Goal: Task Accomplishment & Management: Manage account settings

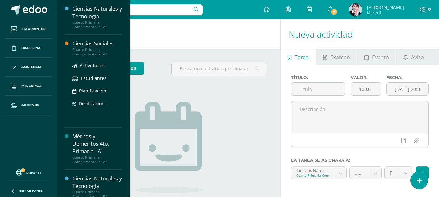
click at [97, 47] on div "Ciencias Sociales" at bounding box center [96, 43] width 49 height 7
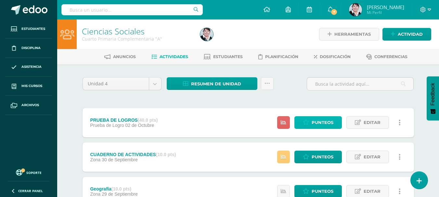
drag, startPoint x: 89, startPoint y: 53, endPoint x: 326, endPoint y: 122, distance: 246.5
click at [326, 122] on span "Punteos" at bounding box center [323, 123] width 22 height 12
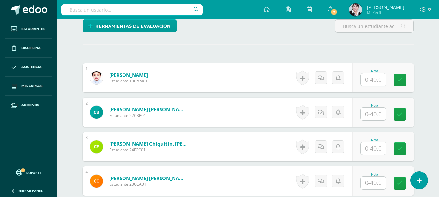
scroll to position [163, 0]
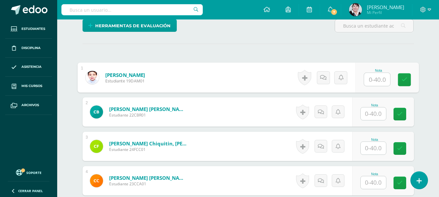
click at [374, 79] on input "text" at bounding box center [377, 79] width 26 height 13
click at [377, 80] on input "text" at bounding box center [377, 79] width 26 height 13
type input "31"
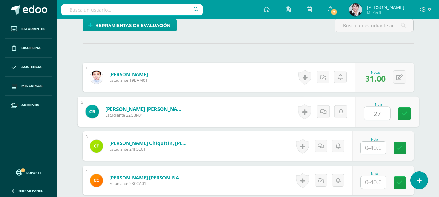
type input "27"
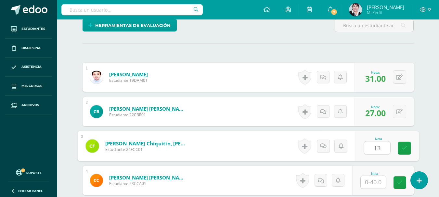
type input "13"
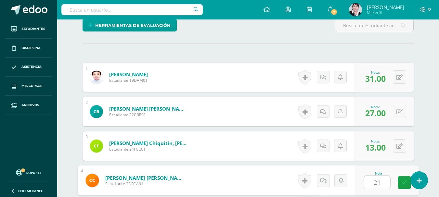
type input "21"
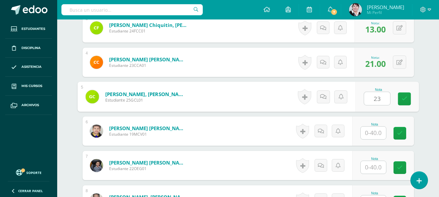
type input "23"
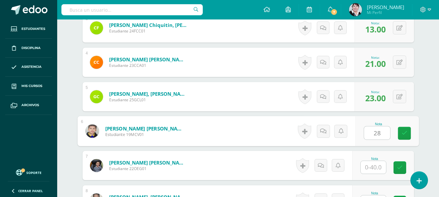
type input "28"
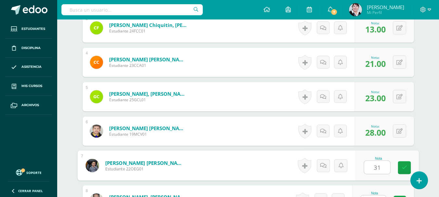
type input "31"
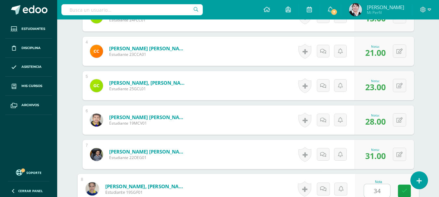
type input "34"
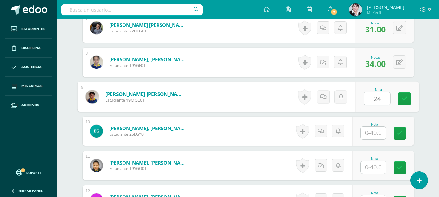
type input "24"
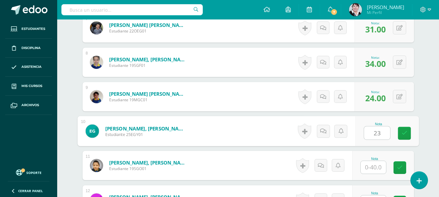
type input "23"
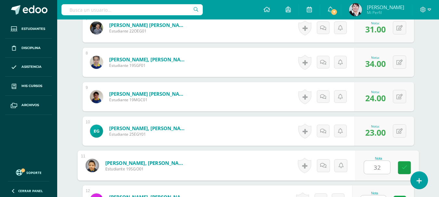
type input "32"
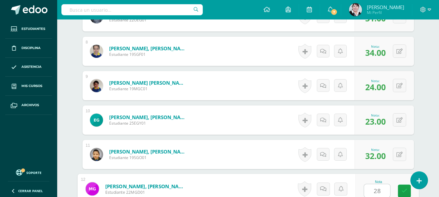
type input "28"
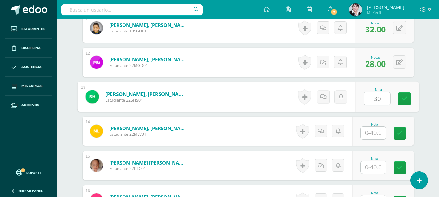
type input "30"
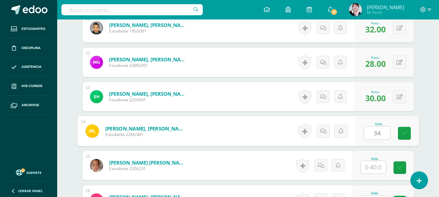
type input "34"
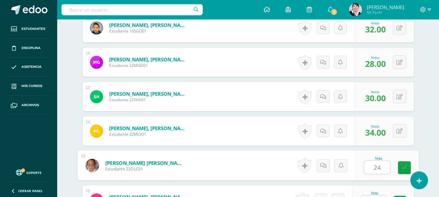
type input "24"
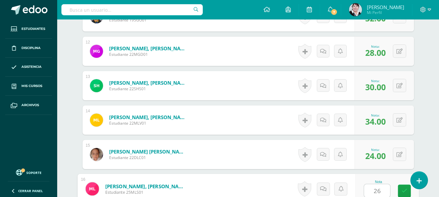
type input "26"
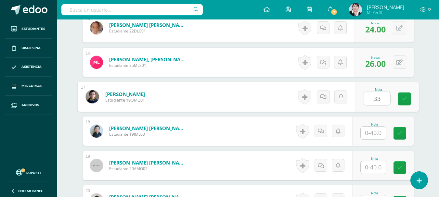
type input "33"
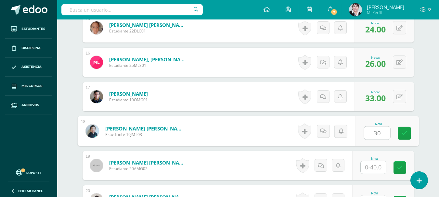
type input "30"
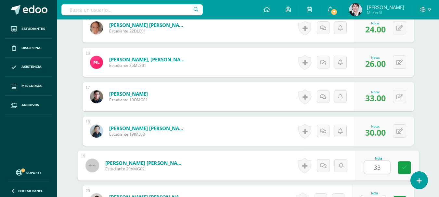
type input "33"
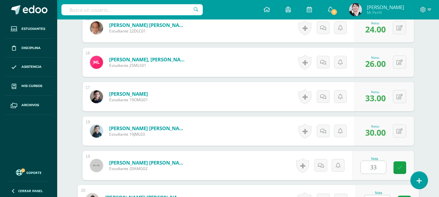
scroll to position [706, 0]
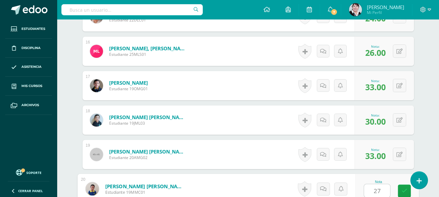
type input "27"
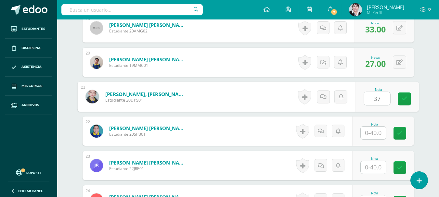
type input "37"
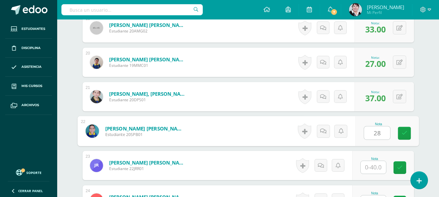
type input "28"
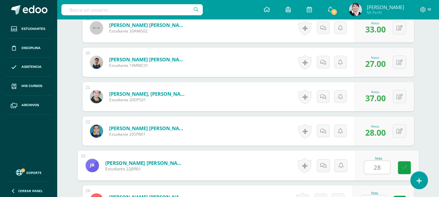
type input "28"
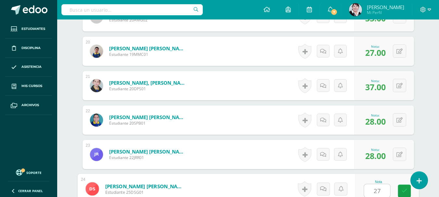
type input "27"
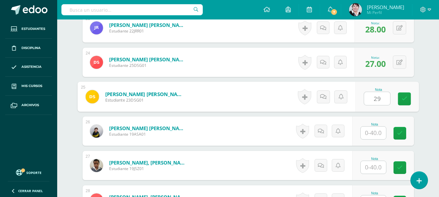
type input "29"
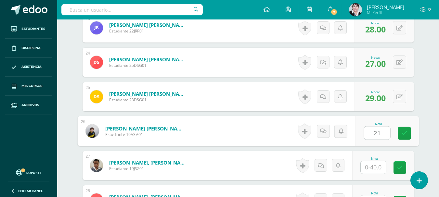
type input "21"
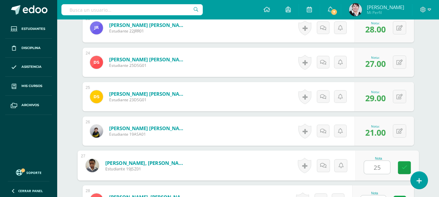
type input "25"
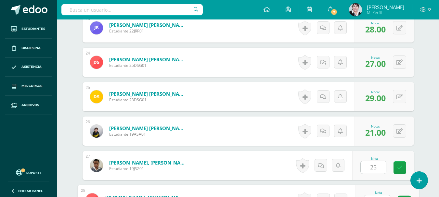
scroll to position [981, 0]
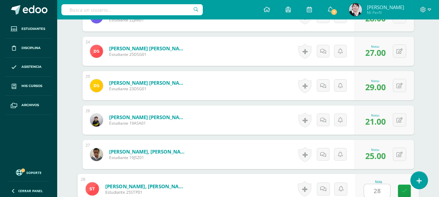
type input "28"
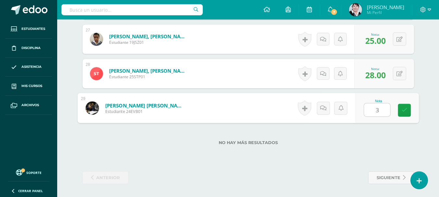
type input "37"
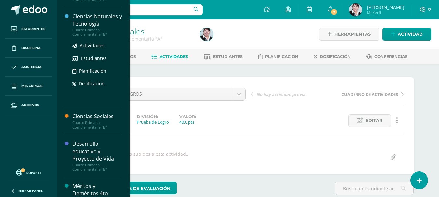
scroll to position [97, 0]
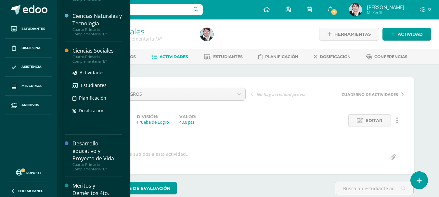
click at [96, 53] on div "Ciencias Sociales" at bounding box center [96, 50] width 49 height 7
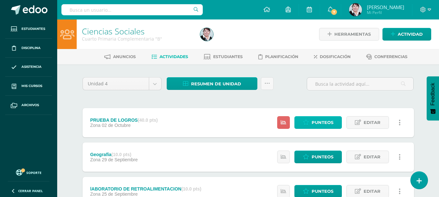
click at [328, 120] on span "Punteos" at bounding box center [323, 123] width 22 height 12
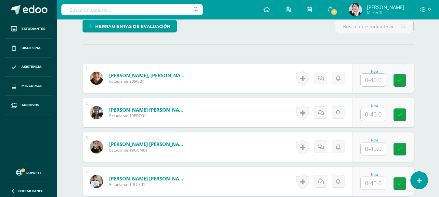
scroll to position [162, 0]
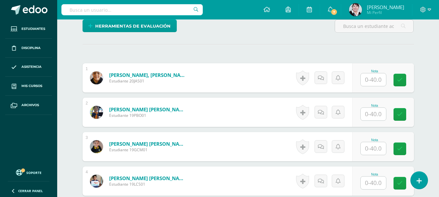
click at [375, 78] on input "text" at bounding box center [373, 79] width 25 height 13
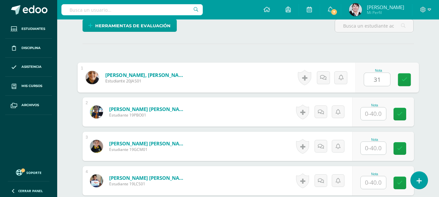
type input "31"
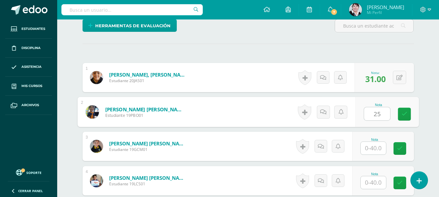
scroll to position [163, 0]
type input "25"
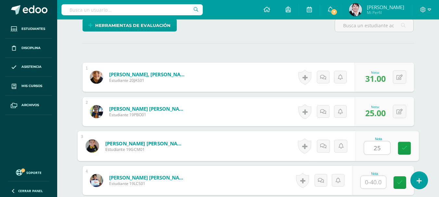
type input "25"
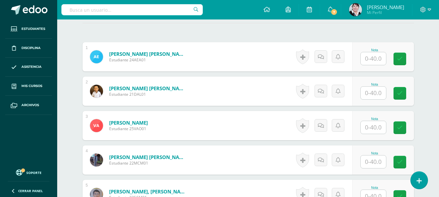
scroll to position [195, 0]
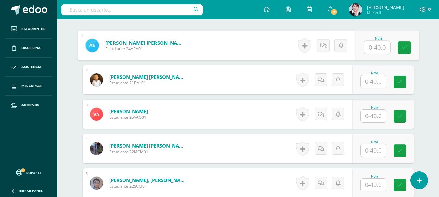
click at [380, 48] on input "text" at bounding box center [377, 47] width 26 height 13
type input "26"
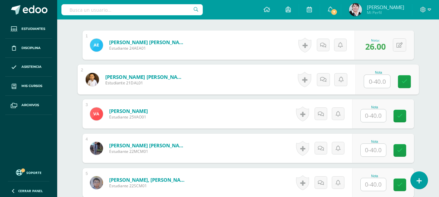
scroll to position [196, 0]
type input "24"
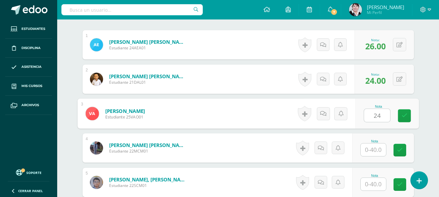
type input "24"
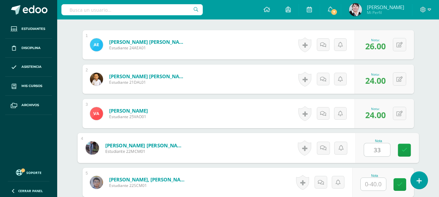
type input "33"
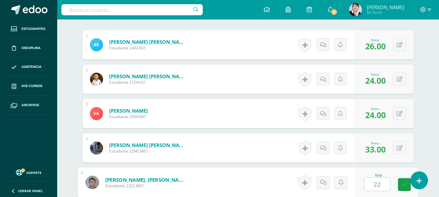
type input "22"
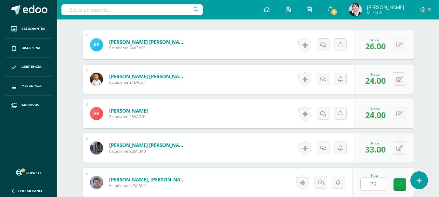
scroll to position [316, 0]
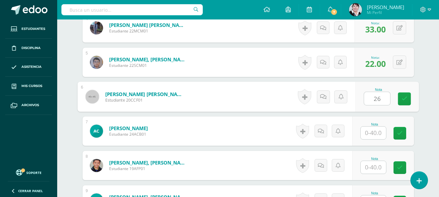
type input "26"
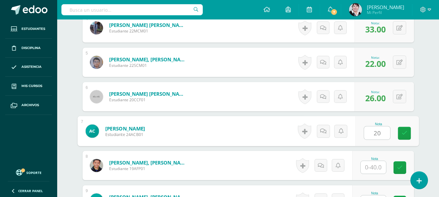
type input "20"
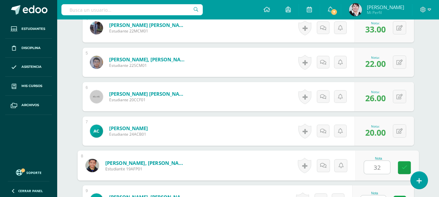
type input "32"
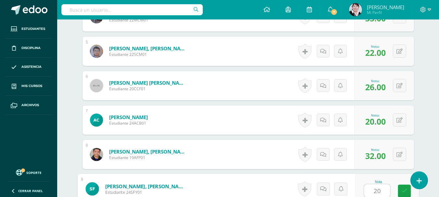
type input "20"
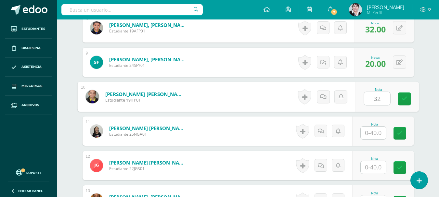
type input "32"
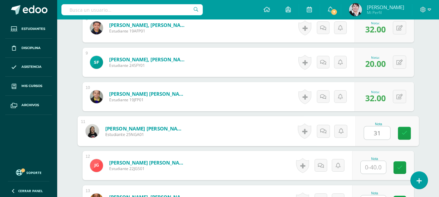
type input "31"
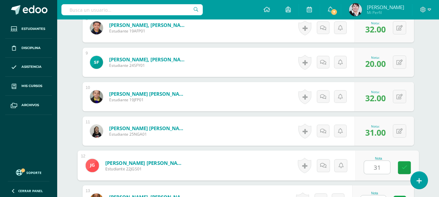
type input "31"
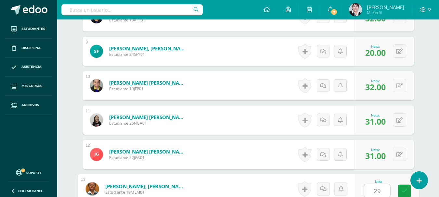
type input "29"
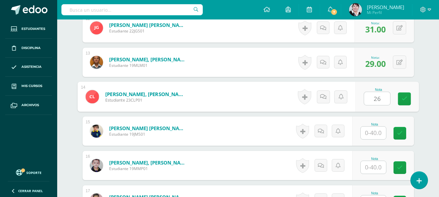
type input "26"
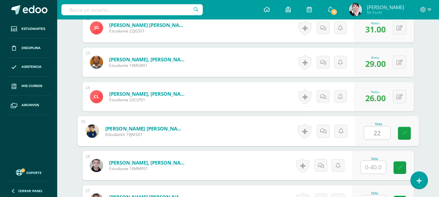
type input "22"
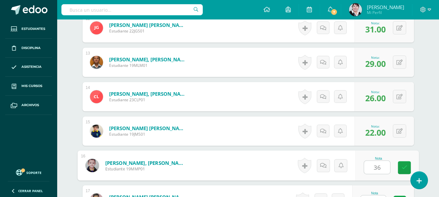
type input "36"
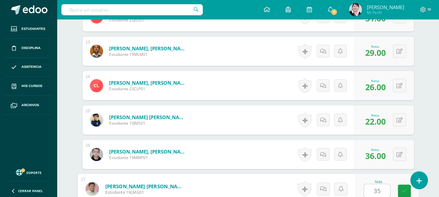
type input "35"
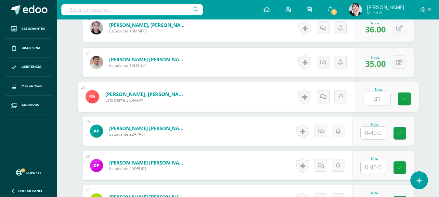
type input "31"
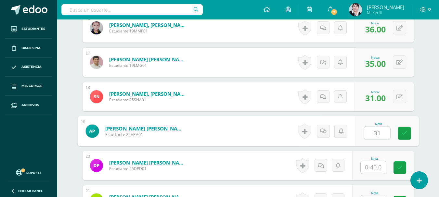
type input "31"
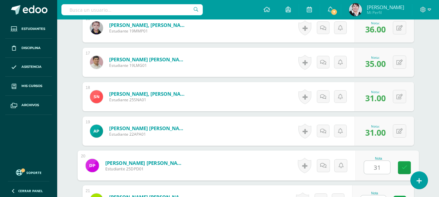
type input "31"
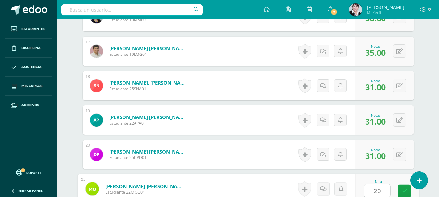
type input "20"
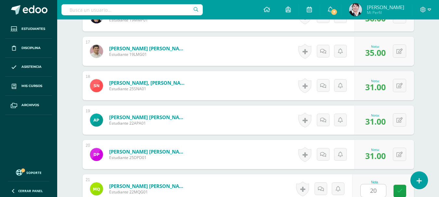
scroll to position [867, 0]
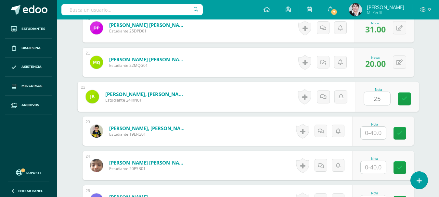
type input "25"
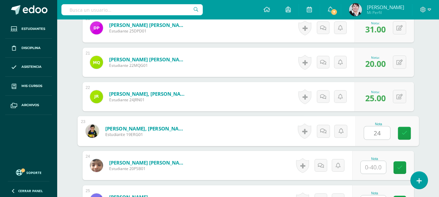
type input "24"
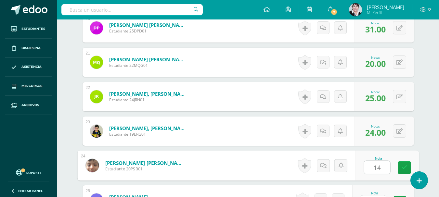
type input "14"
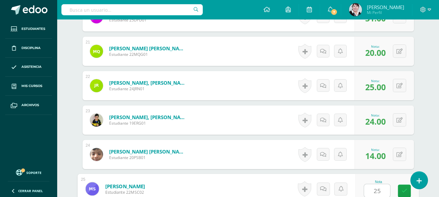
type input "25"
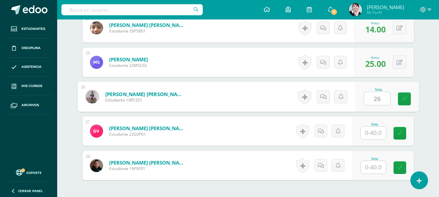
type input "26"
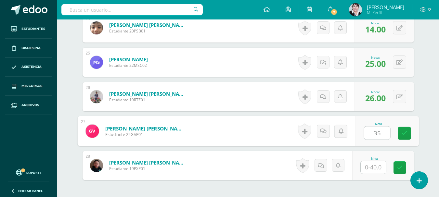
type input "35"
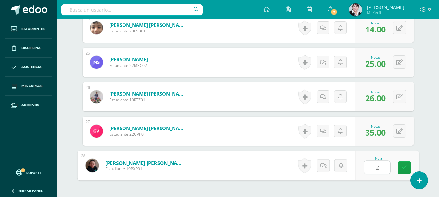
type input "26"
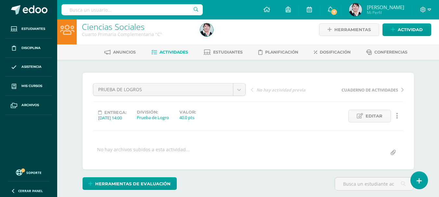
scroll to position [0, 0]
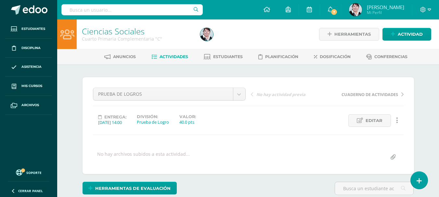
click at [174, 57] on span "Actividades" at bounding box center [174, 56] width 29 height 5
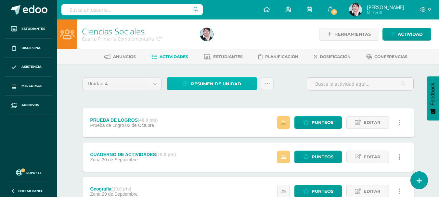
click at [209, 82] on span "Resumen de unidad" at bounding box center [216, 84] width 50 height 12
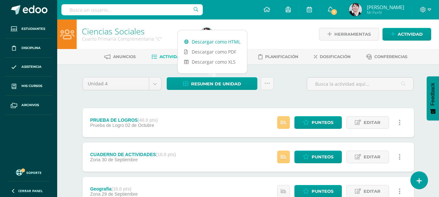
click at [209, 42] on link "Descargar como HTML" at bounding box center [212, 42] width 69 height 10
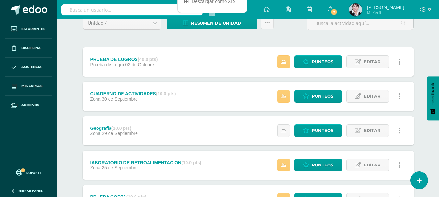
scroll to position [65, 0]
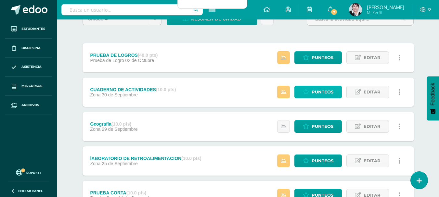
click at [327, 90] on span "Punteos" at bounding box center [323, 92] width 22 height 12
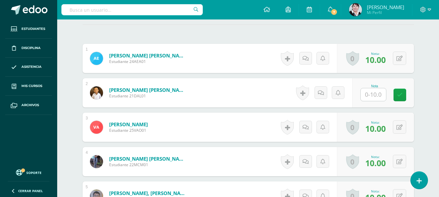
scroll to position [200, 0]
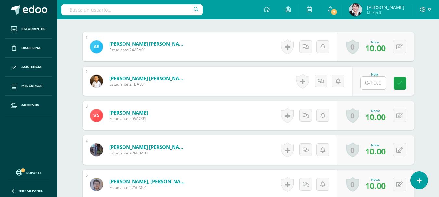
click at [378, 83] on input "text" at bounding box center [373, 83] width 25 height 13
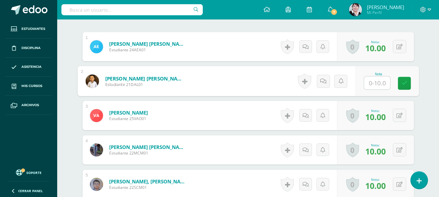
type input "7"
click at [399, 83] on link at bounding box center [404, 83] width 13 height 13
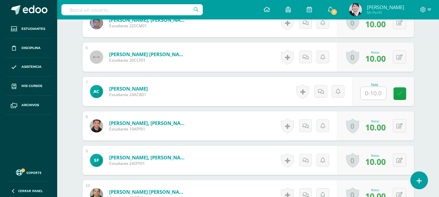
scroll to position [363, 0]
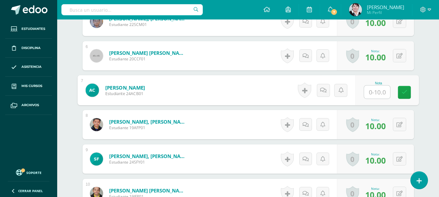
click at [379, 92] on input "text" at bounding box center [377, 92] width 26 height 13
type input "7"
click at [404, 91] on icon at bounding box center [404, 93] width 6 height 6
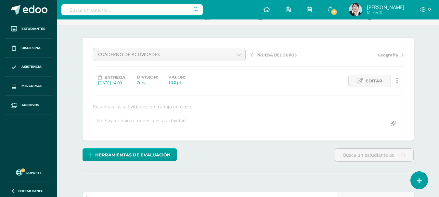
scroll to position [0, 0]
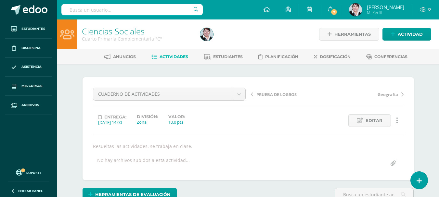
click at [179, 55] on span "Actividades" at bounding box center [174, 56] width 29 height 5
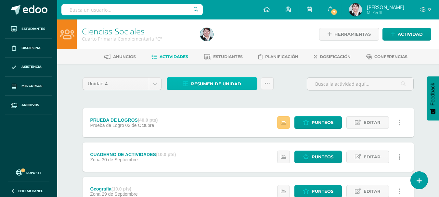
click at [226, 82] on span "Resumen de unidad" at bounding box center [216, 84] width 50 height 12
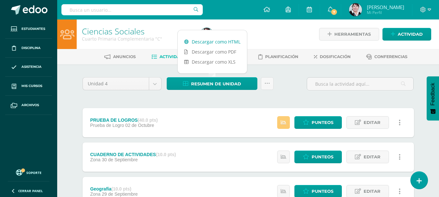
click at [219, 43] on link "Descargar como HTML" at bounding box center [212, 42] width 69 height 10
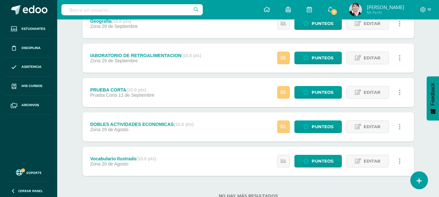
scroll to position [190, 0]
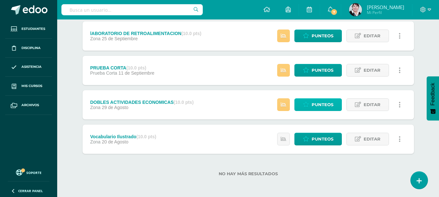
click at [327, 103] on span "Punteos" at bounding box center [323, 105] width 22 height 12
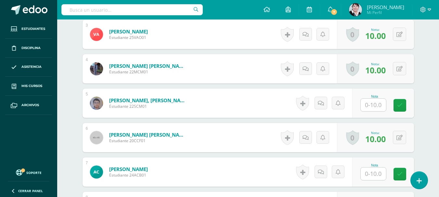
scroll to position [305, 0]
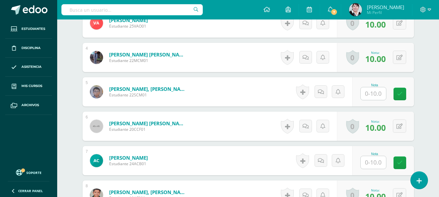
click at [386, 84] on div "Nota" at bounding box center [374, 92] width 29 height 17
click at [381, 88] on input "text" at bounding box center [373, 93] width 25 height 13
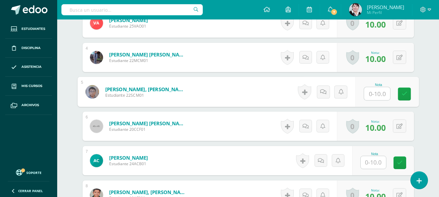
type input "6"
click at [407, 90] on link at bounding box center [404, 93] width 13 height 13
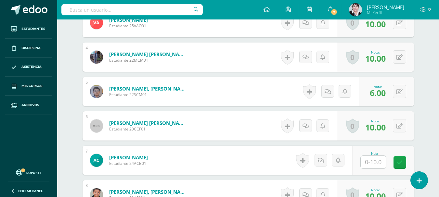
scroll to position [305, 0]
click at [373, 156] on input "text" at bounding box center [373, 162] width 25 height 13
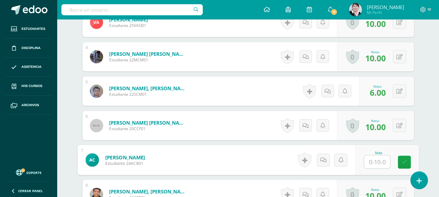
type input "7"
click at [402, 160] on icon at bounding box center [404, 163] width 6 height 6
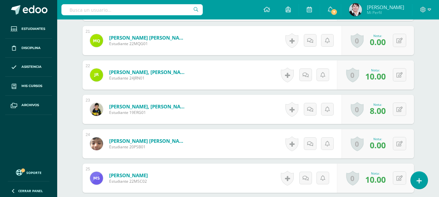
scroll to position [923, 0]
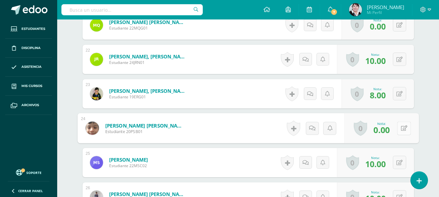
click at [401, 122] on button at bounding box center [404, 129] width 14 height 14
type input "8"
click at [387, 128] on icon at bounding box center [387, 131] width 6 height 6
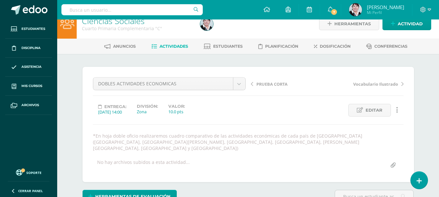
scroll to position [0, 0]
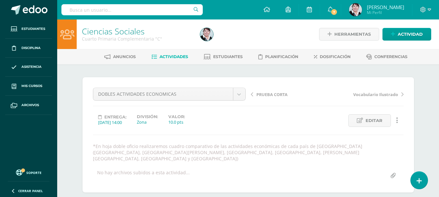
click at [177, 55] on span "Actividades" at bounding box center [174, 56] width 29 height 5
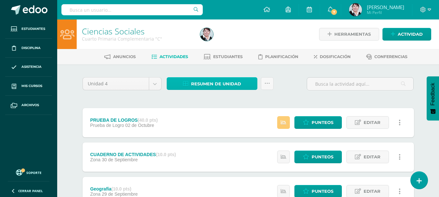
click at [226, 84] on span "Resumen de unidad" at bounding box center [216, 84] width 50 height 12
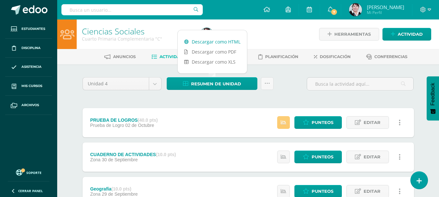
click at [224, 40] on link "Descargar como HTML" at bounding box center [212, 42] width 69 height 10
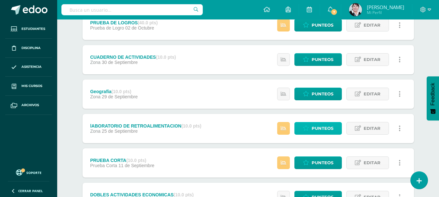
click at [322, 129] on span "Punteos" at bounding box center [323, 128] width 22 height 12
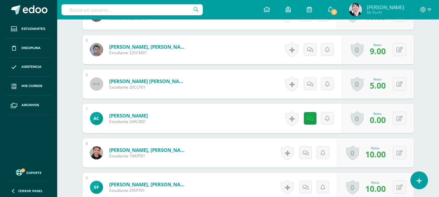
scroll to position [396, 0]
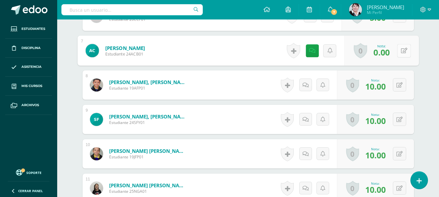
click at [401, 48] on icon at bounding box center [404, 51] width 6 height 6
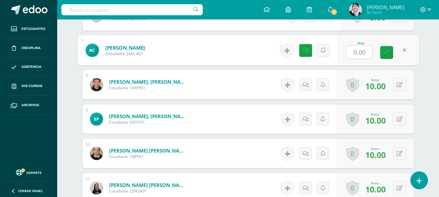
type input "7"
click at [383, 54] on link at bounding box center [386, 52] width 13 height 13
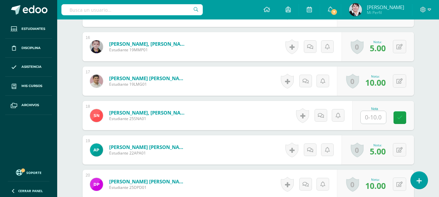
scroll to position [722, 0]
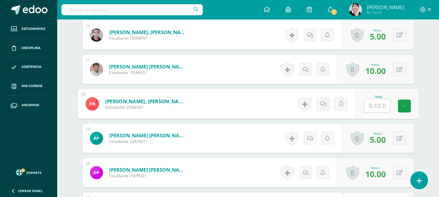
click at [378, 105] on input "text" at bounding box center [377, 105] width 26 height 13
type input "7"
type input "5"
click at [402, 104] on icon at bounding box center [404, 106] width 6 height 6
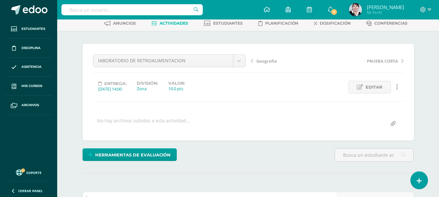
scroll to position [7, 0]
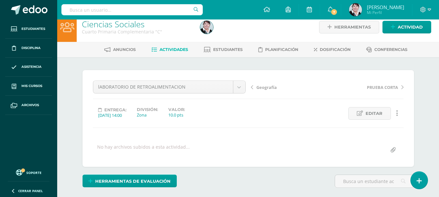
click at [179, 48] on span "Actividades" at bounding box center [174, 49] width 29 height 5
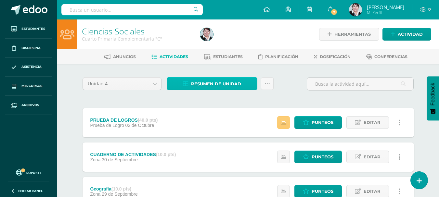
click at [234, 83] on span "Resumen de unidad" at bounding box center [216, 84] width 50 height 12
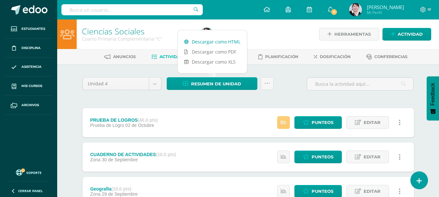
click at [225, 39] on link "Descargar como HTML" at bounding box center [212, 42] width 69 height 10
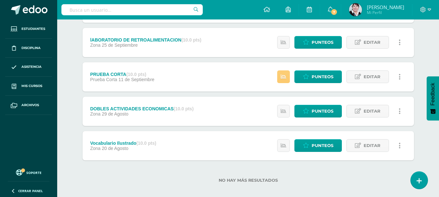
scroll to position [190, 0]
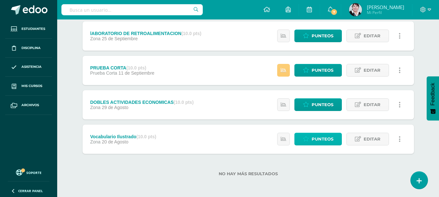
click at [322, 135] on span "Punteos" at bounding box center [323, 139] width 22 height 12
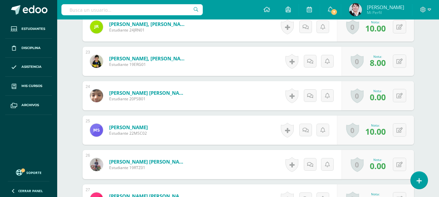
scroll to position [932, 0]
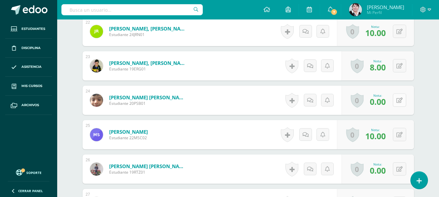
click at [400, 99] on button at bounding box center [399, 100] width 13 height 13
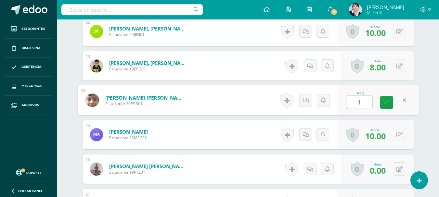
type input "10"
click at [391, 100] on link at bounding box center [386, 102] width 13 height 13
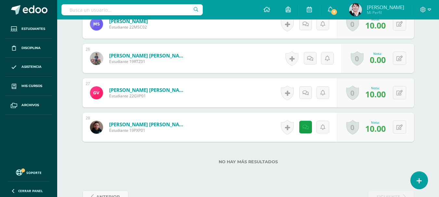
scroll to position [1062, 0]
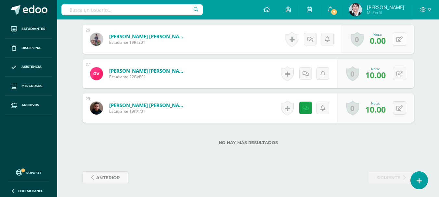
click at [400, 35] on button at bounding box center [399, 38] width 13 height 13
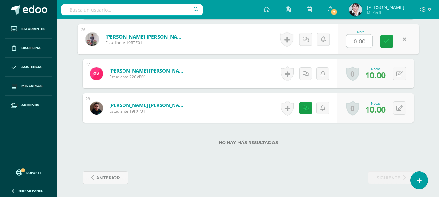
type input "9"
click at [389, 39] on icon at bounding box center [387, 42] width 6 height 6
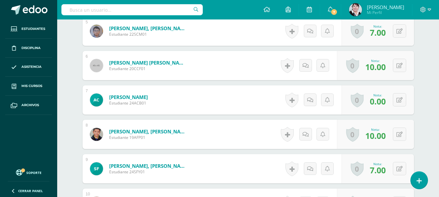
scroll to position [315, 0]
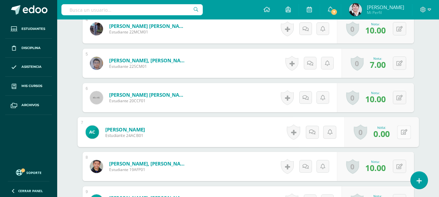
click at [402, 130] on icon at bounding box center [404, 132] width 6 height 6
type input "5"
click at [388, 134] on icon at bounding box center [387, 135] width 6 height 6
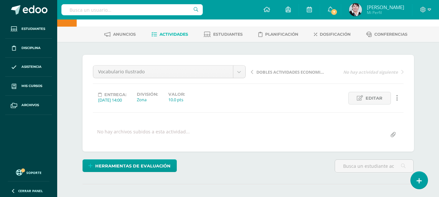
scroll to position [0, 0]
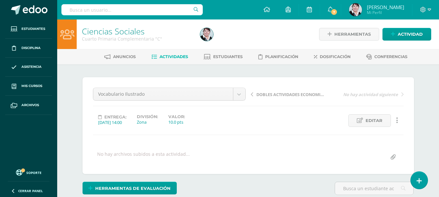
click at [179, 58] on span "Actividades" at bounding box center [174, 56] width 29 height 5
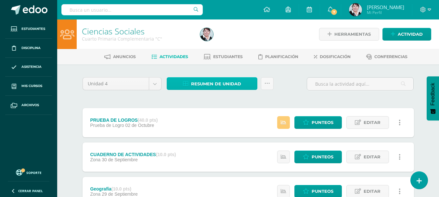
click at [222, 84] on span "Resumen de unidad" at bounding box center [216, 84] width 50 height 12
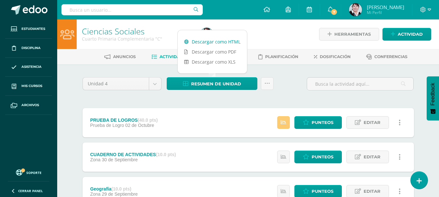
click at [216, 41] on link "Descargar como HTML" at bounding box center [212, 42] width 69 height 10
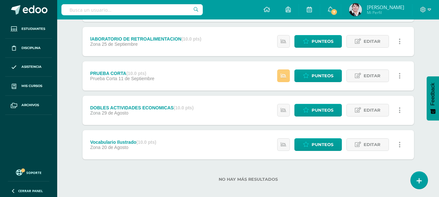
scroll to position [190, 0]
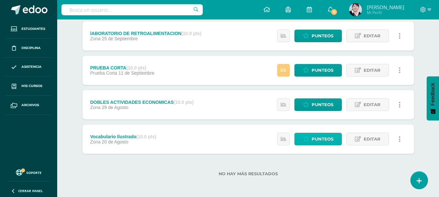
click at [324, 137] on span "Punteos" at bounding box center [323, 139] width 22 height 12
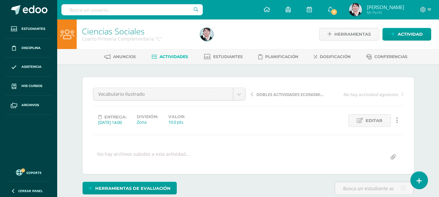
click at [181, 57] on span "Actividades" at bounding box center [174, 56] width 29 height 5
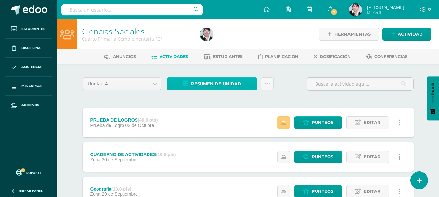
click at [234, 83] on span "Resumen de unidad" at bounding box center [216, 84] width 50 height 12
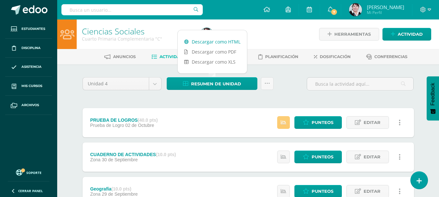
click at [224, 40] on link "Descargar como HTML" at bounding box center [212, 42] width 69 height 10
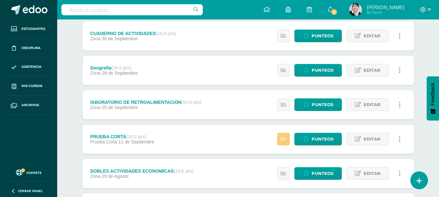
scroll to position [130, 0]
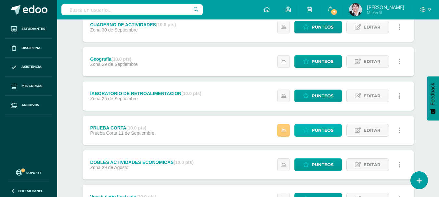
click at [319, 131] on span "Punteos" at bounding box center [323, 130] width 22 height 12
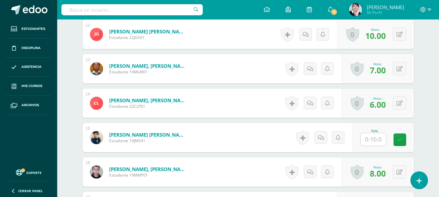
scroll to position [585, 0]
click at [378, 138] on input "text" at bounding box center [373, 139] width 25 height 13
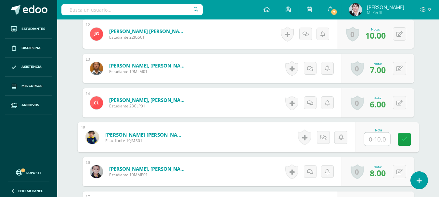
type input "7"
click at [404, 140] on icon at bounding box center [404, 140] width 6 height 6
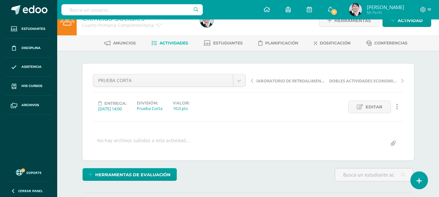
scroll to position [0, 0]
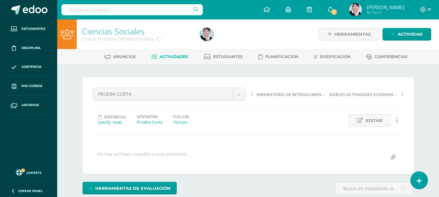
click at [179, 57] on span "Actividades" at bounding box center [174, 56] width 29 height 5
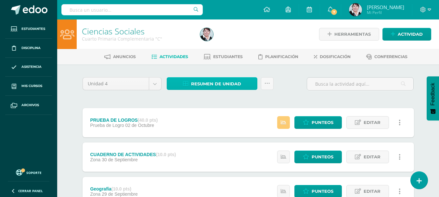
click at [220, 84] on span "Resumen de unidad" at bounding box center [216, 84] width 50 height 12
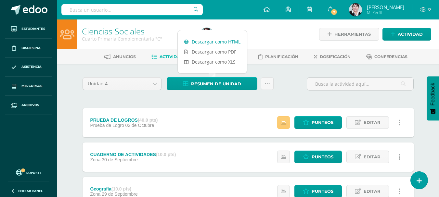
click at [220, 42] on link "Descargar como HTML" at bounding box center [212, 42] width 69 height 10
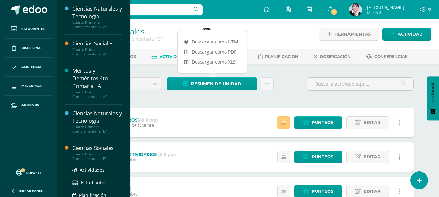
click at [101, 147] on div "Ciencias Sociales" at bounding box center [96, 148] width 49 height 7
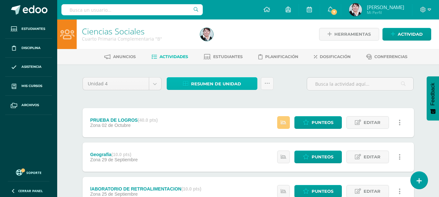
click at [232, 82] on span "Resumen de unidad" at bounding box center [216, 84] width 50 height 12
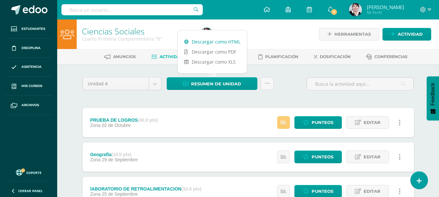
click at [210, 42] on link "Descargar como HTML" at bounding box center [212, 42] width 69 height 10
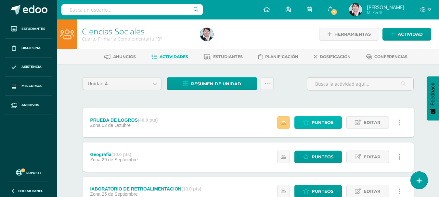
click at [328, 121] on span "Punteos" at bounding box center [323, 123] width 22 height 12
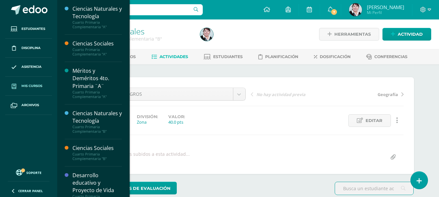
click at [37, 83] on link "Mis cursos" at bounding box center [28, 86] width 47 height 19
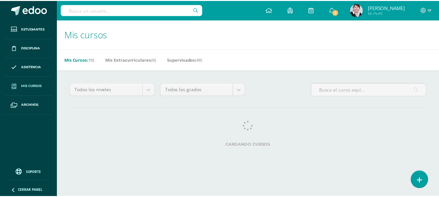
scroll to position [130, 0]
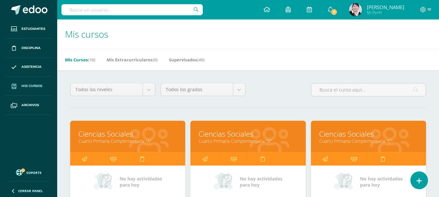
click at [33, 85] on span "Mis cursos" at bounding box center [31, 86] width 21 height 5
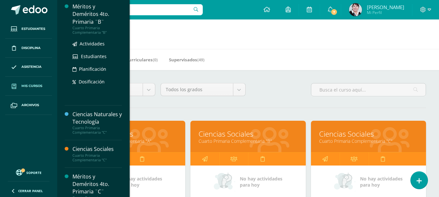
scroll to position [224, 0]
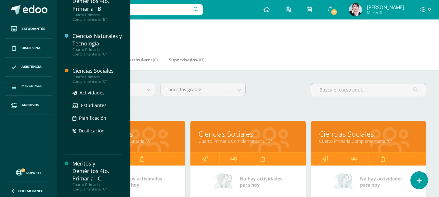
click at [92, 70] on div "Ciencias Sociales" at bounding box center [96, 70] width 49 height 7
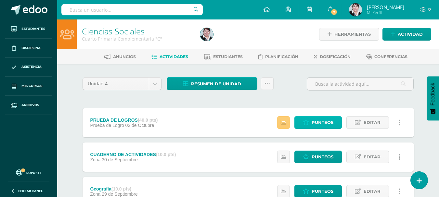
click at [324, 123] on span "Punteos" at bounding box center [323, 123] width 22 height 12
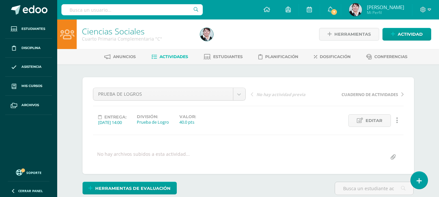
click at [167, 56] on span "Actividades" at bounding box center [174, 56] width 29 height 5
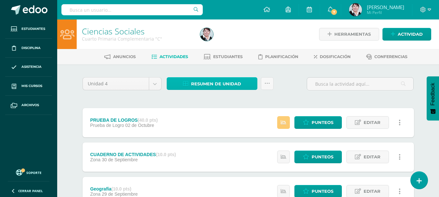
click at [213, 81] on span "Resumen de unidad" at bounding box center [216, 84] width 50 height 12
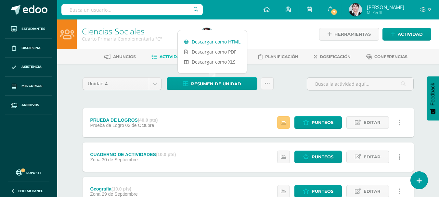
click at [212, 41] on link "Descargar como HTML" at bounding box center [212, 42] width 69 height 10
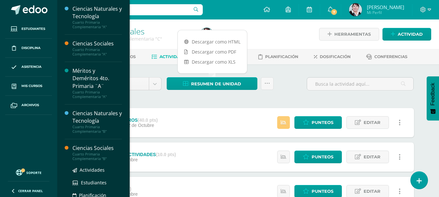
click at [97, 147] on div "Ciencias Sociales" at bounding box center [96, 148] width 49 height 7
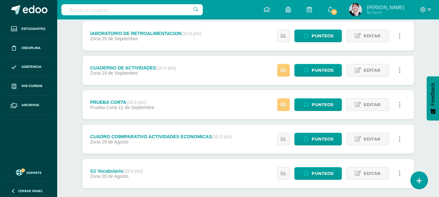
scroll to position [190, 0]
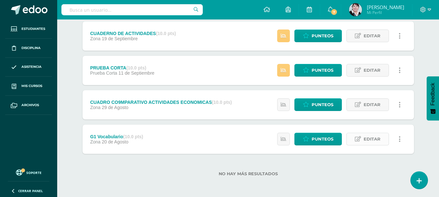
click at [369, 137] on span "Editar" at bounding box center [372, 139] width 17 height 12
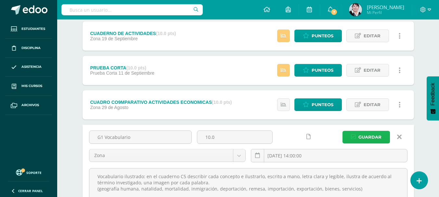
click at [373, 134] on span "Guardar" at bounding box center [369, 137] width 23 height 12
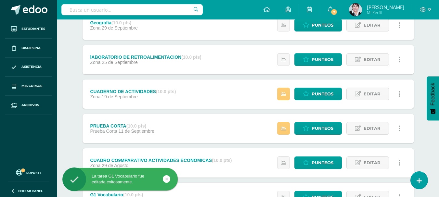
scroll to position [190, 0]
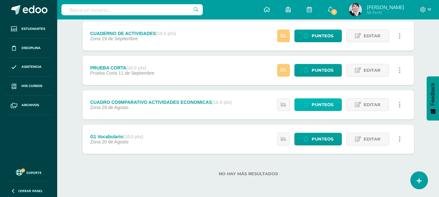
click at [322, 101] on span "Punteos" at bounding box center [323, 105] width 22 height 12
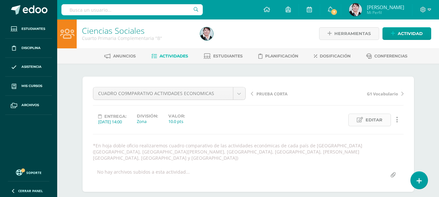
scroll to position [1, 0]
click at [372, 116] on span "Editar" at bounding box center [374, 120] width 17 height 12
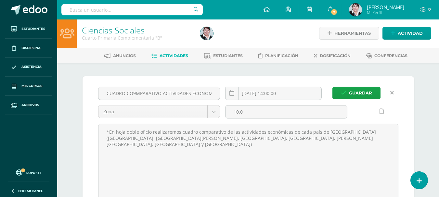
scroll to position [0, 0]
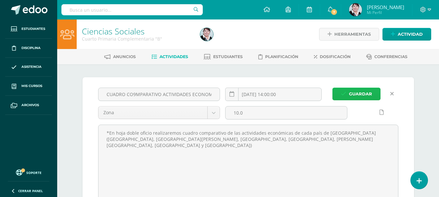
click at [362, 89] on span "Guardar" at bounding box center [360, 94] width 23 height 12
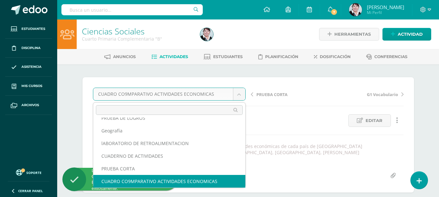
scroll to position [0, 0]
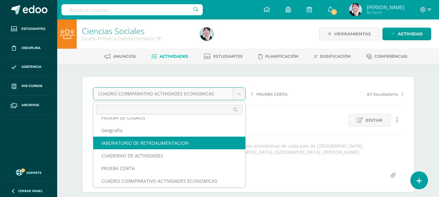
select select "/dashboard/teacher/grade-activity/178936/"
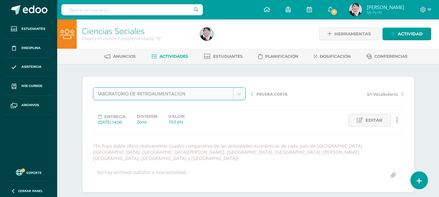
scroll to position [1, 0]
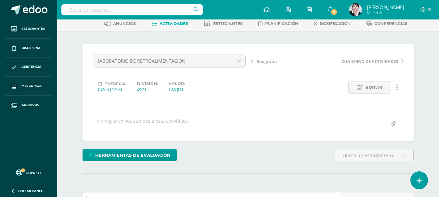
scroll to position [33, 0]
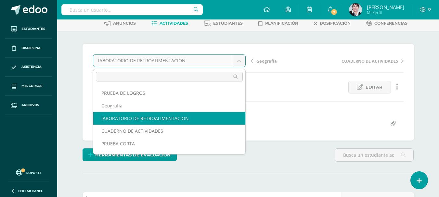
scroll to position [34, 0]
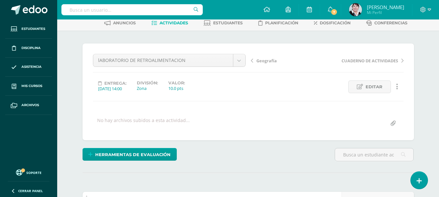
scroll to position [34, 0]
click at [267, 60] on span "Geografía" at bounding box center [266, 61] width 20 height 6
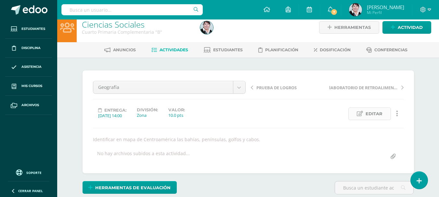
click at [371, 111] on span "Editar" at bounding box center [374, 114] width 17 height 12
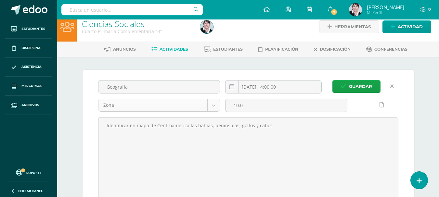
scroll to position [8, 0]
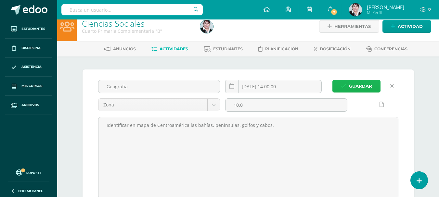
click at [364, 86] on span "Guardar" at bounding box center [360, 86] width 23 height 12
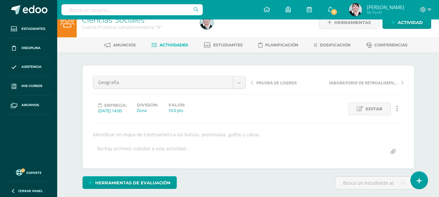
scroll to position [6, 0]
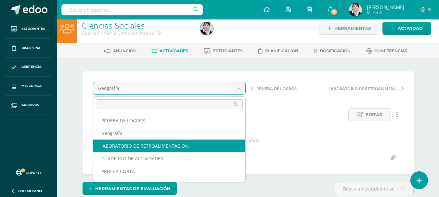
scroll to position [6, 0]
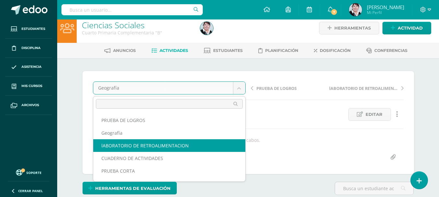
select select "/dashboard/teacher/grade-activity/178936/"
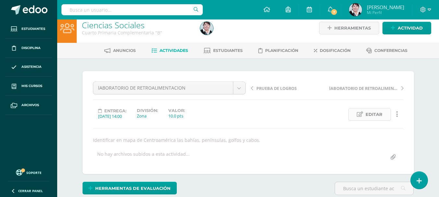
click at [380, 114] on span "Editar" at bounding box center [374, 115] width 17 height 12
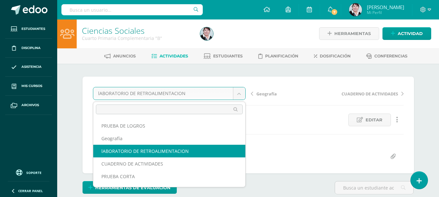
click at [239, 93] on body "Estudiantes Disciplina Asistencia Mis cursos Archivos Soporte Ayuda Reportar un…" at bounding box center [219, 127] width 439 height 257
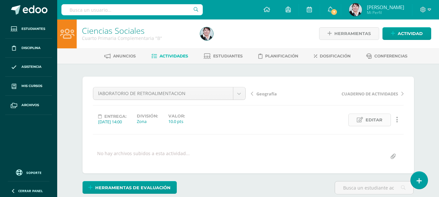
click at [377, 120] on span "Editar" at bounding box center [374, 120] width 17 height 12
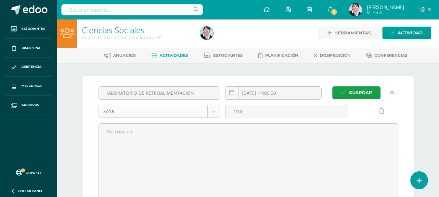
scroll to position [2, 0]
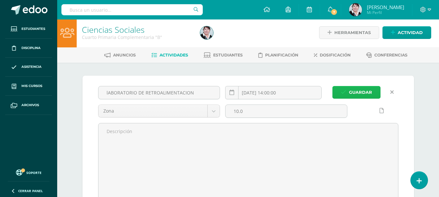
click at [362, 92] on span "Guardar" at bounding box center [360, 92] width 23 height 12
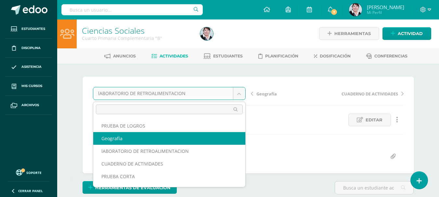
scroll to position [1, 0]
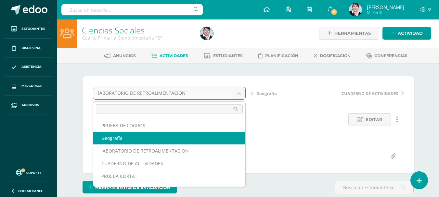
select select "/dashboard/teacher/grade-activity/178930/"
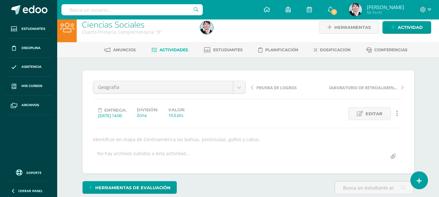
click at [279, 88] on span "PRUEBA DE LOGROS" at bounding box center [276, 88] width 40 height 6
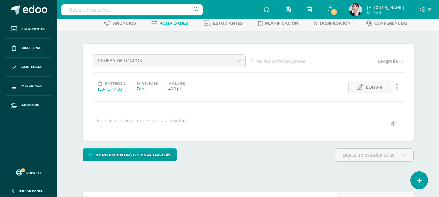
scroll to position [34, 0]
click at [378, 85] on span "Editar" at bounding box center [374, 87] width 17 height 12
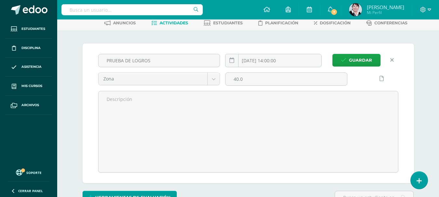
scroll to position [34, 0]
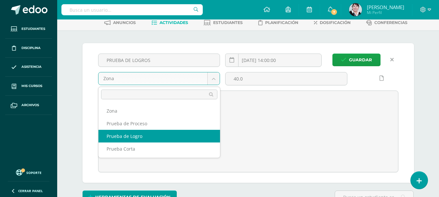
select select "155053"
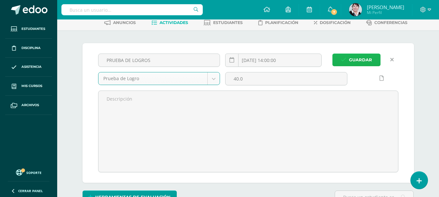
click at [366, 59] on span "Guardar" at bounding box center [360, 60] width 23 height 12
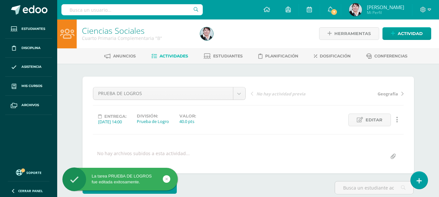
scroll to position [1, 0]
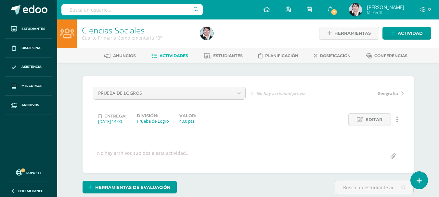
click at [182, 54] on span "Actividades" at bounding box center [174, 55] width 29 height 5
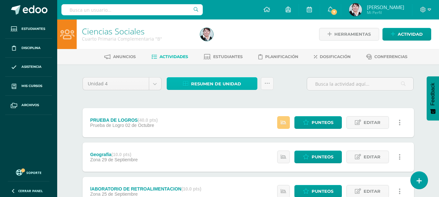
click at [225, 83] on span "Resumen de unidad" at bounding box center [216, 84] width 50 height 12
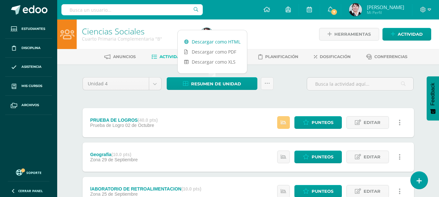
click at [222, 42] on link "Descargar como HTML" at bounding box center [212, 42] width 69 height 10
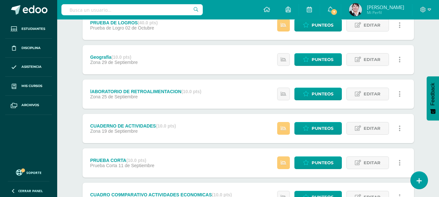
scroll to position [130, 0]
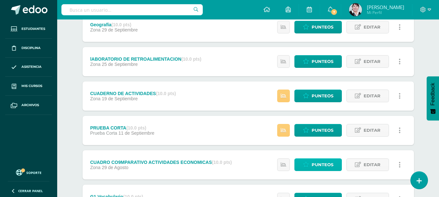
click at [321, 165] on span "Punteos" at bounding box center [323, 165] width 22 height 12
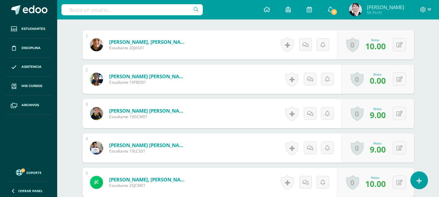
scroll to position [207, 0]
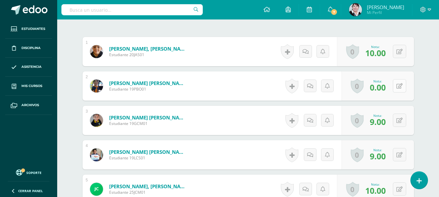
click at [402, 79] on button at bounding box center [399, 85] width 13 height 13
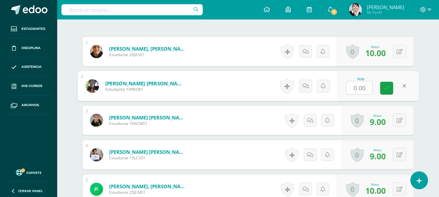
scroll to position [208, 0]
type input "8"
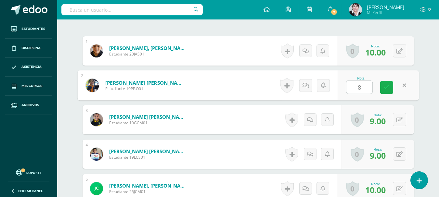
click at [390, 82] on link at bounding box center [386, 87] width 13 height 13
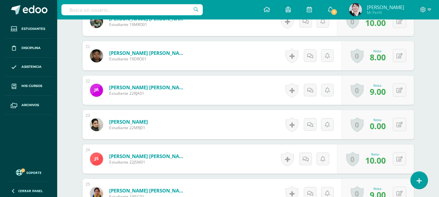
scroll to position [923, 0]
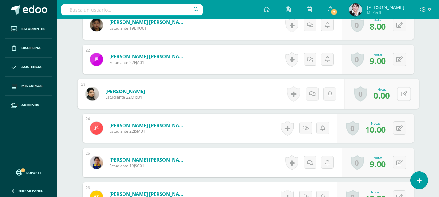
click at [399, 87] on button at bounding box center [404, 94] width 14 height 14
type input "7"
click at [388, 93] on icon at bounding box center [387, 96] width 6 height 6
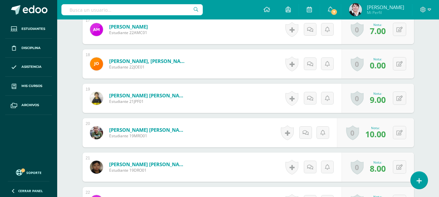
scroll to position [746, 0]
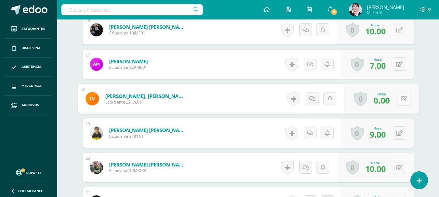
click at [398, 93] on button at bounding box center [404, 99] width 14 height 14
type input "9"
click at [389, 98] on icon at bounding box center [387, 101] width 6 height 6
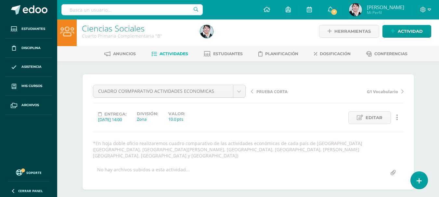
scroll to position [0, 0]
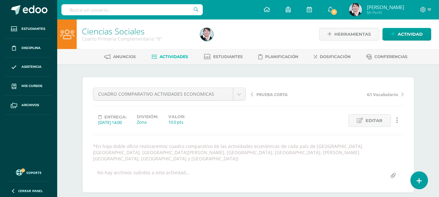
click at [172, 55] on span "Actividades" at bounding box center [174, 56] width 29 height 5
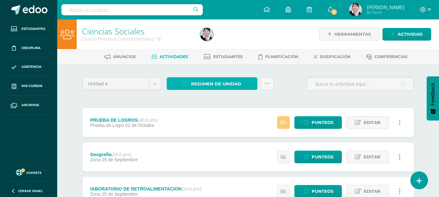
click at [229, 84] on span "Resumen de unidad" at bounding box center [216, 84] width 50 height 12
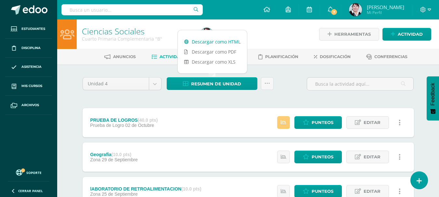
click at [215, 40] on link "Descargar como HTML" at bounding box center [212, 42] width 69 height 10
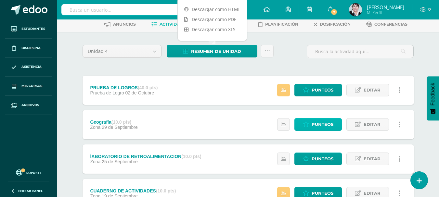
click at [323, 122] on span "Punteos" at bounding box center [323, 125] width 22 height 12
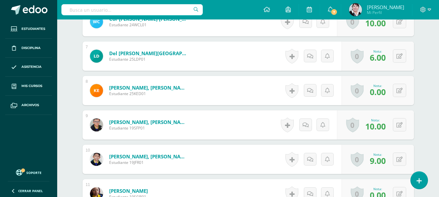
scroll to position [397, 0]
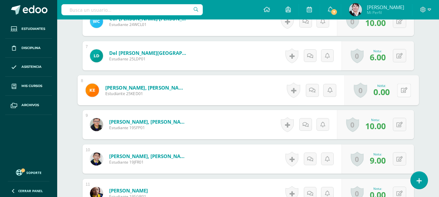
click at [399, 89] on button at bounding box center [404, 91] width 14 height 14
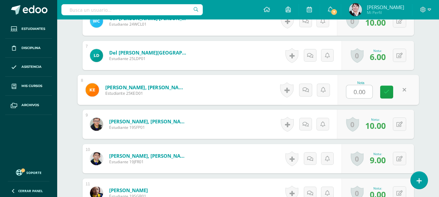
type input "8"
click at [386, 90] on icon at bounding box center [387, 92] width 6 height 6
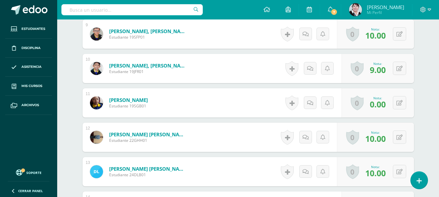
scroll to position [495, 0]
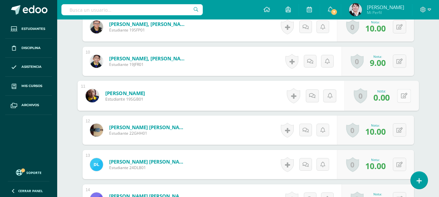
click at [399, 94] on button at bounding box center [404, 96] width 14 height 14
type input "8"
click at [388, 100] on icon at bounding box center [387, 98] width 6 height 6
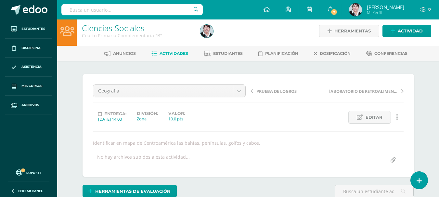
scroll to position [0, 0]
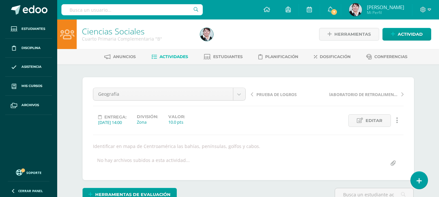
click at [171, 56] on span "Actividades" at bounding box center [174, 56] width 29 height 5
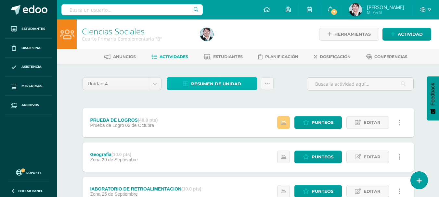
click at [229, 84] on span "Resumen de unidad" at bounding box center [216, 84] width 50 height 12
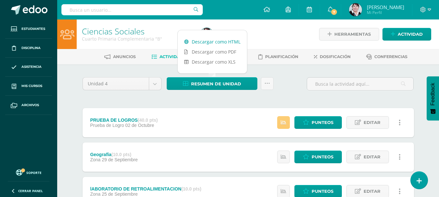
click at [223, 43] on link "Descargar como HTML" at bounding box center [212, 42] width 69 height 10
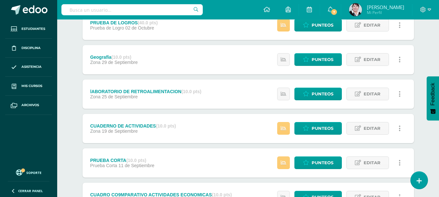
scroll to position [190, 0]
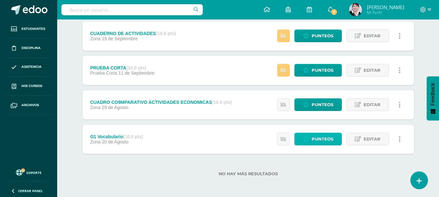
click at [320, 137] on span "Punteos" at bounding box center [323, 139] width 22 height 12
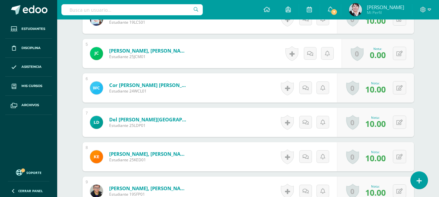
scroll to position [343, 0]
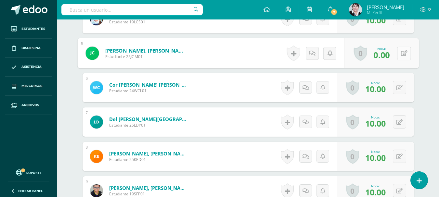
click at [401, 54] on icon at bounding box center [404, 53] width 6 height 6
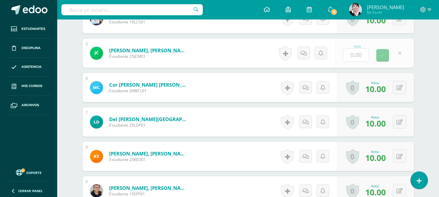
scroll to position [344, 0]
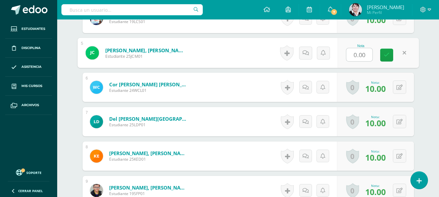
type input "7"
click at [386, 55] on icon at bounding box center [387, 55] width 6 height 6
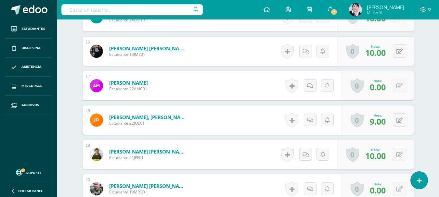
scroll to position [734, 0]
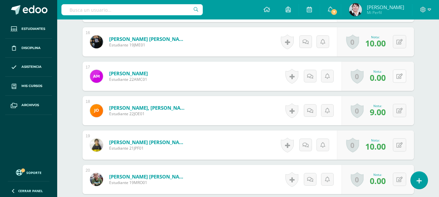
click at [397, 75] on button at bounding box center [399, 76] width 13 height 13
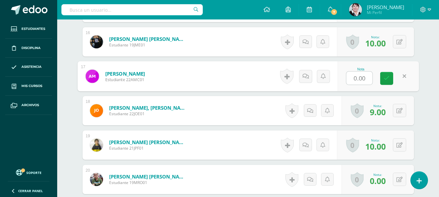
type input "7"
click at [388, 79] on icon at bounding box center [387, 79] width 6 height 6
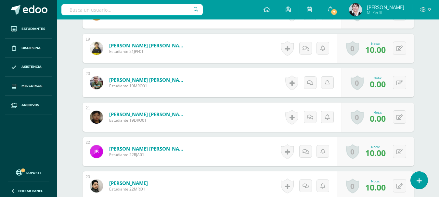
scroll to position [831, 0]
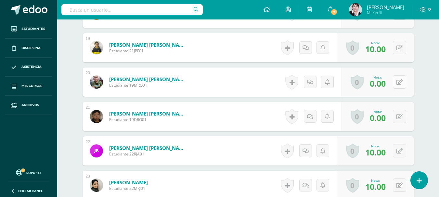
click at [400, 82] on button at bounding box center [399, 81] width 13 height 13
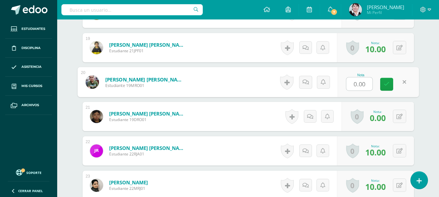
type input "7"
click at [389, 83] on icon at bounding box center [387, 85] width 6 height 6
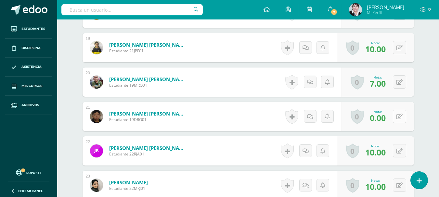
click at [400, 116] on button at bounding box center [399, 116] width 13 height 13
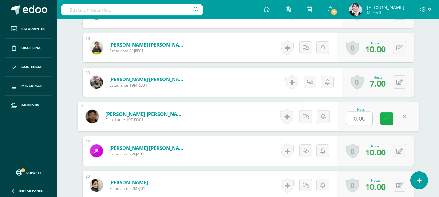
click at [387, 120] on icon at bounding box center [387, 119] width 6 height 6
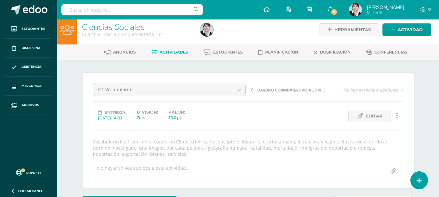
scroll to position [0, 0]
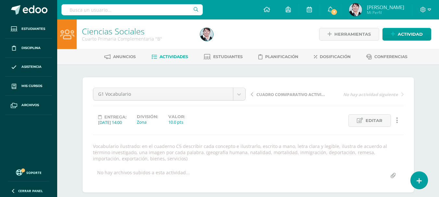
click at [175, 56] on span "Actividades" at bounding box center [174, 56] width 29 height 5
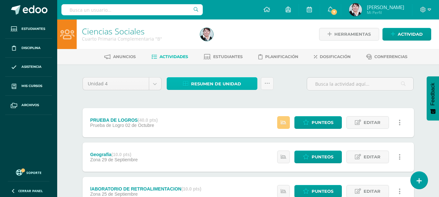
click at [237, 83] on span "Resumen de unidad" at bounding box center [216, 84] width 50 height 12
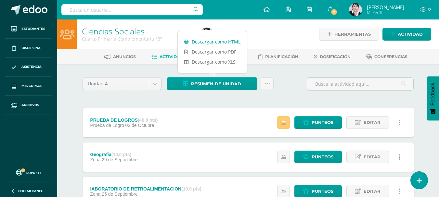
click at [227, 42] on link "Descargar como HTML" at bounding box center [212, 42] width 69 height 10
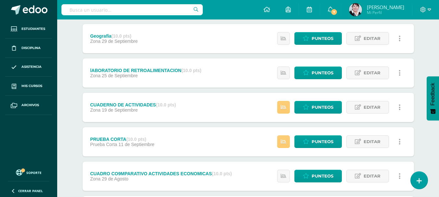
scroll to position [130, 0]
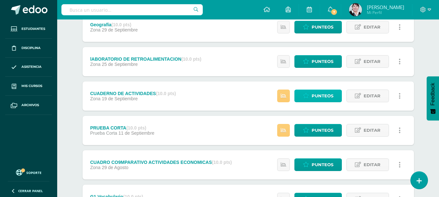
click at [328, 97] on span "Punteos" at bounding box center [323, 96] width 22 height 12
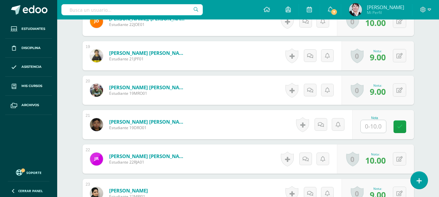
scroll to position [811, 0]
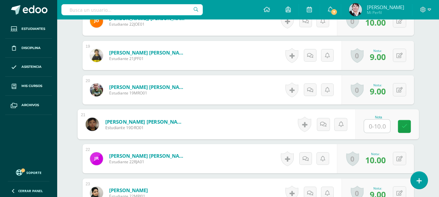
click at [381, 123] on input "text" at bounding box center [377, 126] width 26 height 13
type input "7"
click at [406, 129] on icon at bounding box center [404, 127] width 6 height 6
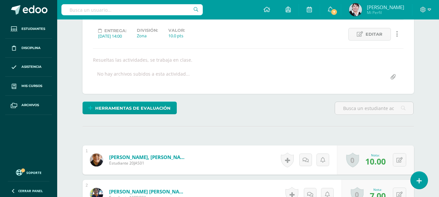
scroll to position [0, 0]
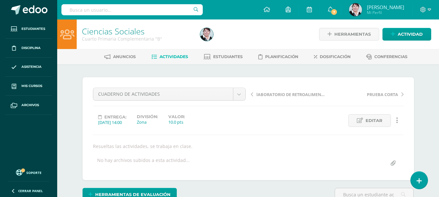
click at [171, 56] on span "Actividades" at bounding box center [174, 56] width 29 height 5
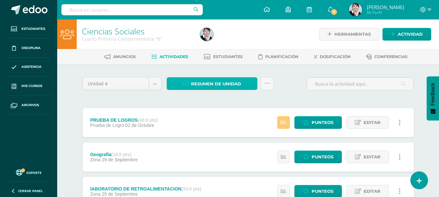
click at [221, 82] on span "Resumen de unidad" at bounding box center [216, 84] width 50 height 12
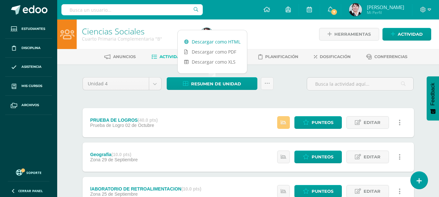
click at [213, 42] on link "Descargar como HTML" at bounding box center [212, 42] width 69 height 10
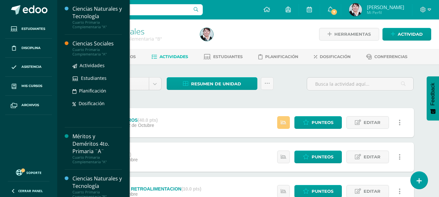
click at [90, 44] on div "Ciencias Sociales" at bounding box center [96, 43] width 49 height 7
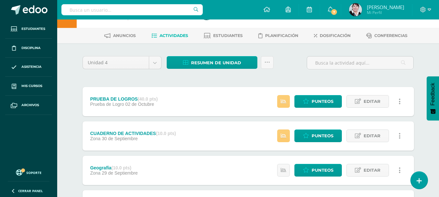
scroll to position [32, 0]
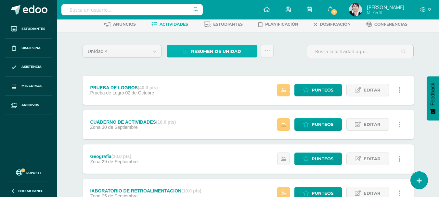
click at [217, 52] on span "Resumen de unidad" at bounding box center [216, 51] width 50 height 12
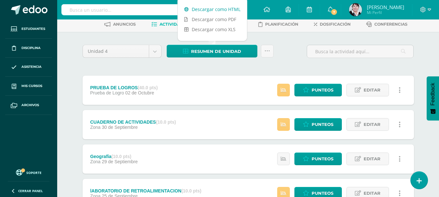
click at [215, 8] on link "Descargar como HTML" at bounding box center [212, 9] width 69 height 10
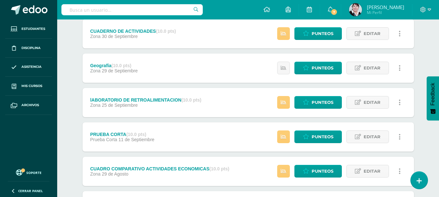
scroll to position [130, 0]
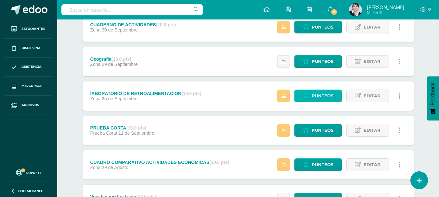
click at [317, 94] on span "Punteos" at bounding box center [323, 96] width 22 height 12
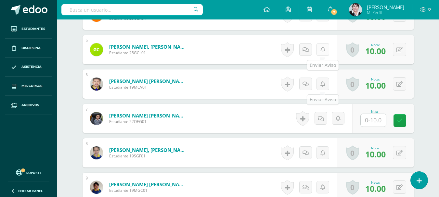
scroll to position [357, 0]
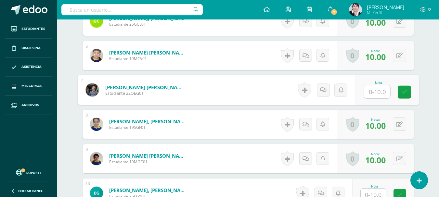
click at [376, 92] on input "text" at bounding box center [377, 91] width 26 height 13
type input "8"
click at [399, 94] on link at bounding box center [404, 91] width 13 height 13
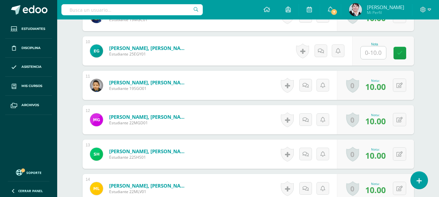
scroll to position [488, 0]
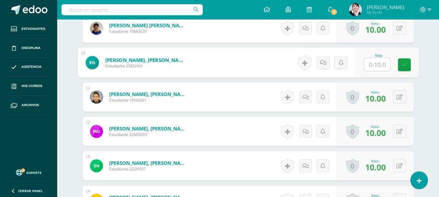
click at [371, 64] on input "text" at bounding box center [377, 64] width 26 height 13
type input "8"
click at [403, 65] on icon at bounding box center [404, 65] width 6 height 6
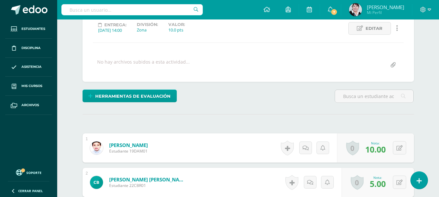
scroll to position [32, 0]
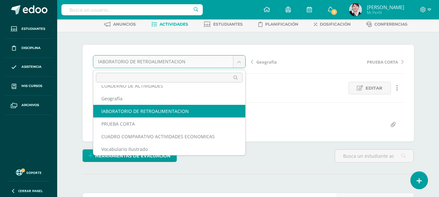
scroll to position [24, 0]
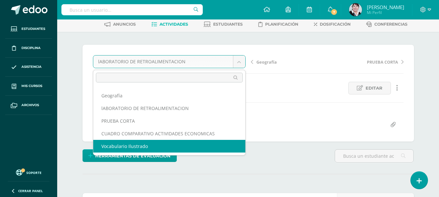
select select "/dashboard/teacher/grade-activity/178917/"
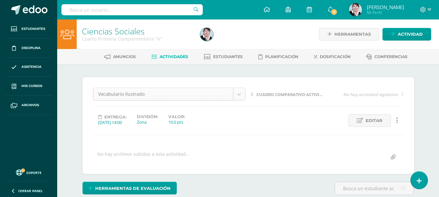
scroll to position [21, 0]
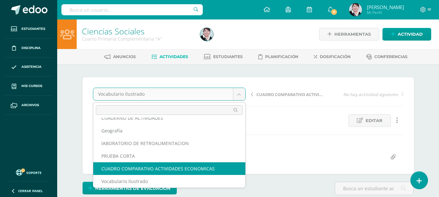
select select "/dashboard/teacher/grade-activity/178920/"
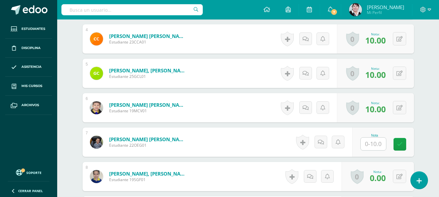
scroll to position [356, 0]
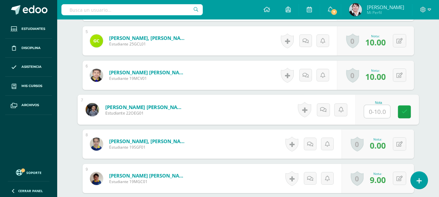
click at [385, 105] on input "text" at bounding box center [377, 111] width 26 height 13
type input "8"
click at [402, 109] on icon at bounding box center [404, 112] width 6 height 6
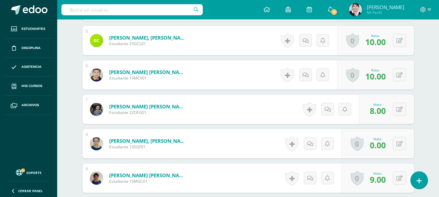
scroll to position [356, 0]
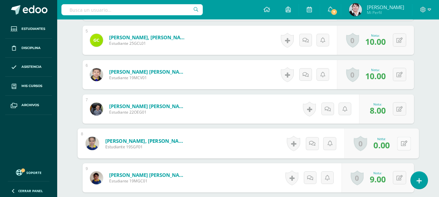
click at [400, 137] on button at bounding box center [404, 144] width 14 height 14
type input "7"
click at [386, 143] on icon at bounding box center [387, 146] width 6 height 6
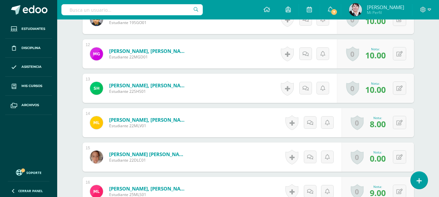
scroll to position [616, 0]
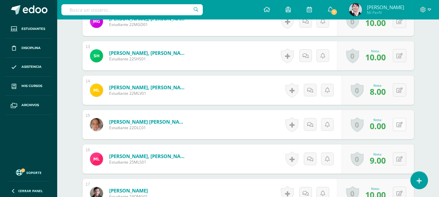
click at [400, 118] on button at bounding box center [399, 124] width 13 height 13
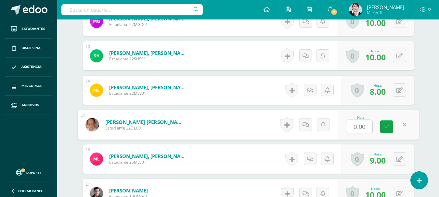
type input "7"
click at [383, 121] on link at bounding box center [386, 127] width 13 height 13
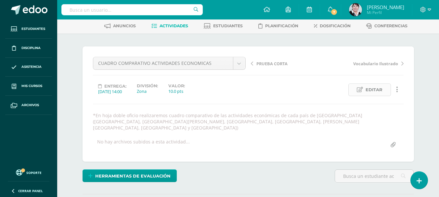
scroll to position [0, 0]
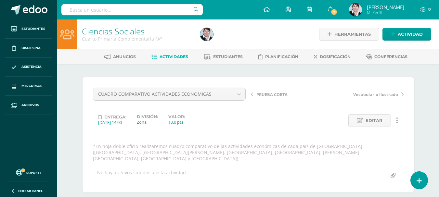
click at [171, 55] on span "Actividades" at bounding box center [174, 56] width 29 height 5
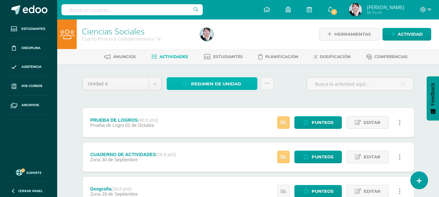
click at [235, 84] on span "Resumen de unidad" at bounding box center [216, 84] width 50 height 12
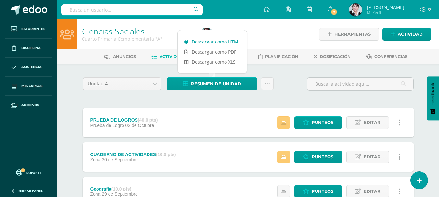
click at [216, 42] on link "Descargar como HTML" at bounding box center [212, 42] width 69 height 10
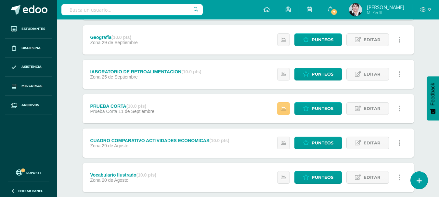
scroll to position [190, 0]
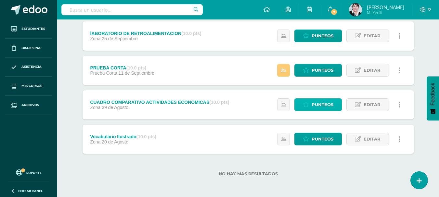
click at [323, 103] on span "Punteos" at bounding box center [323, 105] width 22 height 12
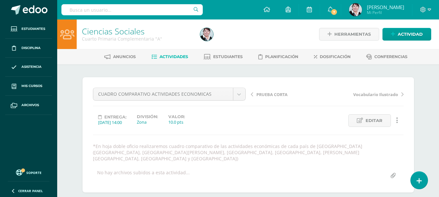
click at [175, 57] on span "Actividades" at bounding box center [174, 56] width 29 height 5
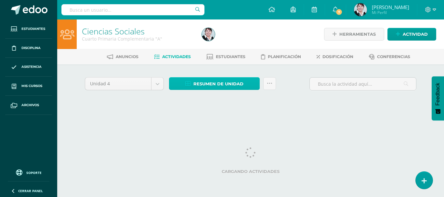
click at [227, 82] on span "Resumen de unidad" at bounding box center [218, 84] width 50 height 12
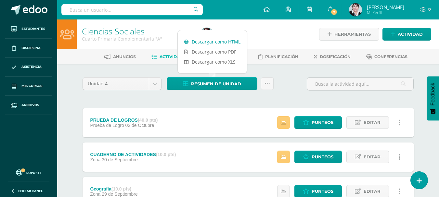
click at [214, 39] on link "Descargar como HTML" at bounding box center [212, 42] width 69 height 10
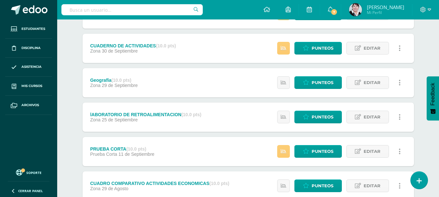
scroll to position [97, 0]
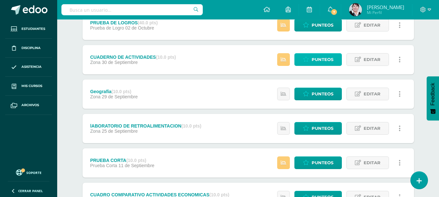
click at [320, 58] on span "Punteos" at bounding box center [323, 60] width 22 height 12
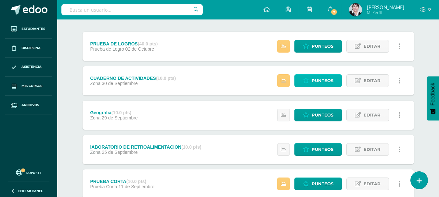
scroll to position [65, 0]
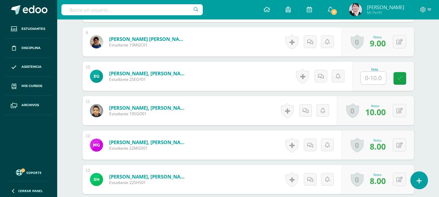
scroll to position [483, 0]
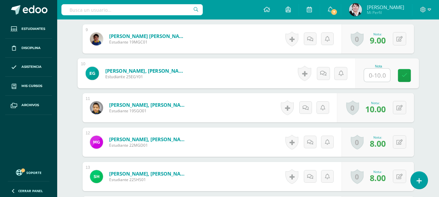
click at [378, 75] on input "text" at bounding box center [377, 75] width 26 height 13
type input "5"
click at [405, 77] on icon at bounding box center [404, 75] width 6 height 6
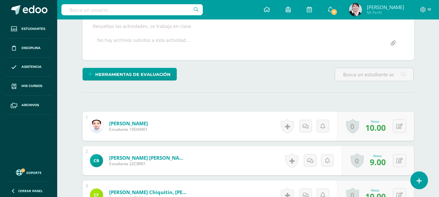
scroll to position [0, 0]
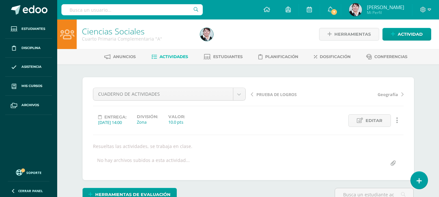
click at [175, 56] on span "Actividades" at bounding box center [174, 56] width 29 height 5
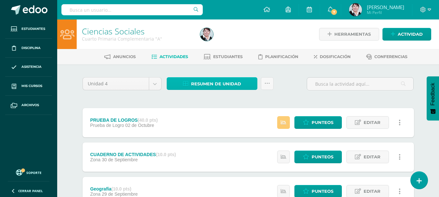
click at [218, 84] on span "Resumen de unidad" at bounding box center [216, 84] width 50 height 12
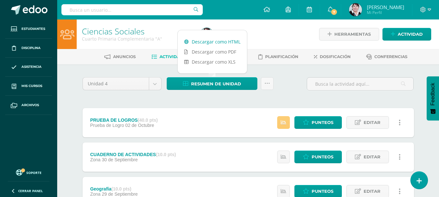
click at [221, 42] on link "Descargar como HTML" at bounding box center [212, 42] width 69 height 10
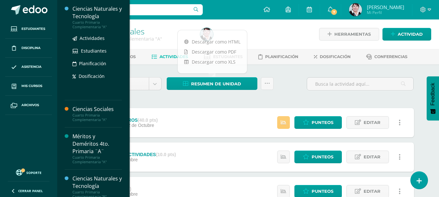
click at [96, 9] on div "Ciencias Naturales y Tecnología" at bounding box center [96, 12] width 49 height 15
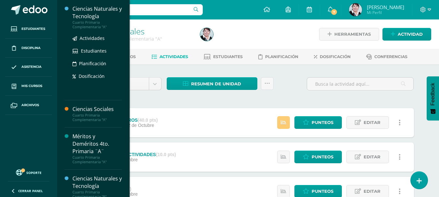
click at [96, 9] on div "Ciencias Naturales y Tecnología" at bounding box center [96, 12] width 49 height 15
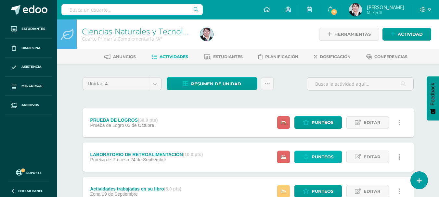
click at [316, 157] on span "Punteos" at bounding box center [323, 157] width 22 height 12
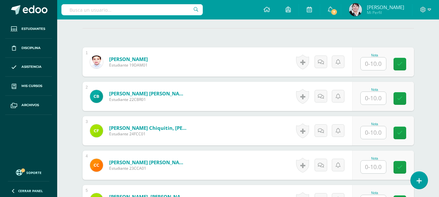
scroll to position [185, 0]
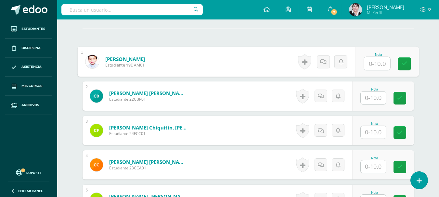
click at [377, 62] on input "text" at bounding box center [377, 63] width 26 height 13
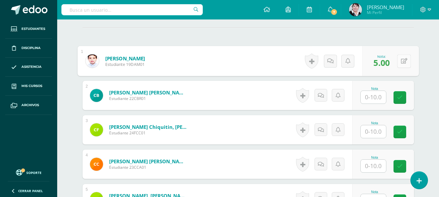
click at [401, 61] on icon at bounding box center [404, 61] width 6 height 6
type input "10"
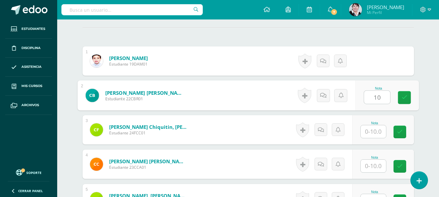
type input "10"
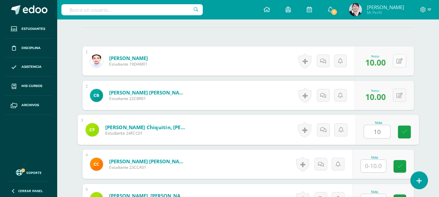
type input "10"
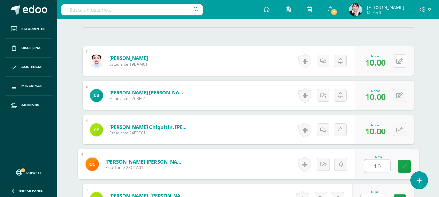
type input "10"
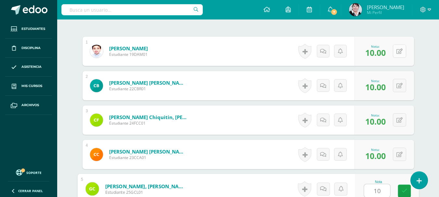
type input "10"
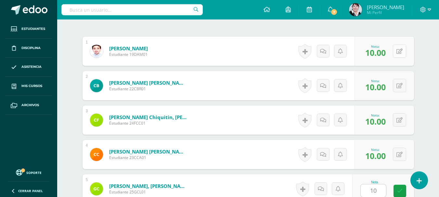
scroll to position [322, 0]
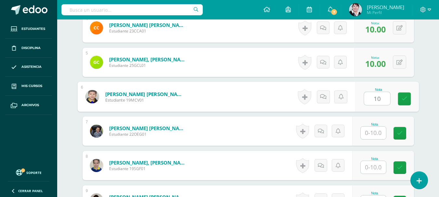
type input "10"
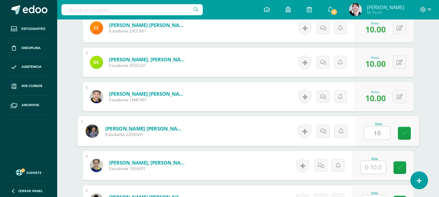
type input "10"
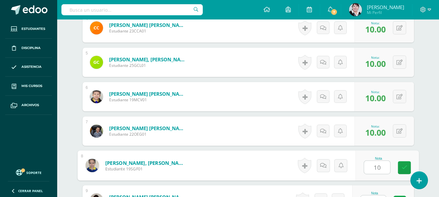
type input "10"
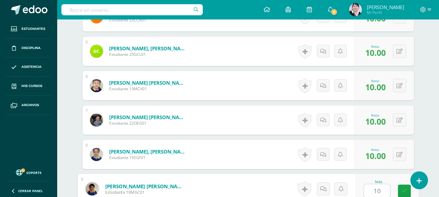
type input "10"
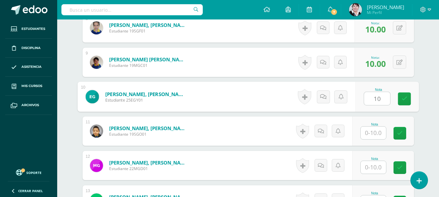
type input "10"
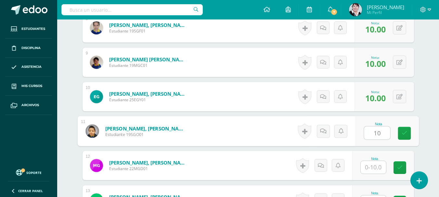
type input "10"
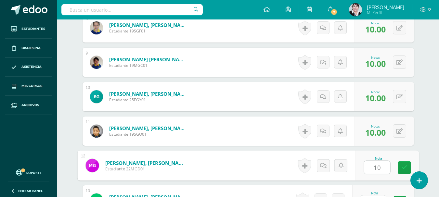
type input "10"
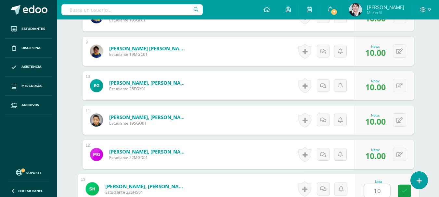
type input "10"
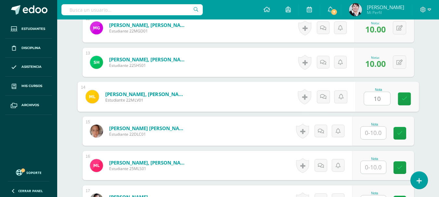
type input "10"
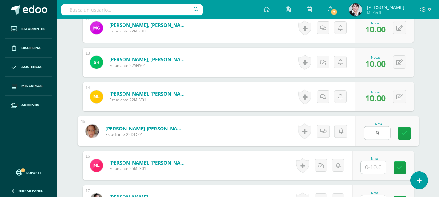
type input "9"
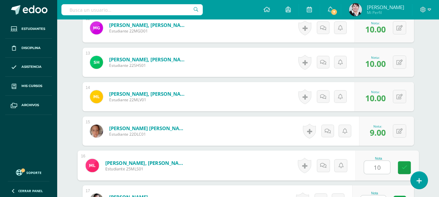
type input "10"
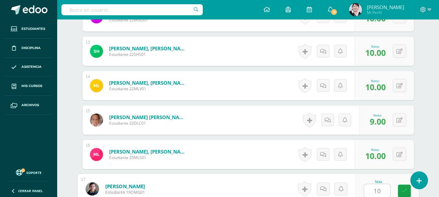
type input "10"
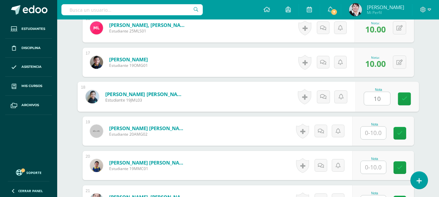
type input "10"
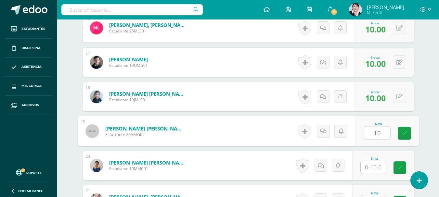
type input "10"
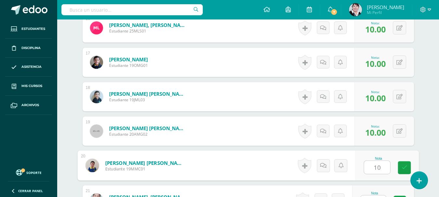
type input "10"
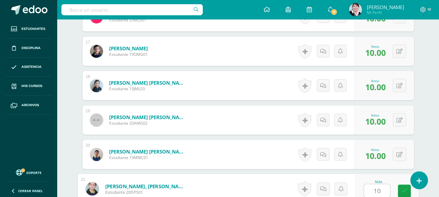
type input "10"
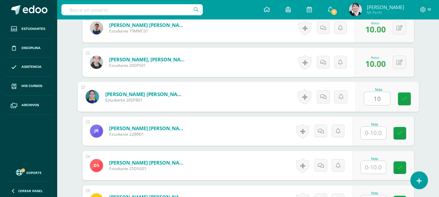
type input "10"
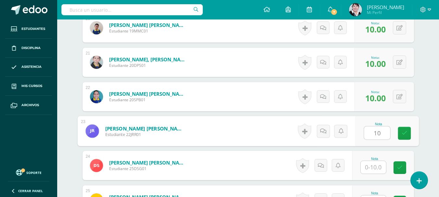
type input "10"
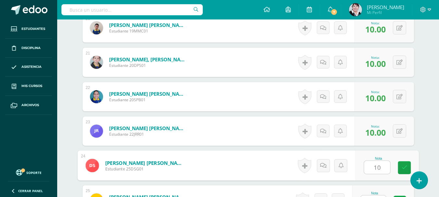
type input "10"
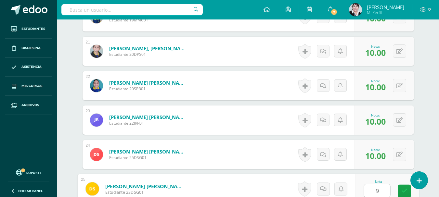
type input "9"
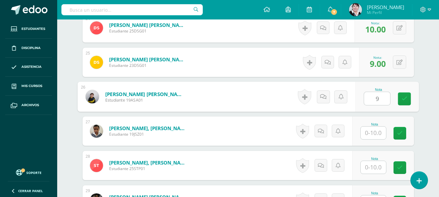
type input "9"
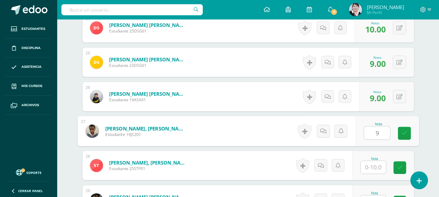
type input "9"
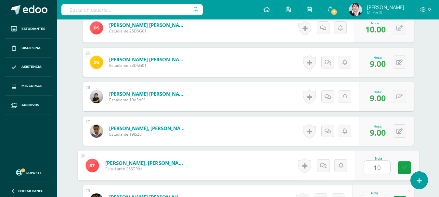
type input "1"
type input "9"
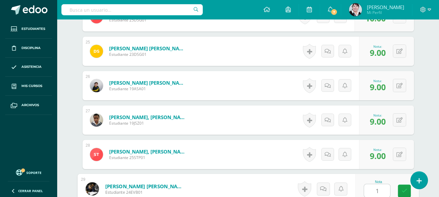
type input "10"
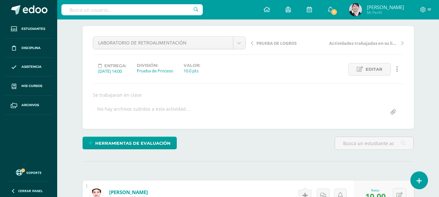
scroll to position [38, 0]
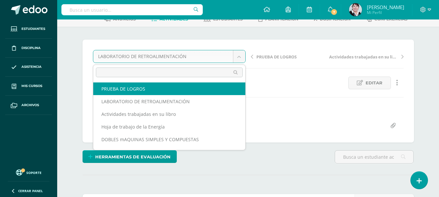
select select "/dashboard/teacher/grade-activity/178912/"
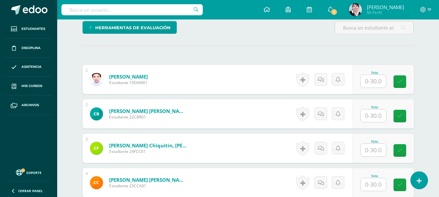
scroll to position [161, 0]
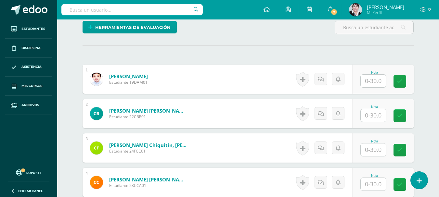
click at [380, 81] on input "text" at bounding box center [373, 81] width 25 height 13
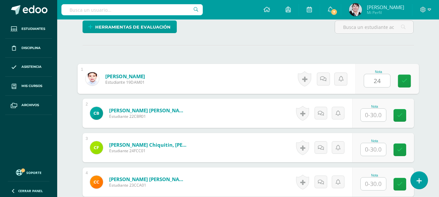
type input "24"
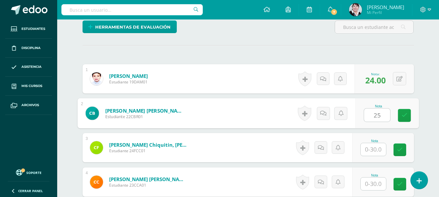
type input "25"
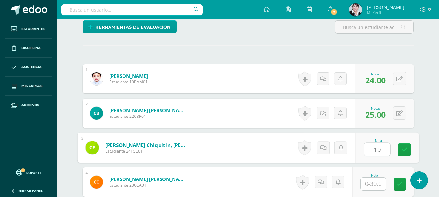
type input "19"
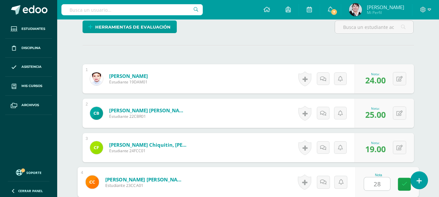
type input "28"
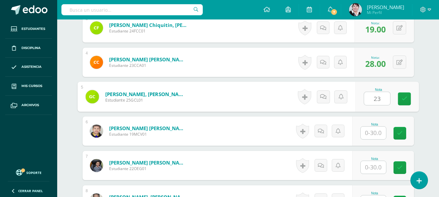
type input "23"
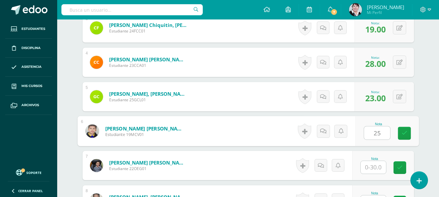
type input "25"
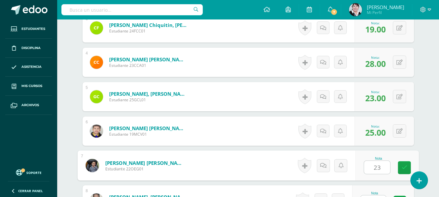
type input "23"
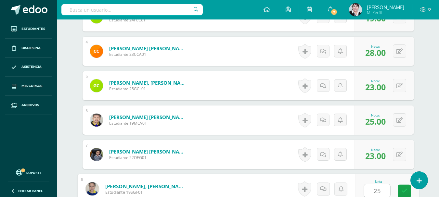
type input "25"
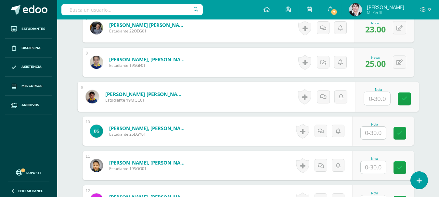
type input "2"
type input "30"
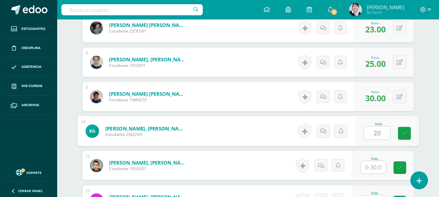
type input "20"
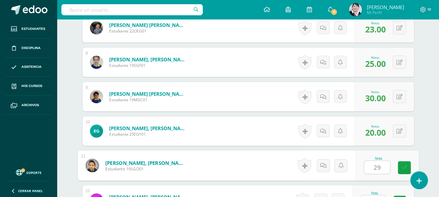
type input "29"
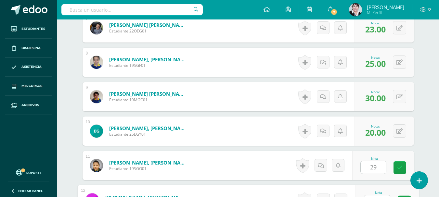
scroll to position [430, 0]
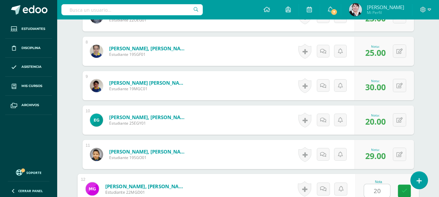
type input "20"
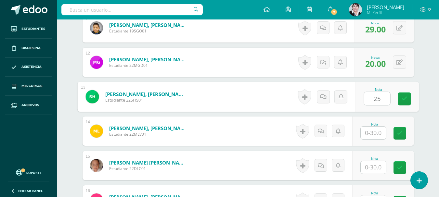
type input "25"
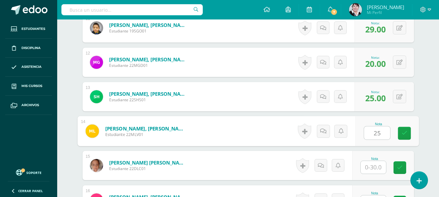
type input "25"
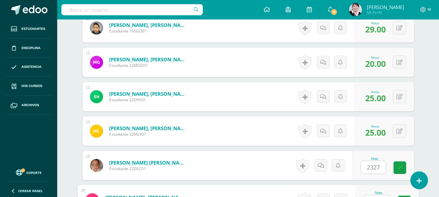
scroll to position [568, 0]
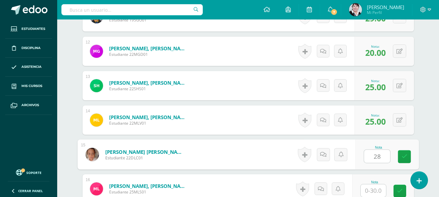
type input "28"
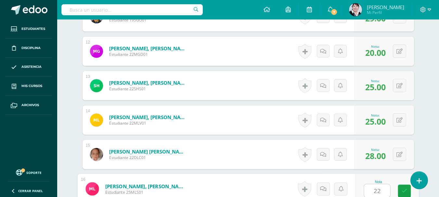
type input "22"
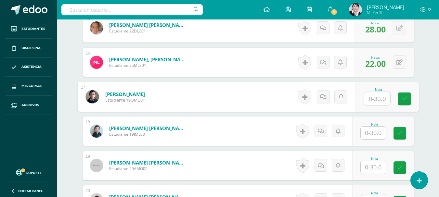
type input "2"
type input "30"
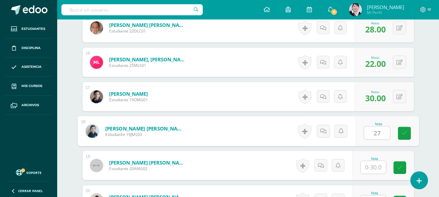
type input "27"
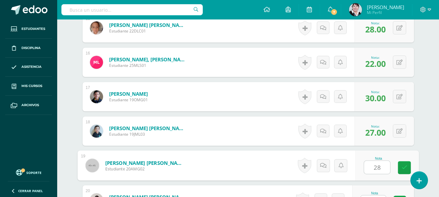
type input "28"
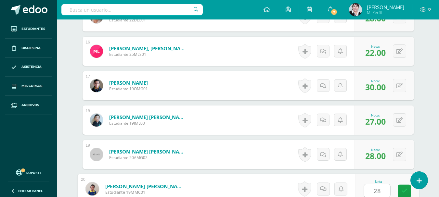
type input "28"
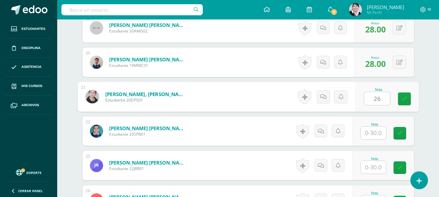
type input "26"
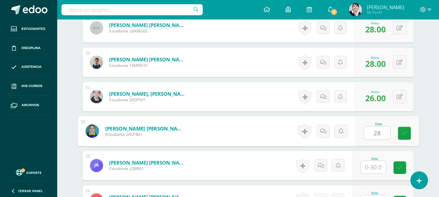
type input "28"
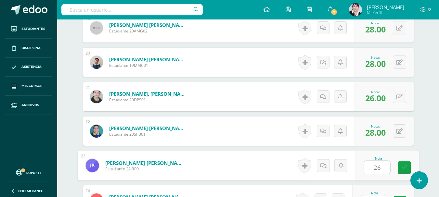
type input "26"
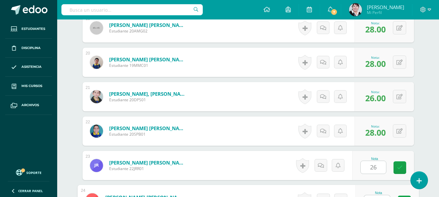
scroll to position [844, 0]
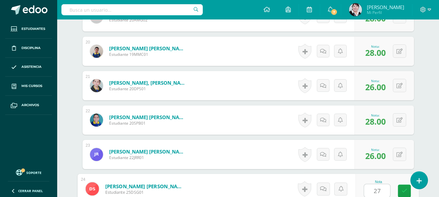
type input "27"
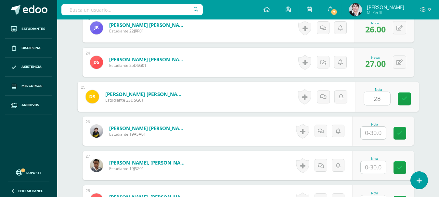
type input "28"
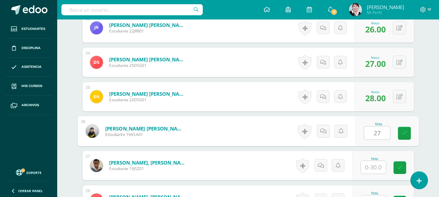
type input "27"
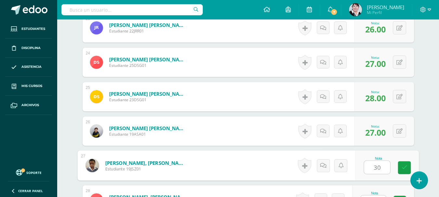
type input "30"
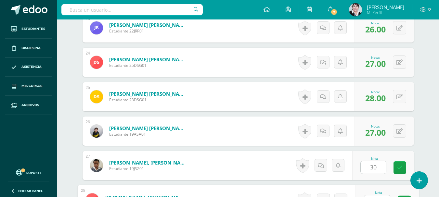
scroll to position [981, 0]
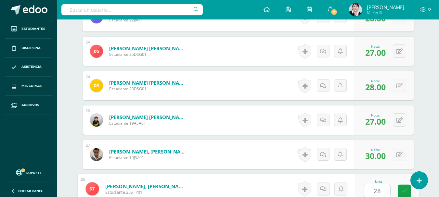
type input "28"
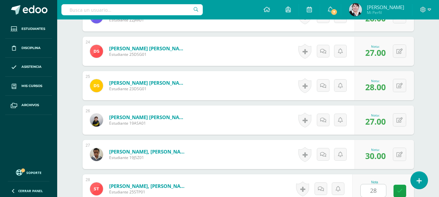
scroll to position [1097, 0]
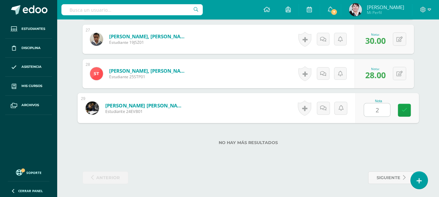
type input "28"
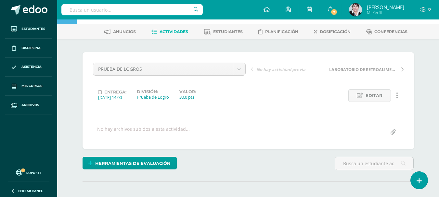
scroll to position [20, 0]
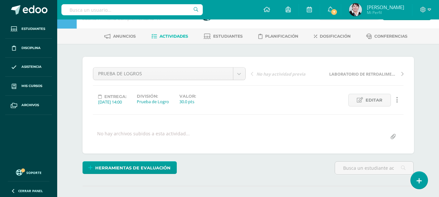
click at [176, 35] on span "Actividades" at bounding box center [174, 36] width 29 height 5
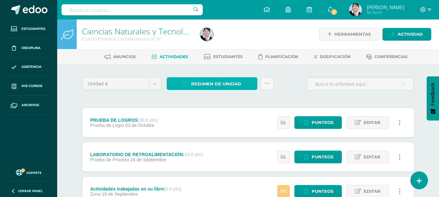
click at [216, 84] on span "Resumen de unidad" at bounding box center [216, 84] width 50 height 12
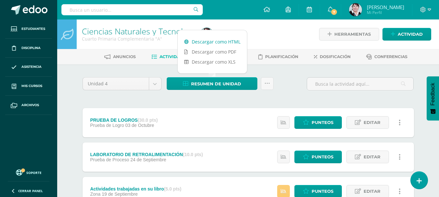
click at [218, 42] on link "Descargar como HTML" at bounding box center [212, 42] width 69 height 10
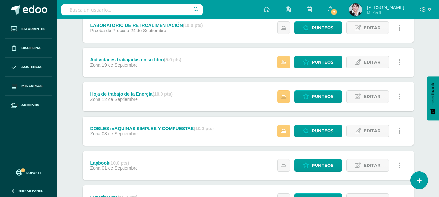
scroll to position [130, 0]
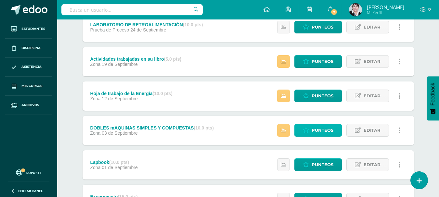
click at [327, 131] on span "Punteos" at bounding box center [323, 130] width 22 height 12
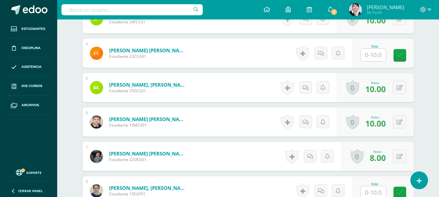
scroll to position [297, 0]
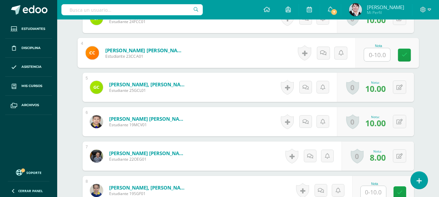
click at [379, 54] on input "text" at bounding box center [377, 54] width 26 height 13
type input "9"
click at [404, 55] on icon at bounding box center [404, 55] width 6 height 6
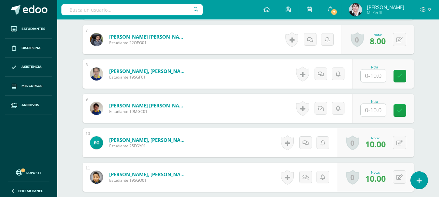
scroll to position [420, 0]
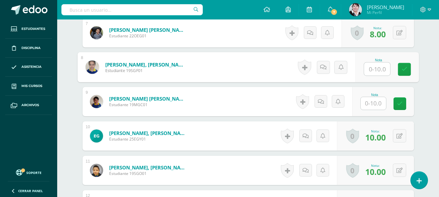
click at [380, 70] on input "text" at bounding box center [377, 69] width 26 height 13
type input "8"
click at [402, 70] on icon at bounding box center [404, 70] width 6 height 6
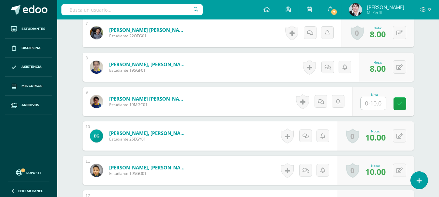
click at [378, 103] on input "text" at bounding box center [373, 103] width 25 height 13
type input "8"
click at [402, 103] on icon at bounding box center [404, 104] width 6 height 6
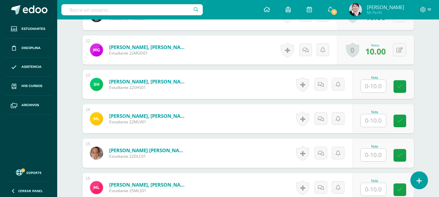
scroll to position [578, 0]
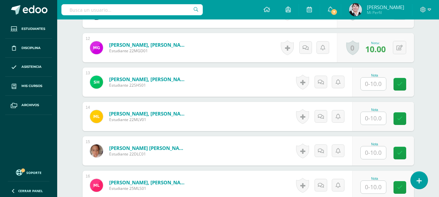
click at [378, 86] on input "text" at bounding box center [373, 84] width 25 height 13
type input "8"
click at [404, 84] on icon at bounding box center [404, 85] width 6 height 6
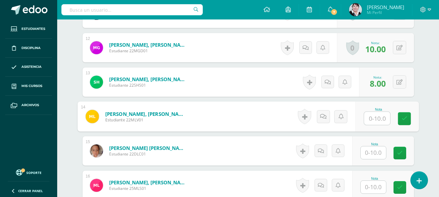
click at [379, 116] on input "text" at bounding box center [377, 118] width 26 height 13
type input "9"
click at [403, 119] on icon at bounding box center [404, 119] width 6 height 6
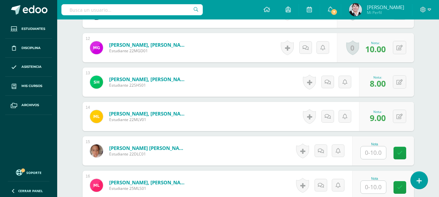
click at [378, 155] on input "text" at bounding box center [373, 153] width 25 height 13
type input "8"
click at [405, 152] on icon at bounding box center [404, 153] width 6 height 6
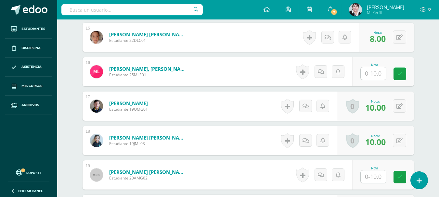
scroll to position [705, 0]
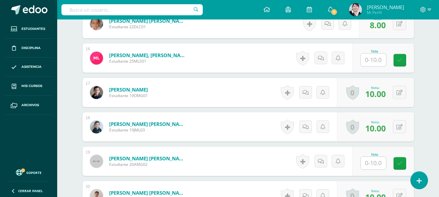
click at [380, 59] on input "text" at bounding box center [373, 60] width 25 height 13
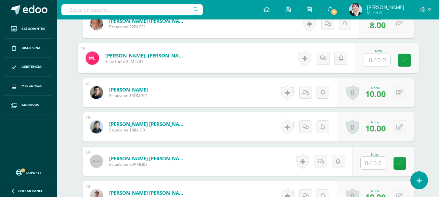
type input "9"
click at [403, 60] on icon at bounding box center [404, 61] width 6 height 6
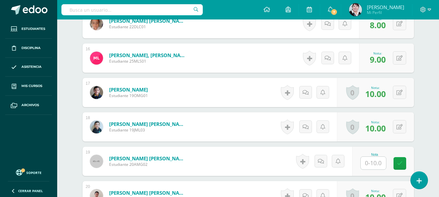
click at [378, 162] on input "text" at bounding box center [373, 163] width 25 height 13
type input "10"
click at [405, 163] on icon at bounding box center [404, 164] width 6 height 6
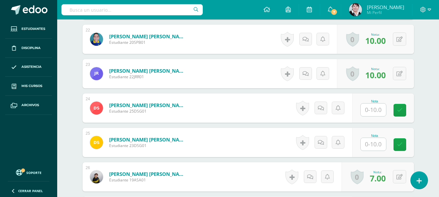
scroll to position [937, 0]
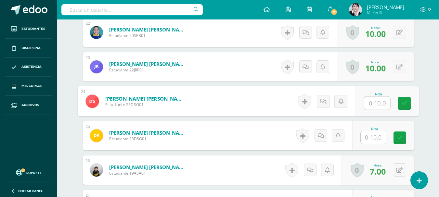
click at [379, 104] on input "text" at bounding box center [377, 103] width 26 height 13
type input "10"
click at [403, 104] on icon at bounding box center [404, 104] width 6 height 6
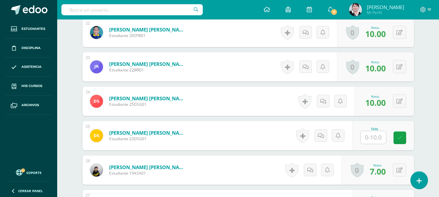
click at [377, 138] on input "text" at bounding box center [373, 137] width 25 height 13
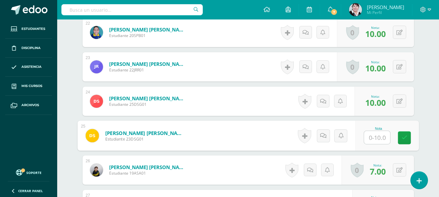
type input "8"
click at [404, 138] on icon at bounding box center [404, 138] width 6 height 6
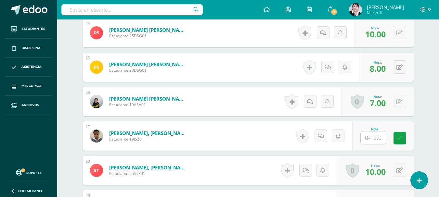
scroll to position [1029, 0]
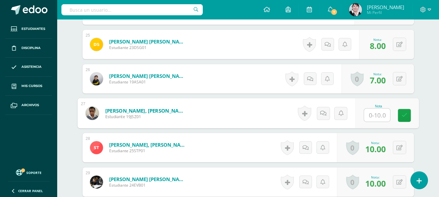
click at [380, 114] on input "text" at bounding box center [377, 115] width 26 height 13
type input "9"
click at [405, 116] on icon at bounding box center [404, 116] width 6 height 6
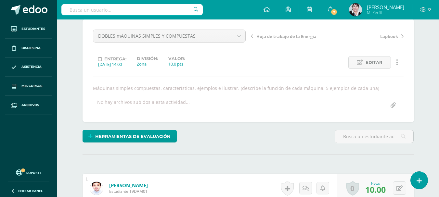
scroll to position [0, 0]
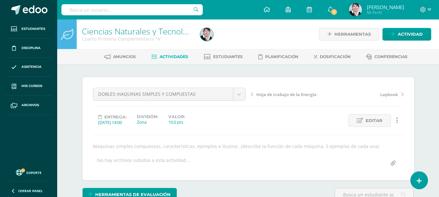
click at [175, 57] on span "Actividades" at bounding box center [174, 56] width 29 height 5
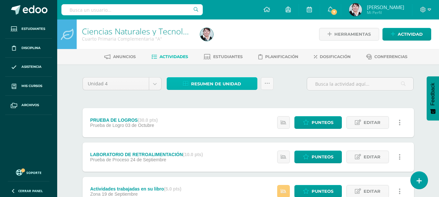
click at [229, 84] on span "Resumen de unidad" at bounding box center [216, 84] width 50 height 12
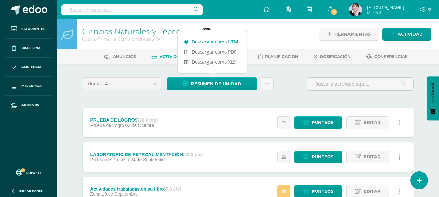
click at [224, 40] on link "Descargar como HTML" at bounding box center [212, 42] width 69 height 10
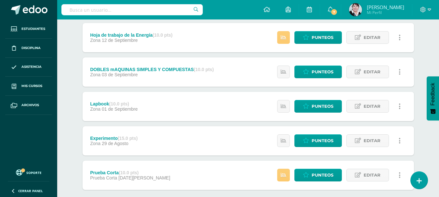
scroll to position [225, 0]
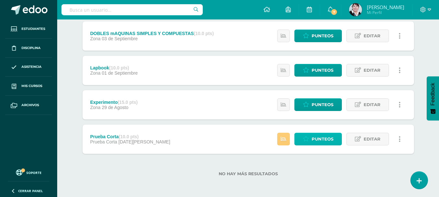
click at [323, 139] on span "Punteos" at bounding box center [323, 139] width 22 height 12
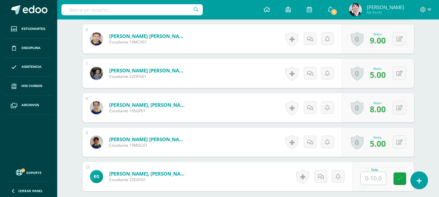
scroll to position [440, 0]
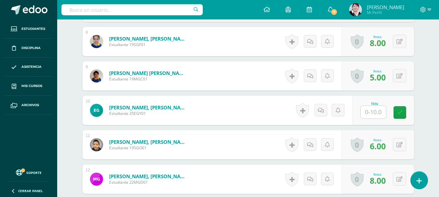
click at [378, 112] on input "text" at bounding box center [373, 112] width 25 height 13
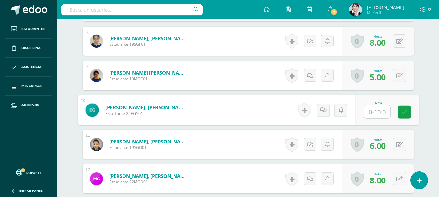
type input "7"
click at [404, 112] on icon at bounding box center [404, 112] width 6 height 6
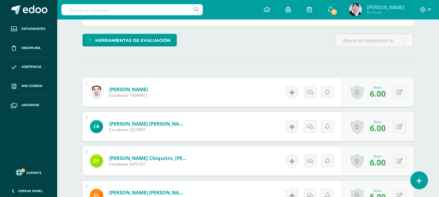
scroll to position [0, 0]
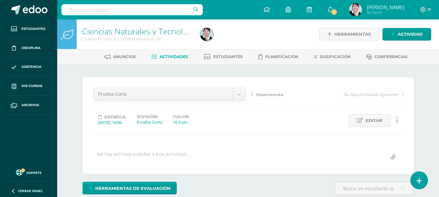
click at [180, 55] on span "Actividades" at bounding box center [174, 56] width 29 height 5
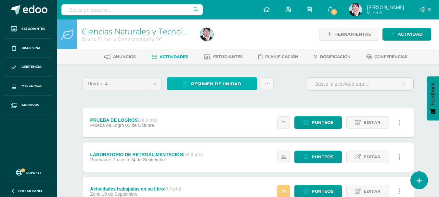
click at [230, 84] on span "Resumen de unidad" at bounding box center [216, 84] width 50 height 12
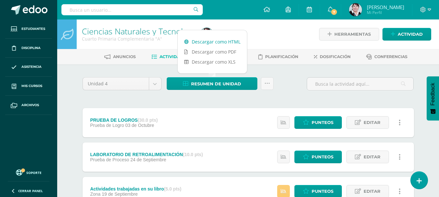
click at [223, 41] on link "Descargar como HTML" at bounding box center [212, 42] width 69 height 10
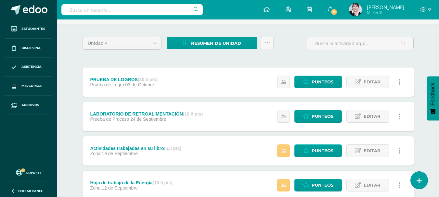
scroll to position [41, 0]
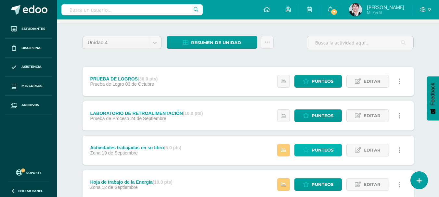
click at [320, 149] on span "Punteos" at bounding box center [323, 150] width 22 height 12
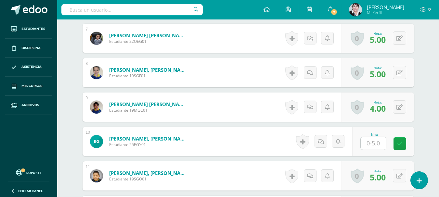
scroll to position [409, 0]
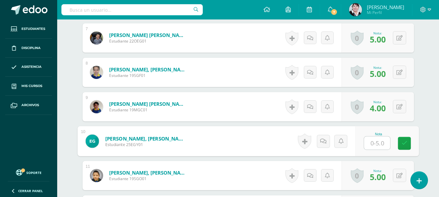
click at [378, 142] on input "text" at bounding box center [377, 143] width 26 height 13
type input "3"
click at [406, 141] on icon at bounding box center [404, 143] width 6 height 6
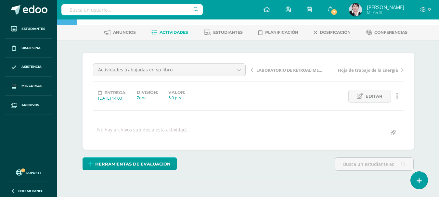
scroll to position [22, 0]
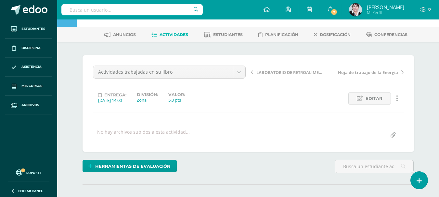
click at [178, 34] on span "Actividades" at bounding box center [174, 34] width 29 height 5
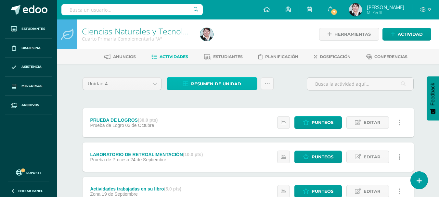
click at [229, 81] on span "Resumen de unidad" at bounding box center [216, 84] width 50 height 12
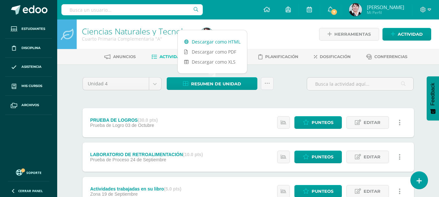
click at [224, 41] on link "Descargar como HTML" at bounding box center [212, 42] width 69 height 10
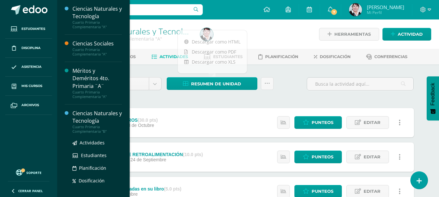
click at [95, 115] on div "Ciencias Naturales y Tecnología" at bounding box center [96, 117] width 49 height 15
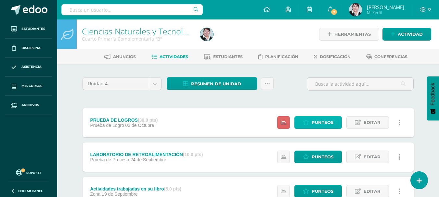
click at [324, 120] on span "Punteos" at bounding box center [323, 123] width 22 height 12
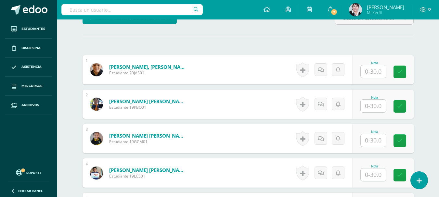
scroll to position [174, 0]
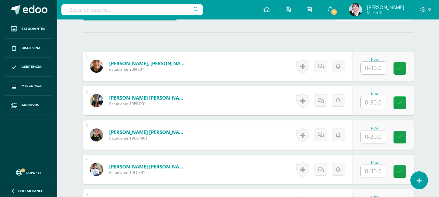
click at [380, 70] on input "text" at bounding box center [373, 68] width 25 height 13
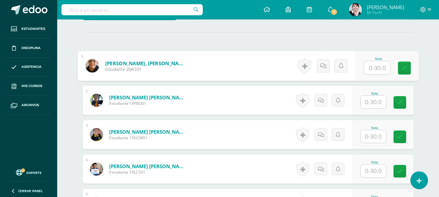
scroll to position [175, 0]
type input "25"
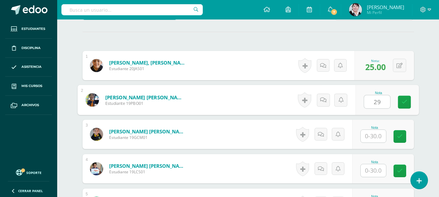
type input "29"
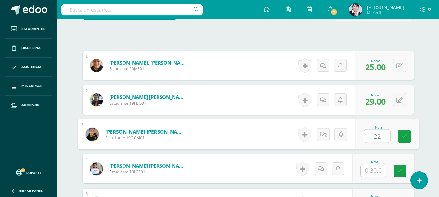
type input "22"
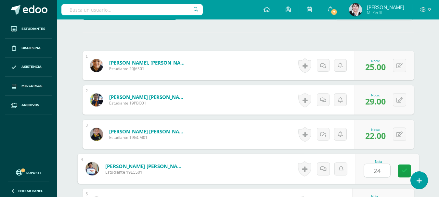
type input "24"
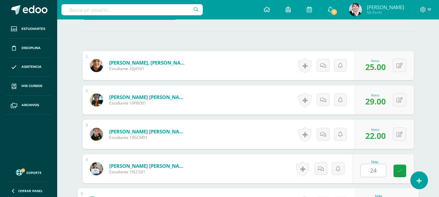
scroll to position [281, 0]
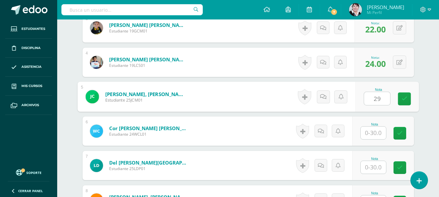
type input "29"
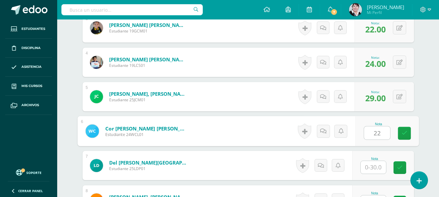
type input "22"
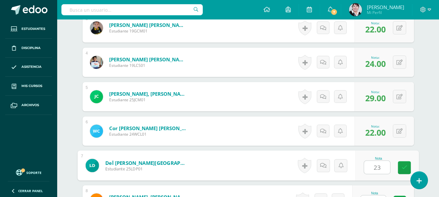
type input "23"
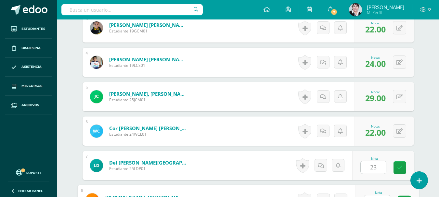
scroll to position [292, 0]
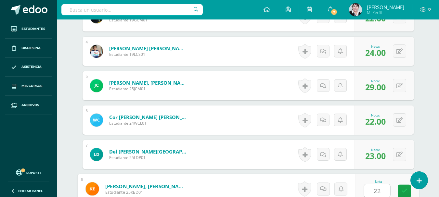
type input "22"
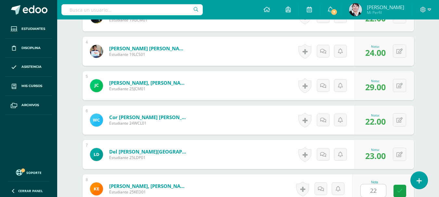
scroll to position [419, 0]
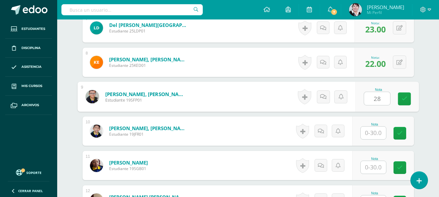
type input "28"
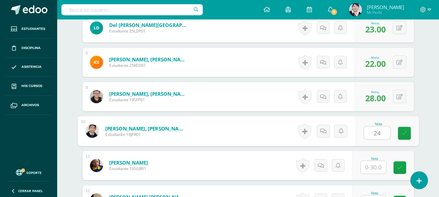
type input "24"
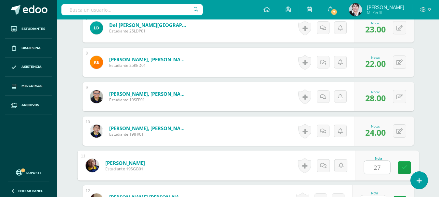
type input "27"
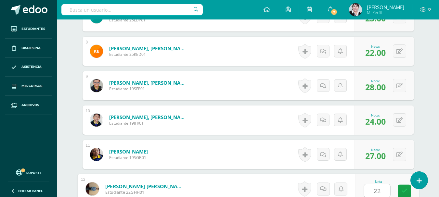
type input "22"
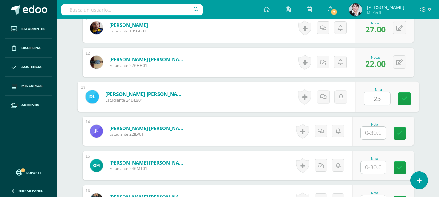
type input "23"
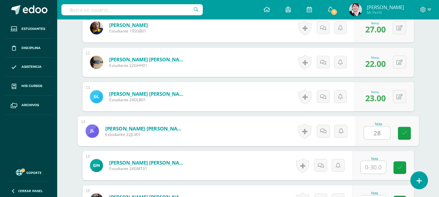
type input "28"
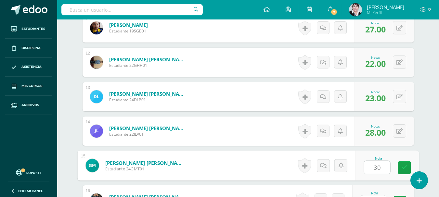
type input "30"
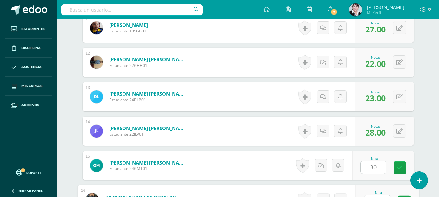
scroll to position [568, 0]
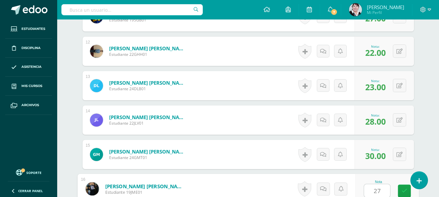
type input "27"
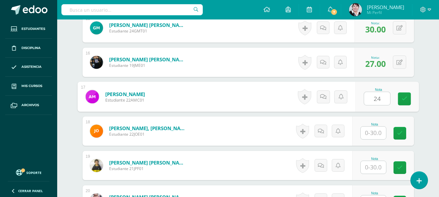
type input "24"
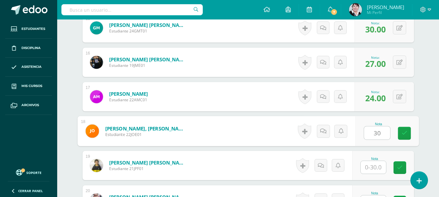
type input "30"
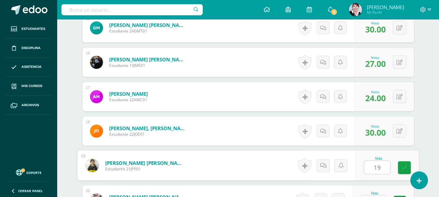
type input "19"
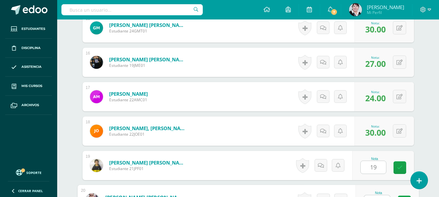
scroll to position [706, 0]
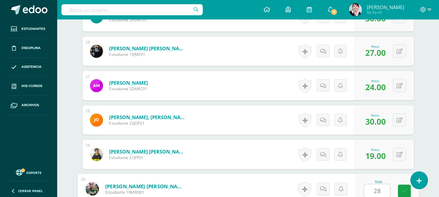
type input "28"
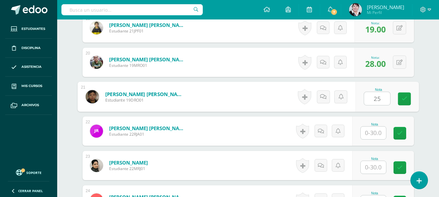
type input "25"
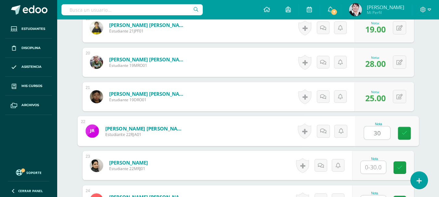
type input "30"
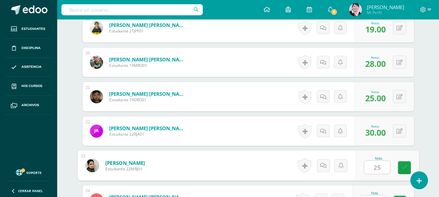
type input "25"
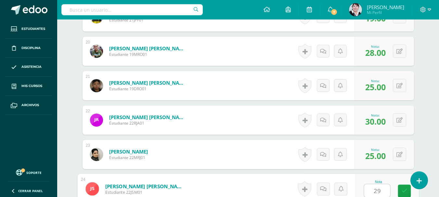
type input "29"
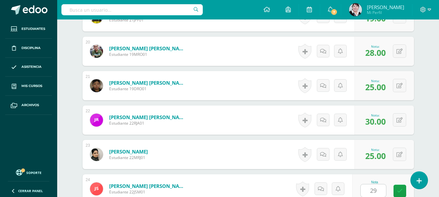
scroll to position [970, 0]
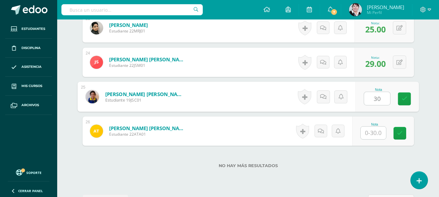
type input "30"
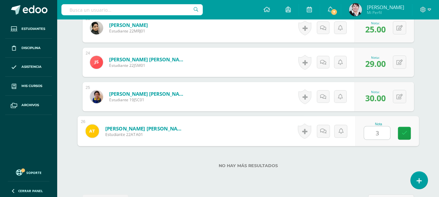
type input "30"
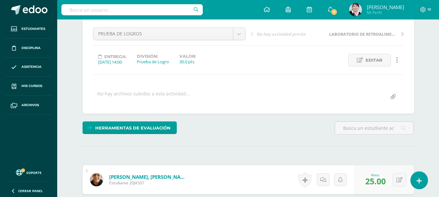
scroll to position [0, 0]
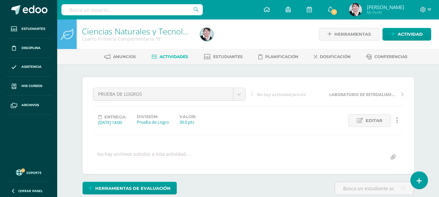
click at [174, 57] on span "Actividades" at bounding box center [174, 56] width 29 height 5
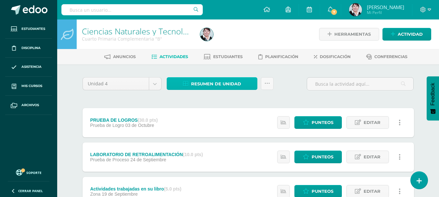
click at [228, 84] on span "Resumen de unidad" at bounding box center [216, 84] width 50 height 12
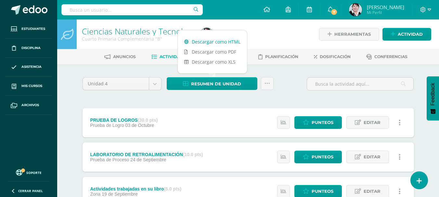
click at [231, 41] on link "Descargar como HTML" at bounding box center [212, 42] width 69 height 10
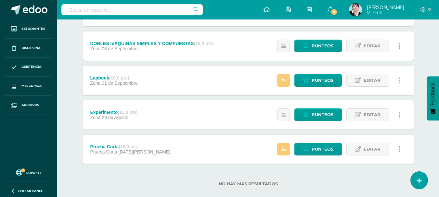
scroll to position [225, 0]
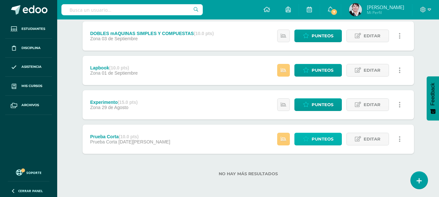
click at [329, 136] on span "Punteos" at bounding box center [323, 139] width 22 height 12
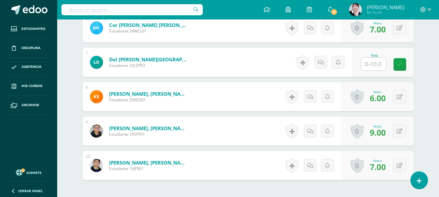
scroll to position [391, 0]
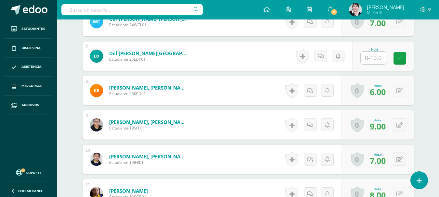
click at [380, 58] on input "text" at bounding box center [373, 58] width 25 height 13
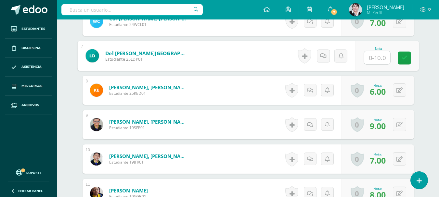
type input "7"
click at [403, 60] on icon at bounding box center [404, 58] width 6 height 6
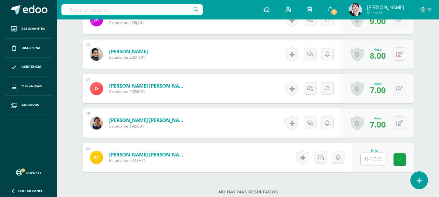
scroll to position [993, 0]
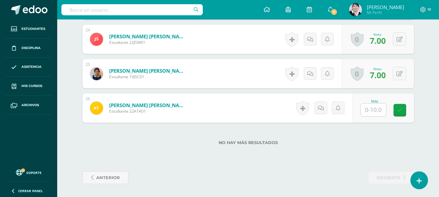
click at [369, 110] on input "text" at bounding box center [373, 110] width 25 height 13
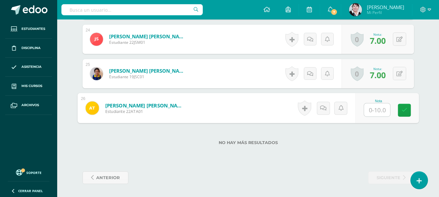
type input "7"
click at [404, 110] on icon at bounding box center [404, 111] width 6 height 6
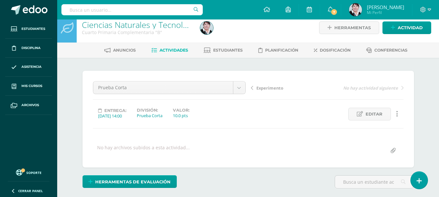
scroll to position [0, 0]
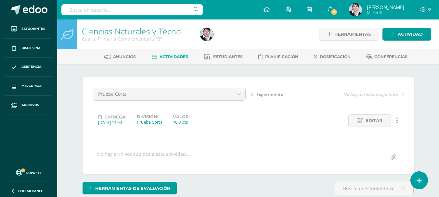
click at [176, 54] on span "Actividades" at bounding box center [174, 56] width 29 height 5
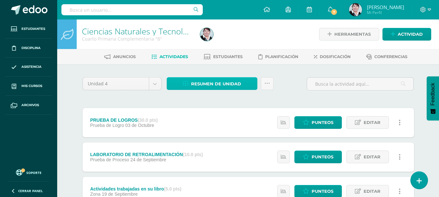
click at [233, 82] on span "Resumen de unidad" at bounding box center [216, 84] width 50 height 12
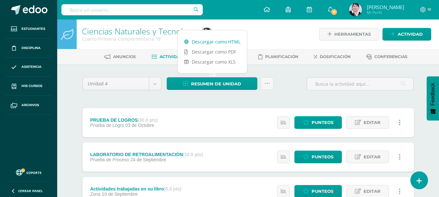
click at [232, 40] on link "Descargar como HTML" at bounding box center [212, 42] width 69 height 10
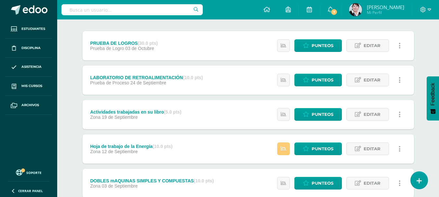
scroll to position [97, 0]
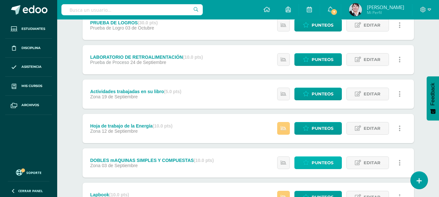
click at [322, 160] on span "Punteos" at bounding box center [323, 163] width 22 height 12
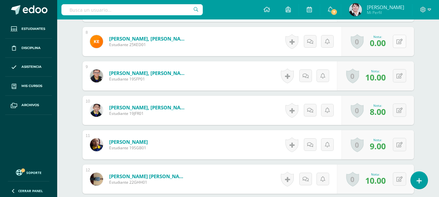
scroll to position [446, 0]
click at [399, 42] on button at bounding box center [399, 40] width 13 height 13
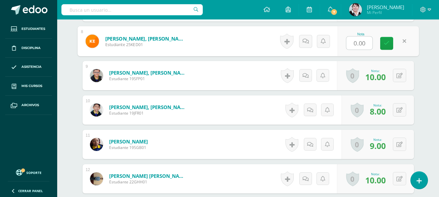
scroll to position [447, 0]
type input "7"
click at [389, 40] on icon at bounding box center [387, 43] width 6 height 6
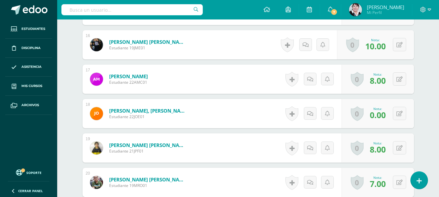
scroll to position [739, 0]
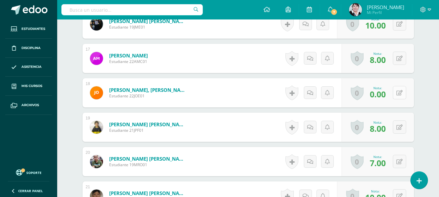
click at [401, 93] on icon at bounding box center [399, 93] width 6 height 6
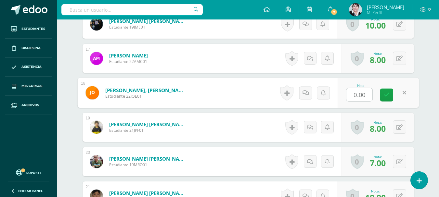
type input "9"
click at [388, 93] on icon at bounding box center [387, 95] width 6 height 6
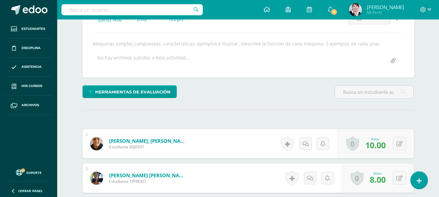
scroll to position [0, 0]
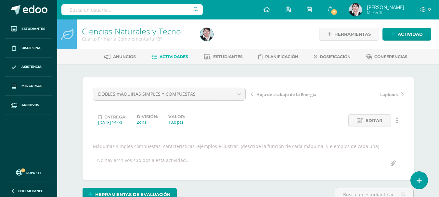
click at [178, 54] on link "Actividades" at bounding box center [169, 57] width 37 height 10
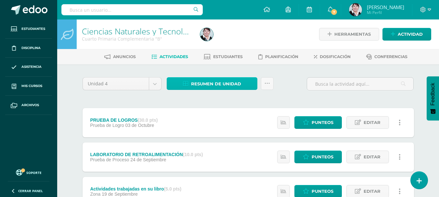
click at [221, 83] on span "Resumen de unidad" at bounding box center [216, 84] width 50 height 12
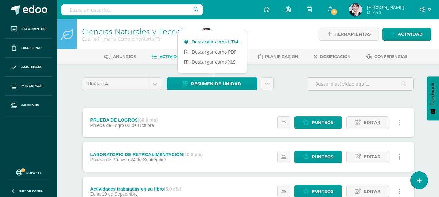
click at [225, 41] on link "Descargar como HTML" at bounding box center [212, 42] width 69 height 10
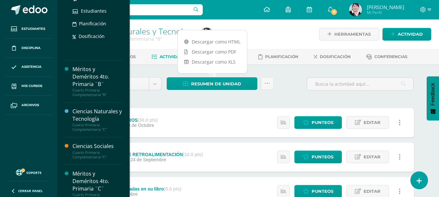
scroll to position [224, 0]
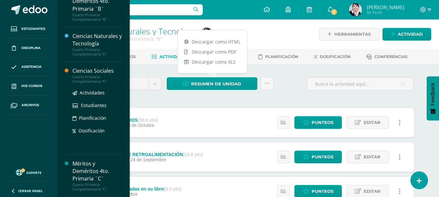
click at [94, 71] on div "Ciencias Sociales" at bounding box center [96, 70] width 49 height 7
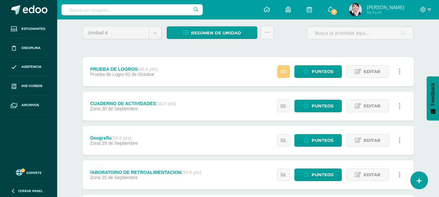
scroll to position [65, 0]
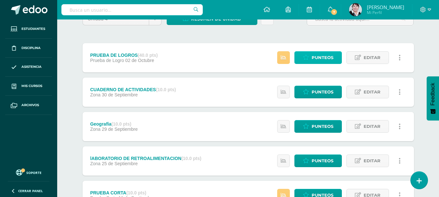
click at [325, 55] on span "Punteos" at bounding box center [323, 58] width 22 height 12
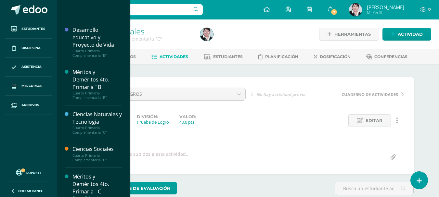
scroll to position [224, 0]
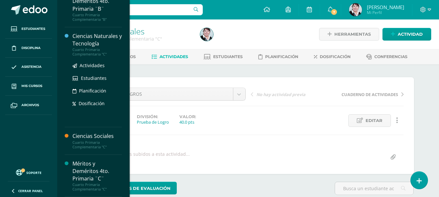
click at [98, 36] on div "Ciencias Naturales y Tecnología" at bounding box center [96, 39] width 49 height 15
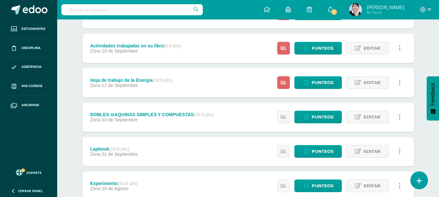
scroll to position [162, 0]
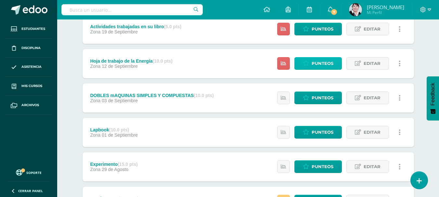
click at [324, 62] on span "Punteos" at bounding box center [323, 64] width 22 height 12
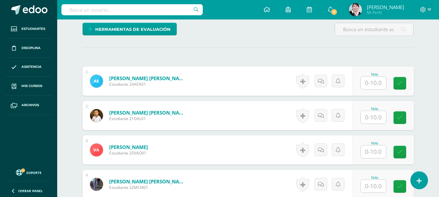
scroll to position [163, 0]
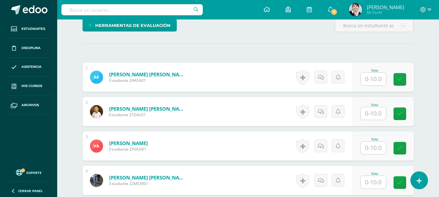
click at [382, 79] on input "text" at bounding box center [373, 79] width 25 height 13
type input "8"
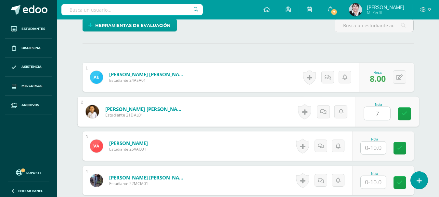
type input "7"
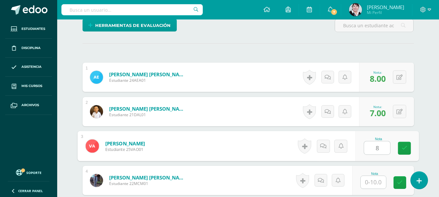
type input "8"
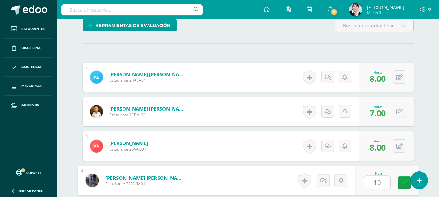
type input "10"
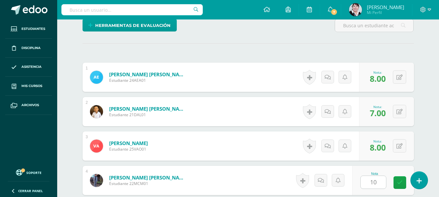
scroll to position [281, 0]
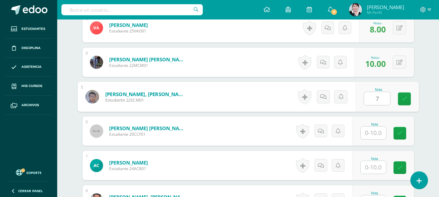
type input "7"
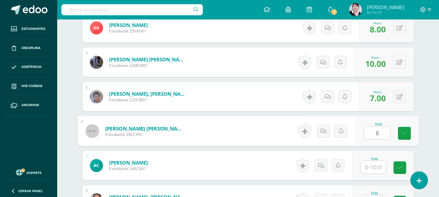
type input "8"
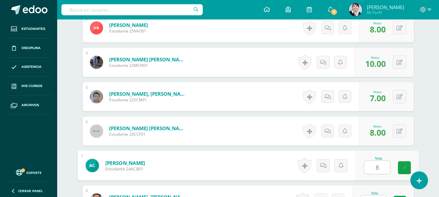
type input "8"
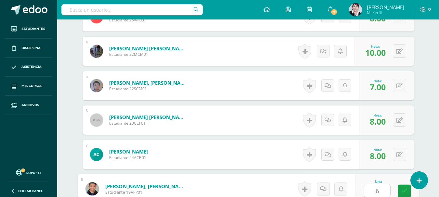
type input "6"
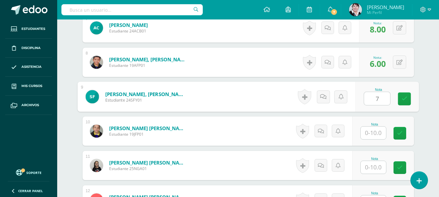
type input "7"
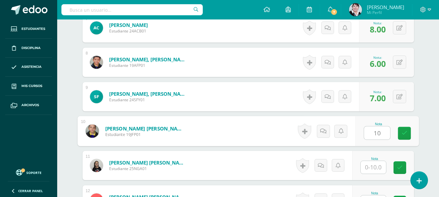
type input "10"
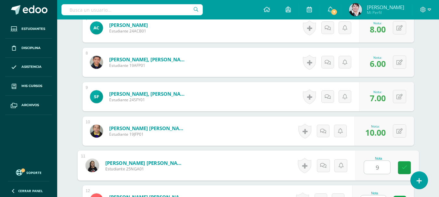
type input "9"
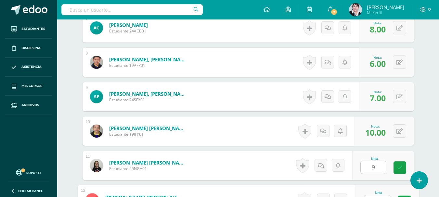
scroll to position [430, 0]
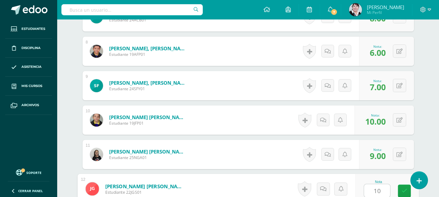
type input "10"
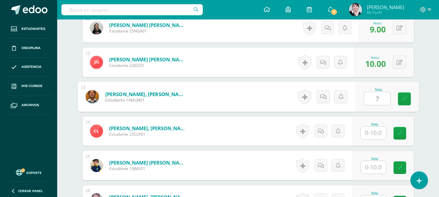
type input "7"
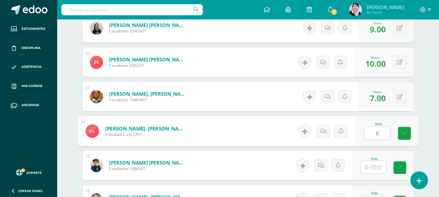
type input "6"
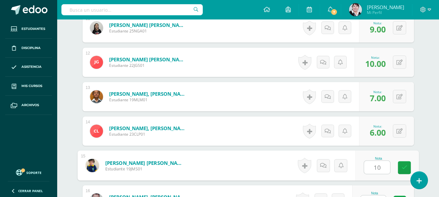
type input "10"
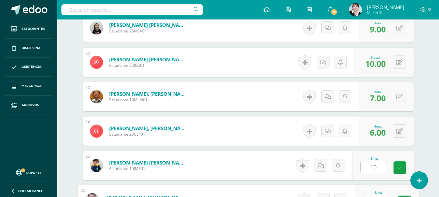
scroll to position [568, 0]
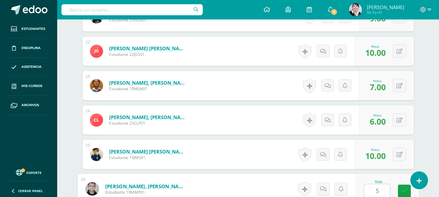
type input "5"
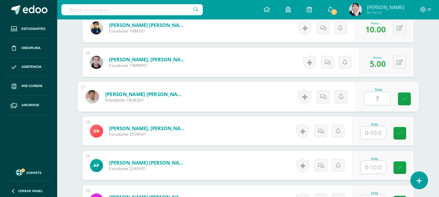
type input "7"
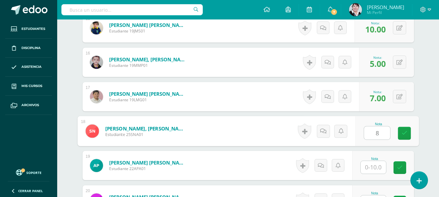
type input "8"
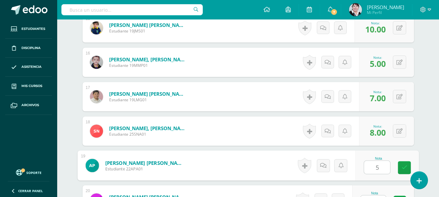
type input "5"
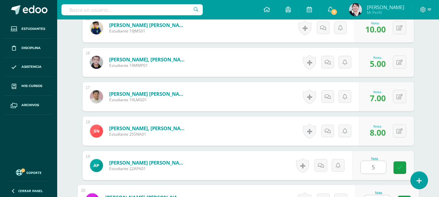
scroll to position [706, 0]
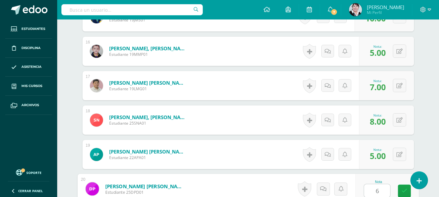
type input "6"
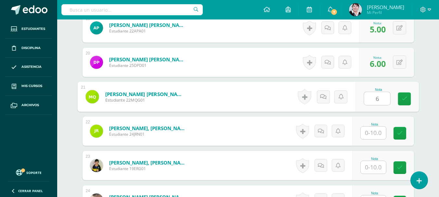
type input "6"
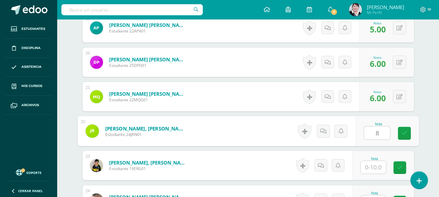
type input "8"
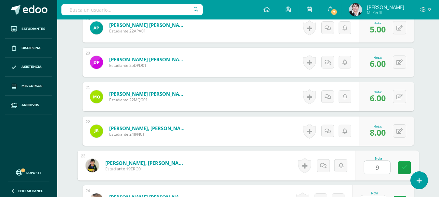
type input "9"
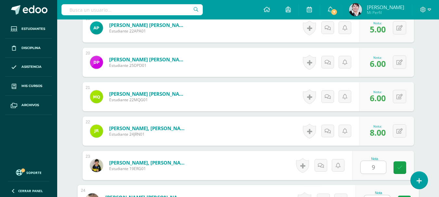
scroll to position [844, 0]
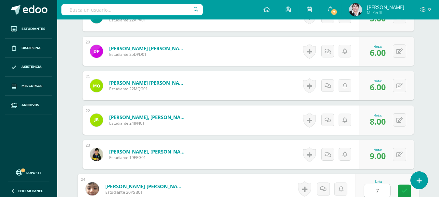
type input "7"
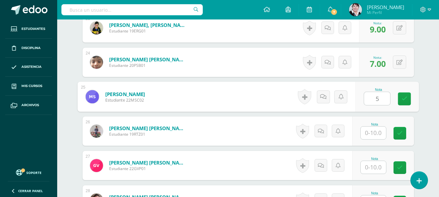
type input "5"
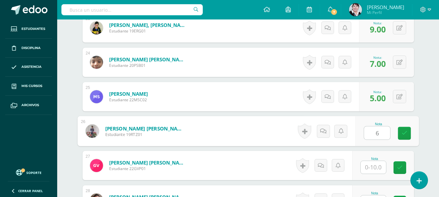
type input "6"
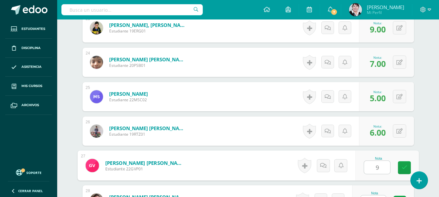
type input "9"
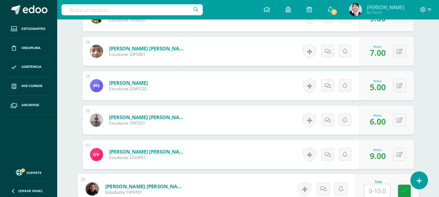
type input "5"
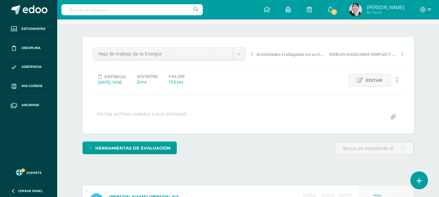
scroll to position [0, 0]
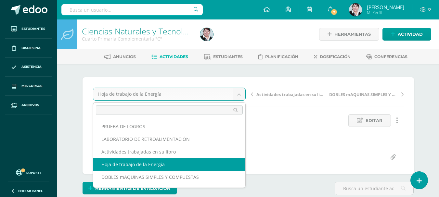
drag, startPoint x: 241, startPoint y: 94, endPoint x: 239, endPoint y: 98, distance: 4.5
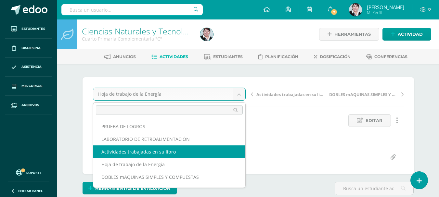
select select "/dashboard/teacher/grade-activity/178877/"
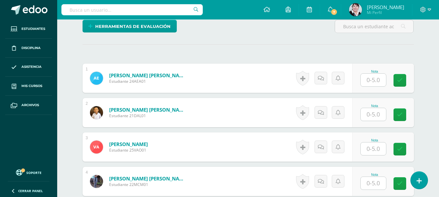
scroll to position [162, 0]
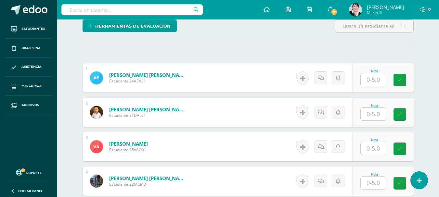
click at [381, 77] on input "text" at bounding box center [373, 79] width 25 height 13
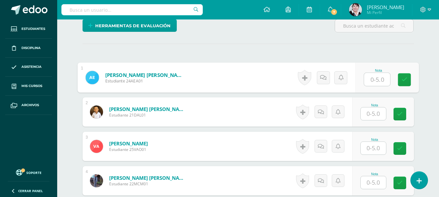
scroll to position [163, 0]
type input "5"
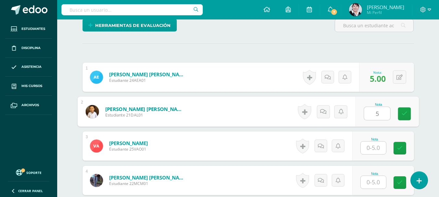
type input "5"
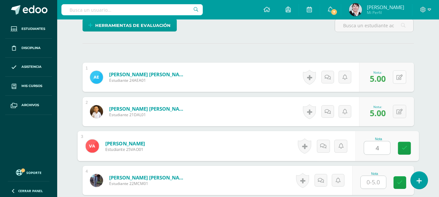
type input "4"
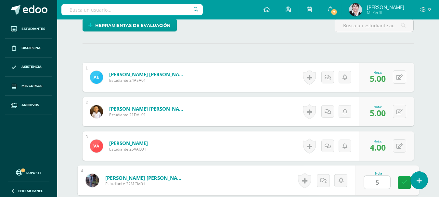
type input "5"
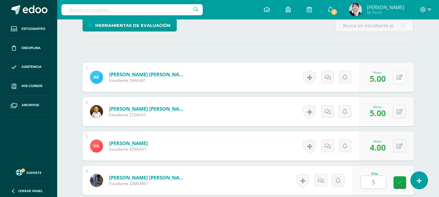
scroll to position [281, 0]
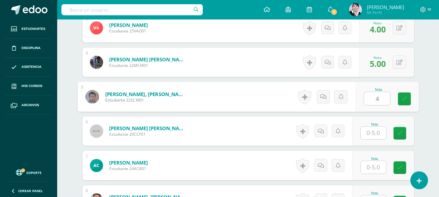
type input "4"
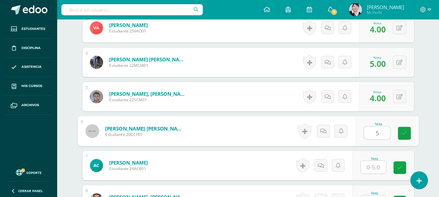
type input "5"
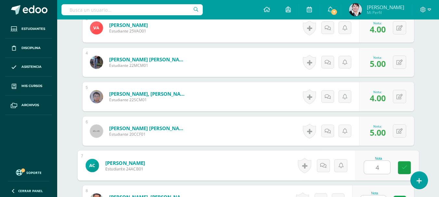
type input "4"
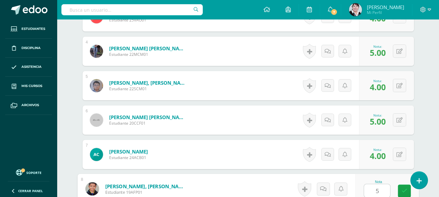
type input "5"
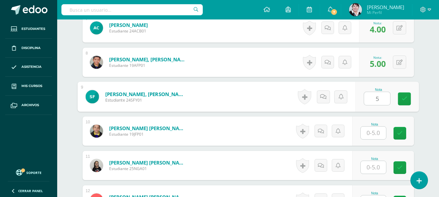
type input "5"
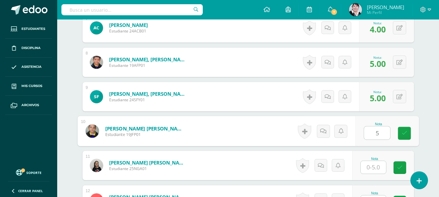
type input "5"
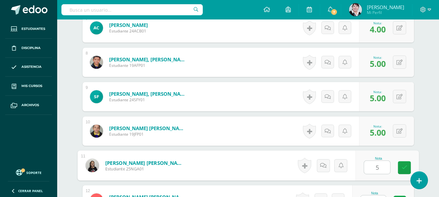
type input "5"
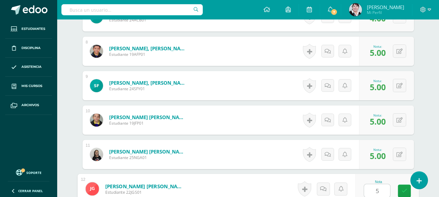
type input "5"
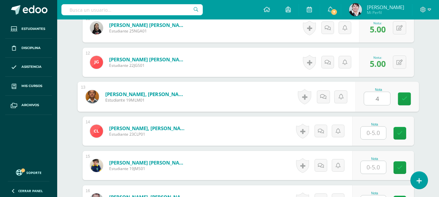
type input "4"
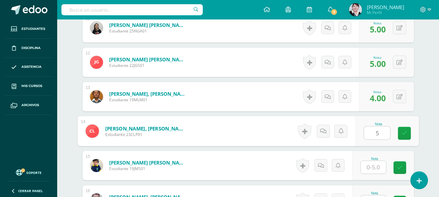
type input "5"
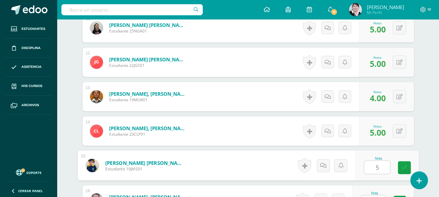
type input "5"
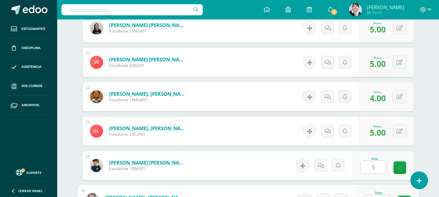
scroll to position [568, 0]
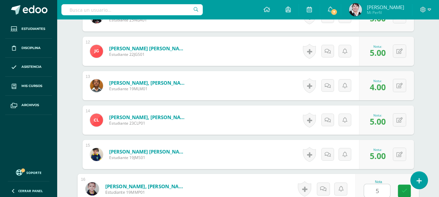
type input "5"
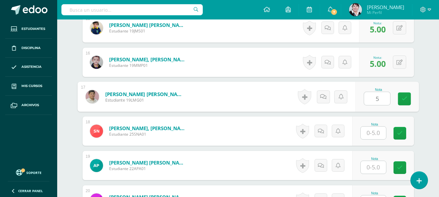
type input "5"
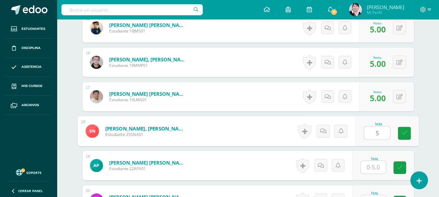
type input "5"
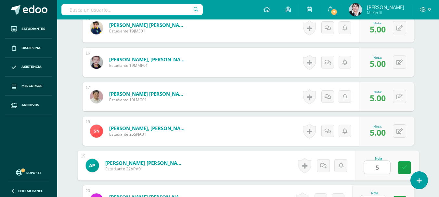
type input "5"
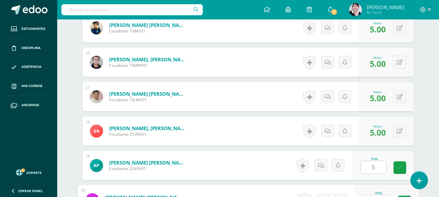
scroll to position [706, 0]
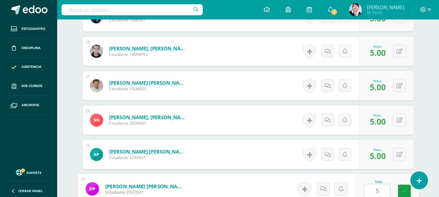
type input "5"
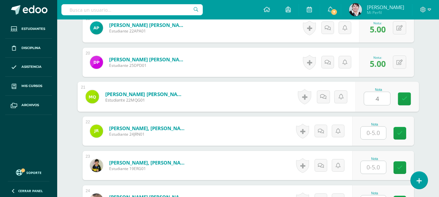
type input "4"
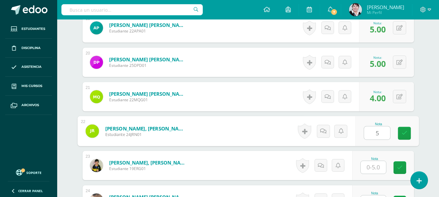
type input "5"
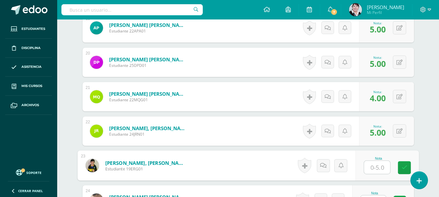
type input "5"
type input "4"
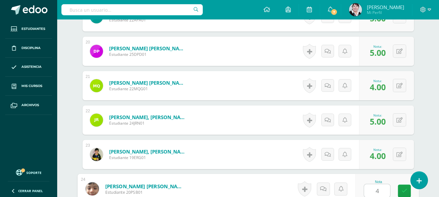
type input "4"
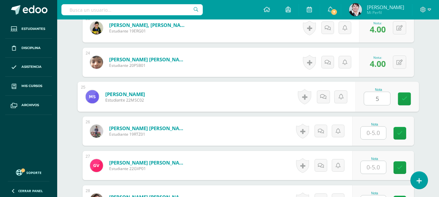
type input "5"
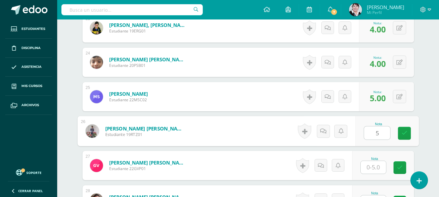
type input "5"
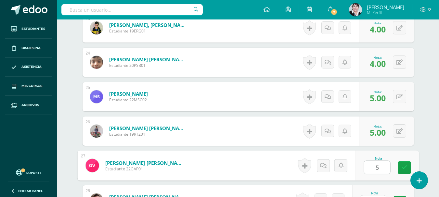
type input "5"
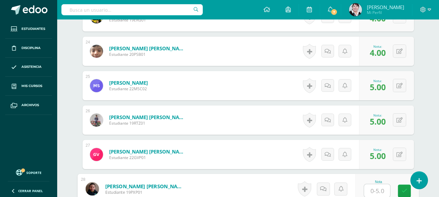
type input "5"
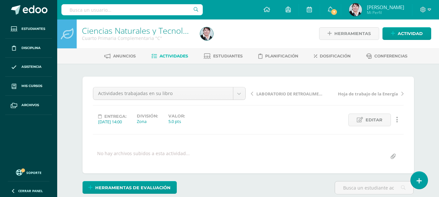
scroll to position [0, 0]
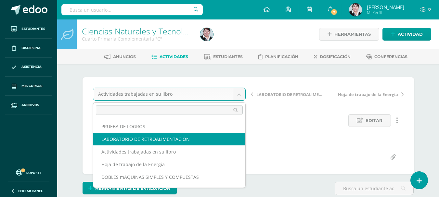
select select "/dashboard/teacher/grade-activity/178907/"
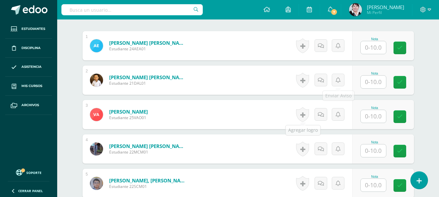
scroll to position [201, 0]
click at [380, 44] on input "text" at bounding box center [373, 47] width 25 height 13
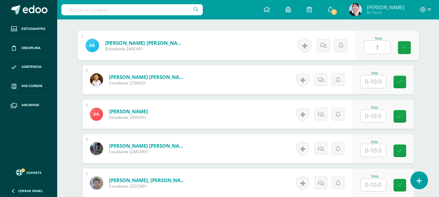
scroll to position [201, 0]
type input "10"
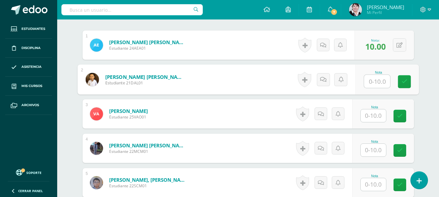
scroll to position [202, 0]
type input "5"
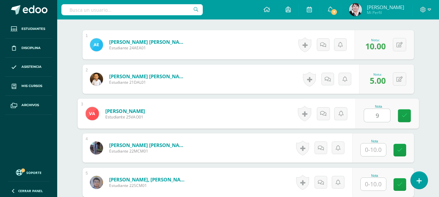
type input "9"
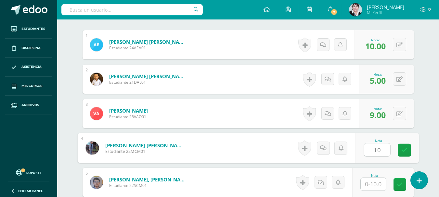
type input "10"
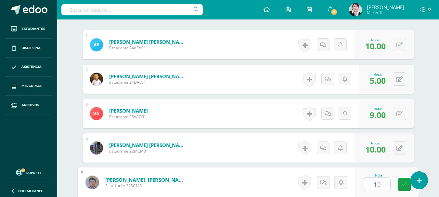
type input "10"
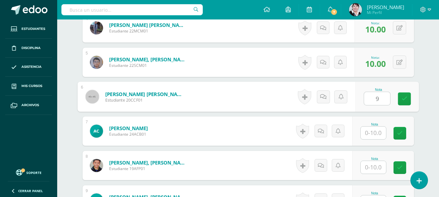
type input "9"
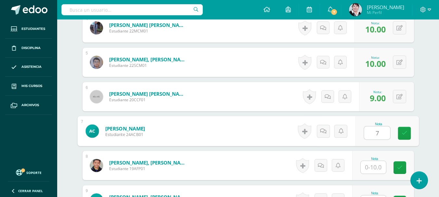
type input "7"
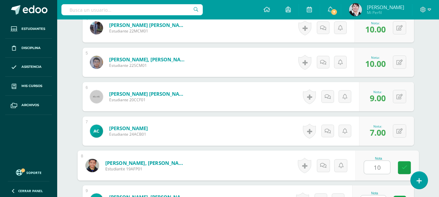
type input "10"
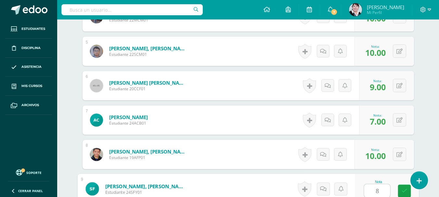
type input "8"
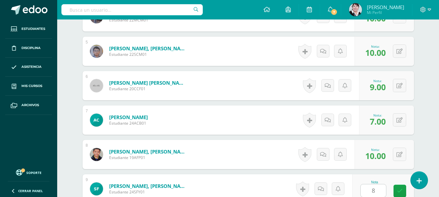
scroll to position [460, 0]
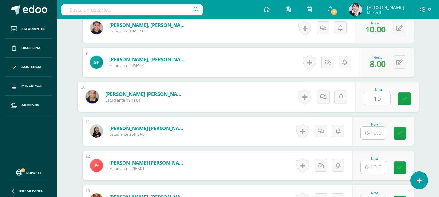
type input "10"
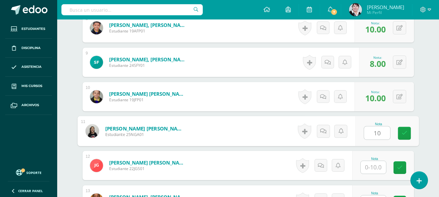
type input "10"
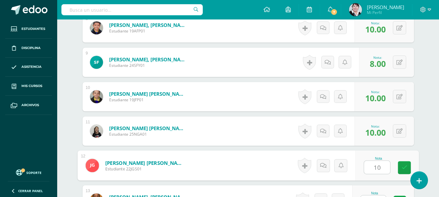
type input "10"
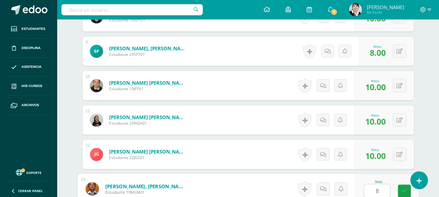
type input "8"
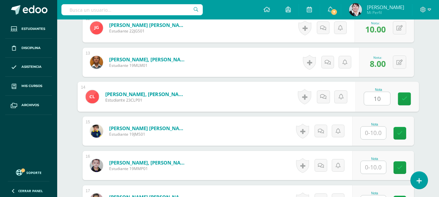
type input "10"
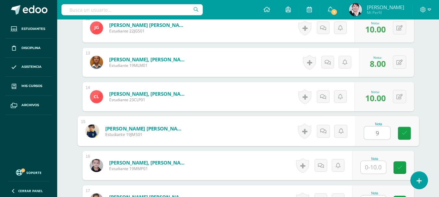
type input "9"
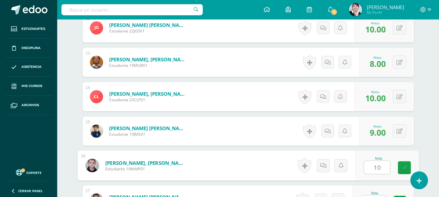
type input "10"
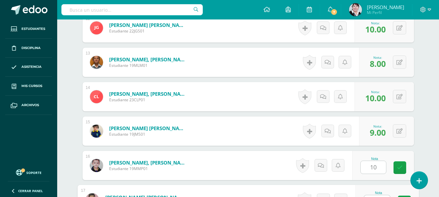
scroll to position [609, 0]
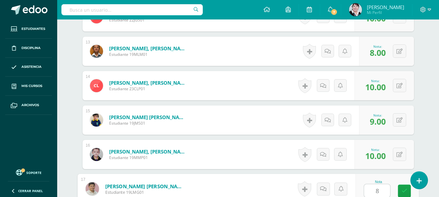
type input "8"
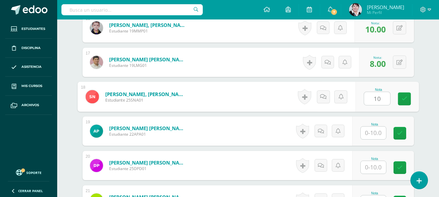
type input "10"
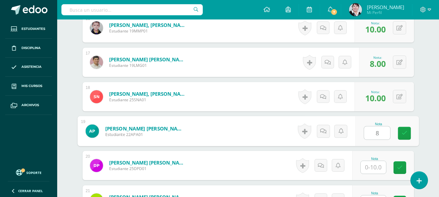
type input "8"
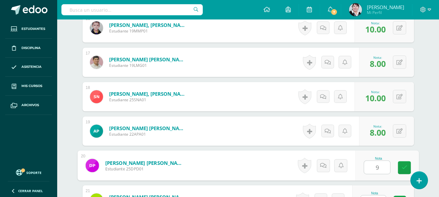
type input "9"
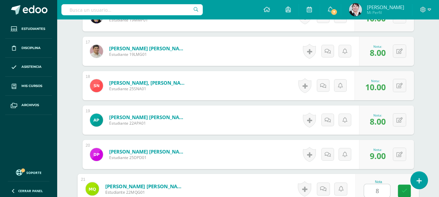
type input "8"
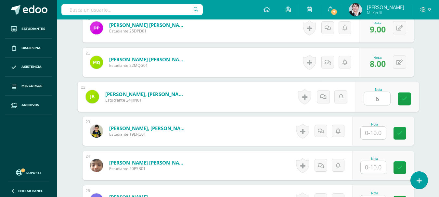
type input "6"
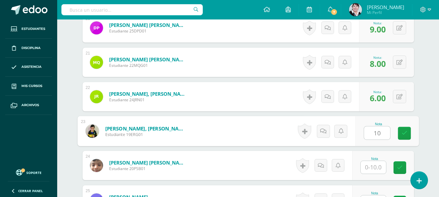
type input "10"
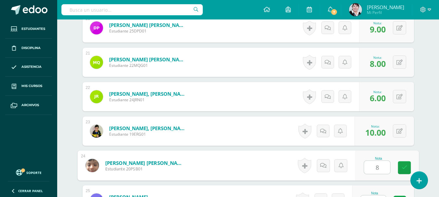
type input "8"
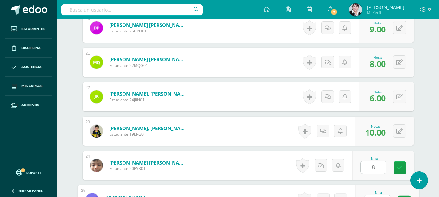
scroll to position [884, 0]
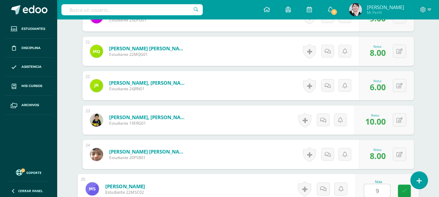
type input "9"
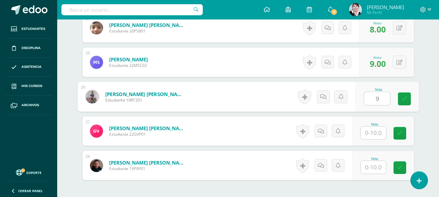
type input "9"
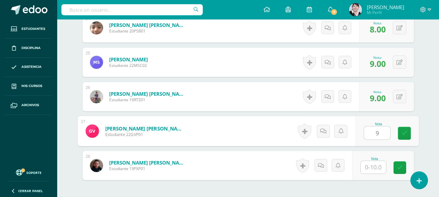
type input "9"
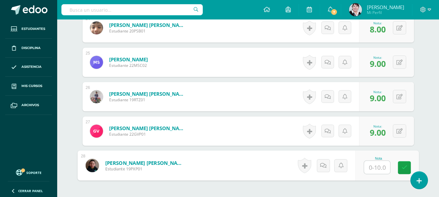
type input "8"
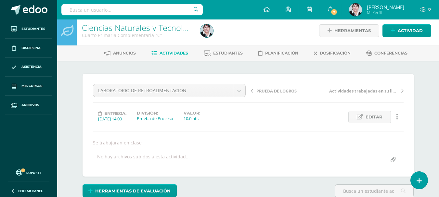
scroll to position [0, 0]
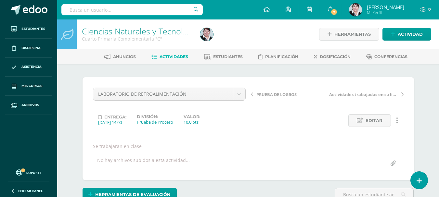
click at [173, 55] on span "Actividades" at bounding box center [174, 56] width 29 height 5
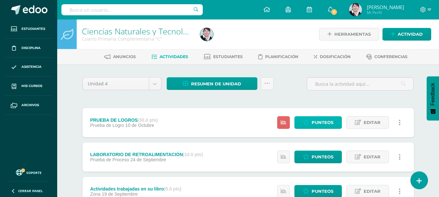
click at [321, 121] on span "Punteos" at bounding box center [323, 123] width 22 height 12
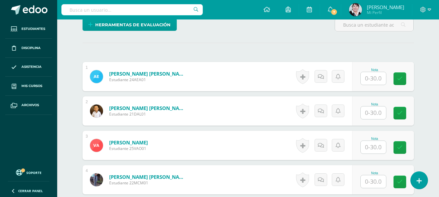
scroll to position [164, 0]
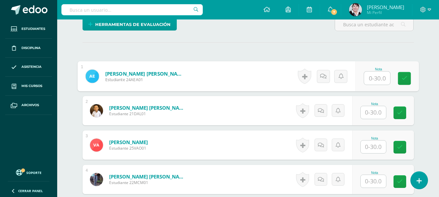
click at [379, 78] on input "text" at bounding box center [377, 78] width 26 height 13
type input "27"
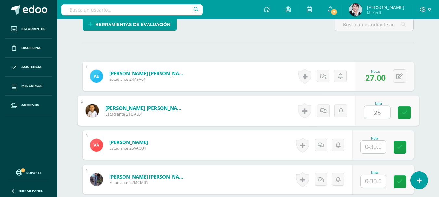
type input "25"
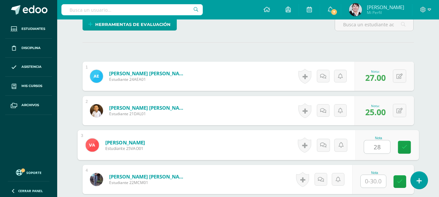
type input "28"
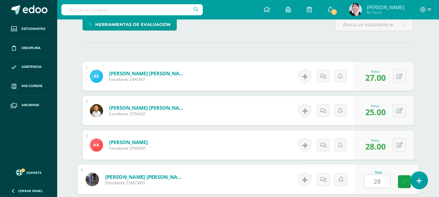
type input "28"
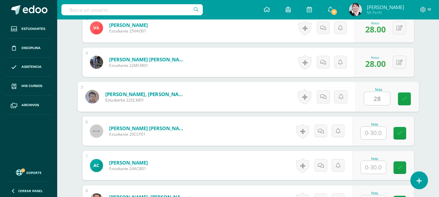
type input "28"
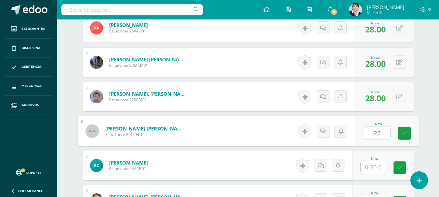
type input "27"
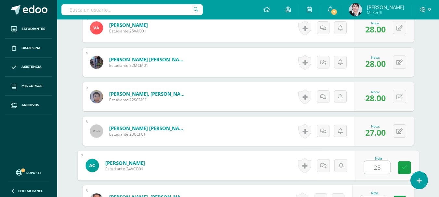
type input "25"
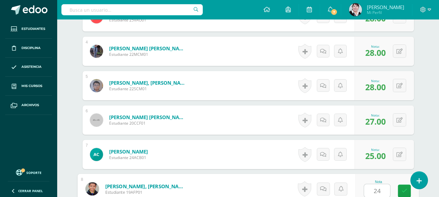
type input "24"
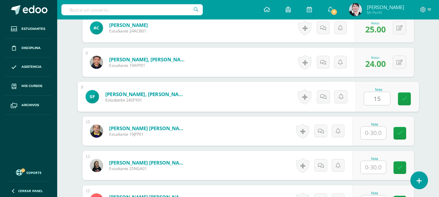
type input "15"
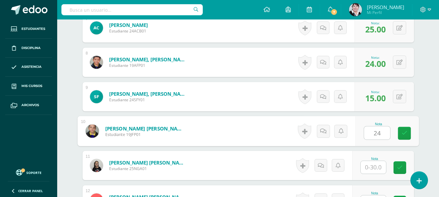
type input "24"
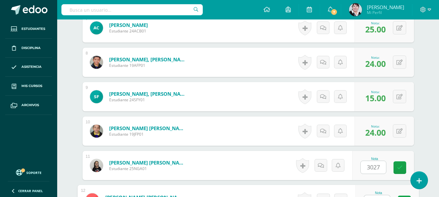
scroll to position [430, 0]
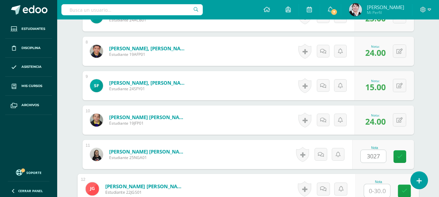
type input "0"
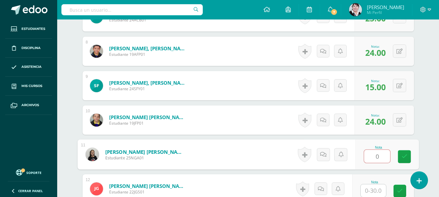
click at [384, 156] on input "0" at bounding box center [377, 156] width 26 height 13
type input "30"
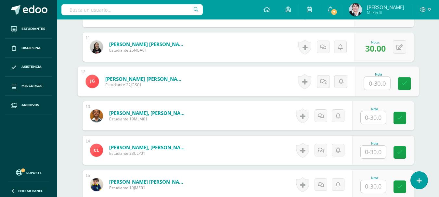
scroll to position [540, 0]
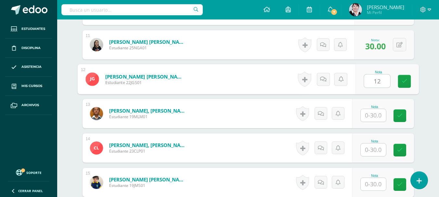
type input "12"
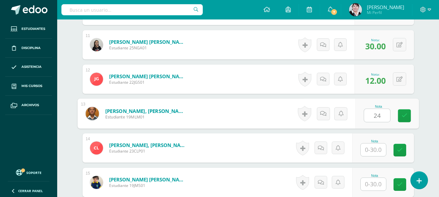
type input "24"
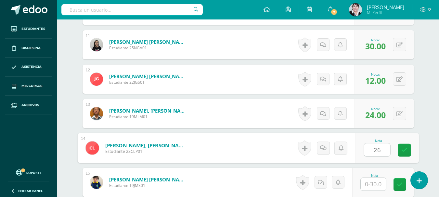
type input "26"
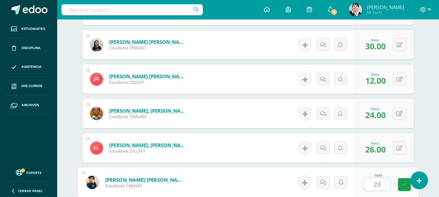
type input "23"
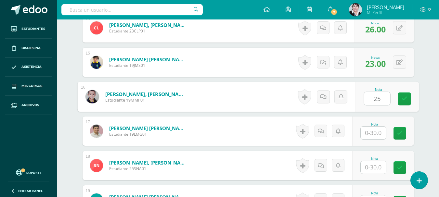
type input "25"
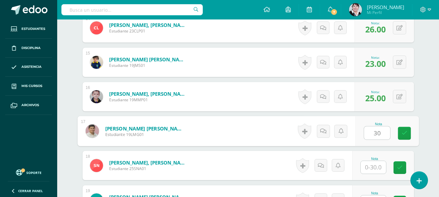
type input "30"
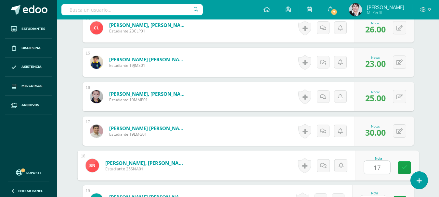
type input "17"
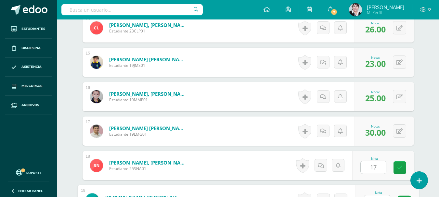
scroll to position [671, 0]
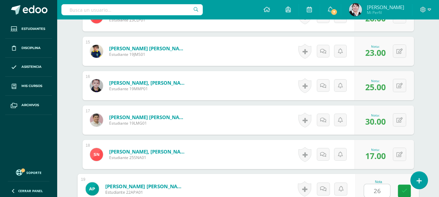
type input "26"
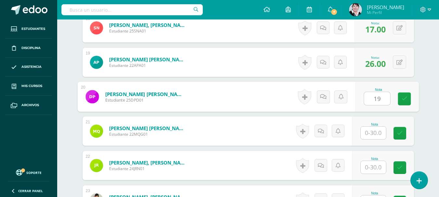
type input "19"
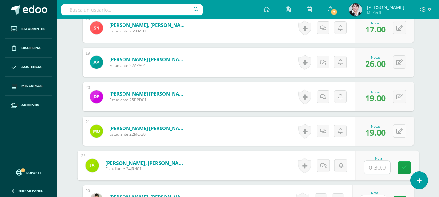
click at [400, 130] on icon at bounding box center [399, 132] width 6 height 6
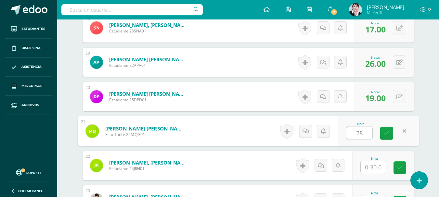
type input "28"
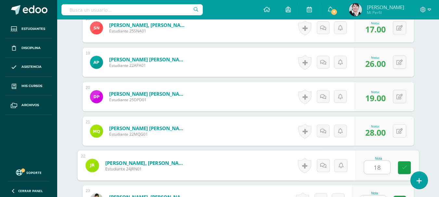
type input "18"
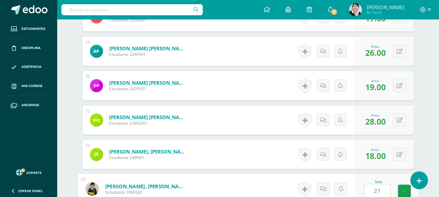
type input "21"
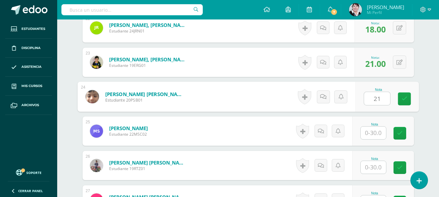
type input "21"
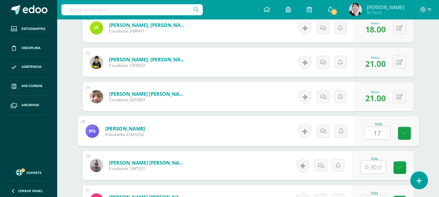
type input "17"
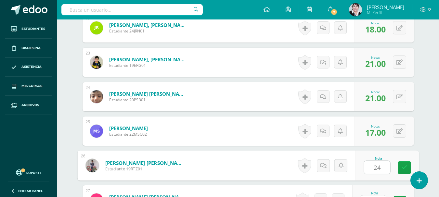
type input "24"
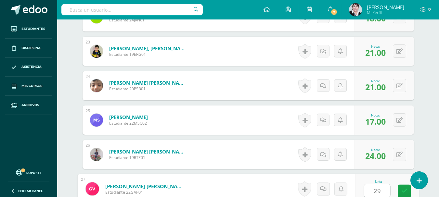
type input "29"
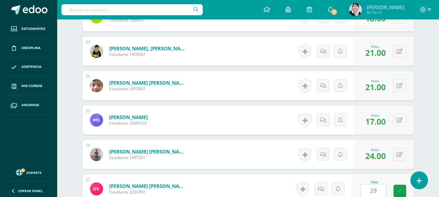
scroll to position [1062, 0]
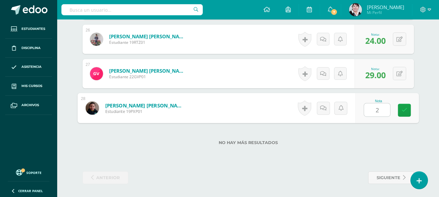
type input "28"
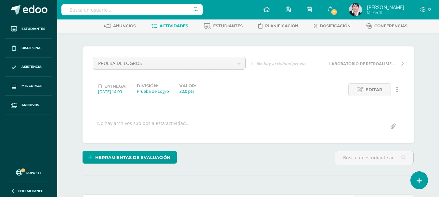
scroll to position [0, 0]
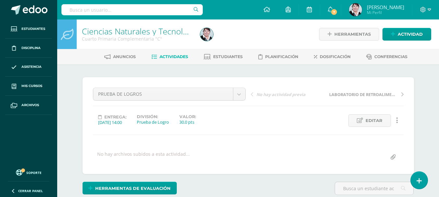
click at [172, 56] on span "Actividades" at bounding box center [174, 56] width 29 height 5
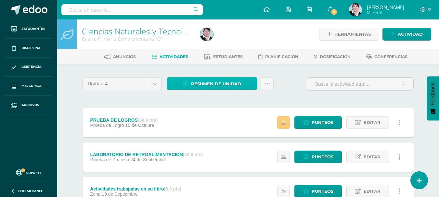
click at [207, 84] on span "Resumen de unidad" at bounding box center [216, 84] width 50 height 12
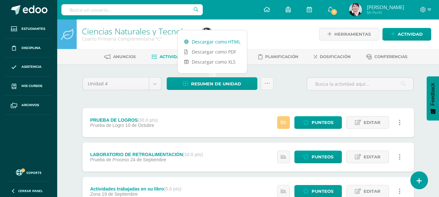
click at [213, 41] on link "Descargar como HTML" at bounding box center [212, 42] width 69 height 10
click at [319, 123] on span "Punteos" at bounding box center [323, 123] width 22 height 12
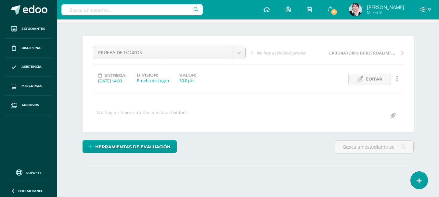
scroll to position [43, 0]
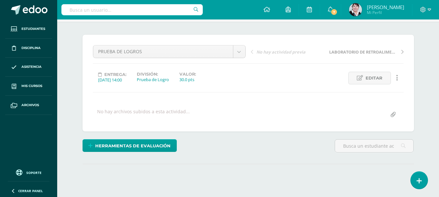
click at [439, 52] on html "Estudiantes Disciplina Asistencia Mis cursos Archivos Soporte Ayuda Reportar un…" at bounding box center [219, 85] width 439 height 257
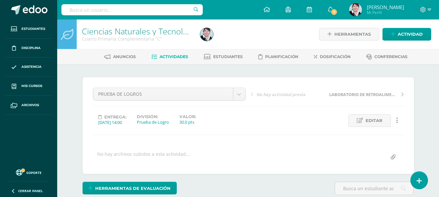
scroll to position [0, 0]
